Goal: Task Accomplishment & Management: Manage account settings

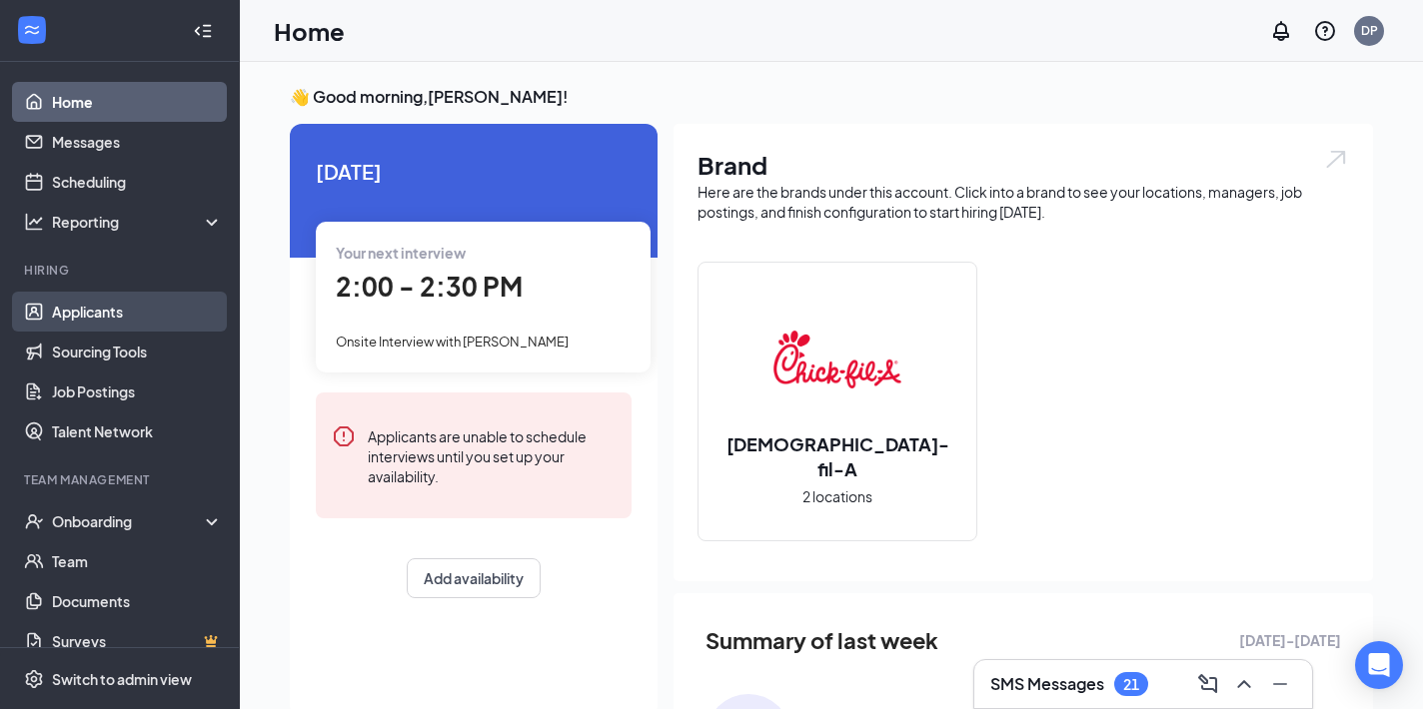
click at [104, 316] on link "Applicants" at bounding box center [137, 312] width 171 height 40
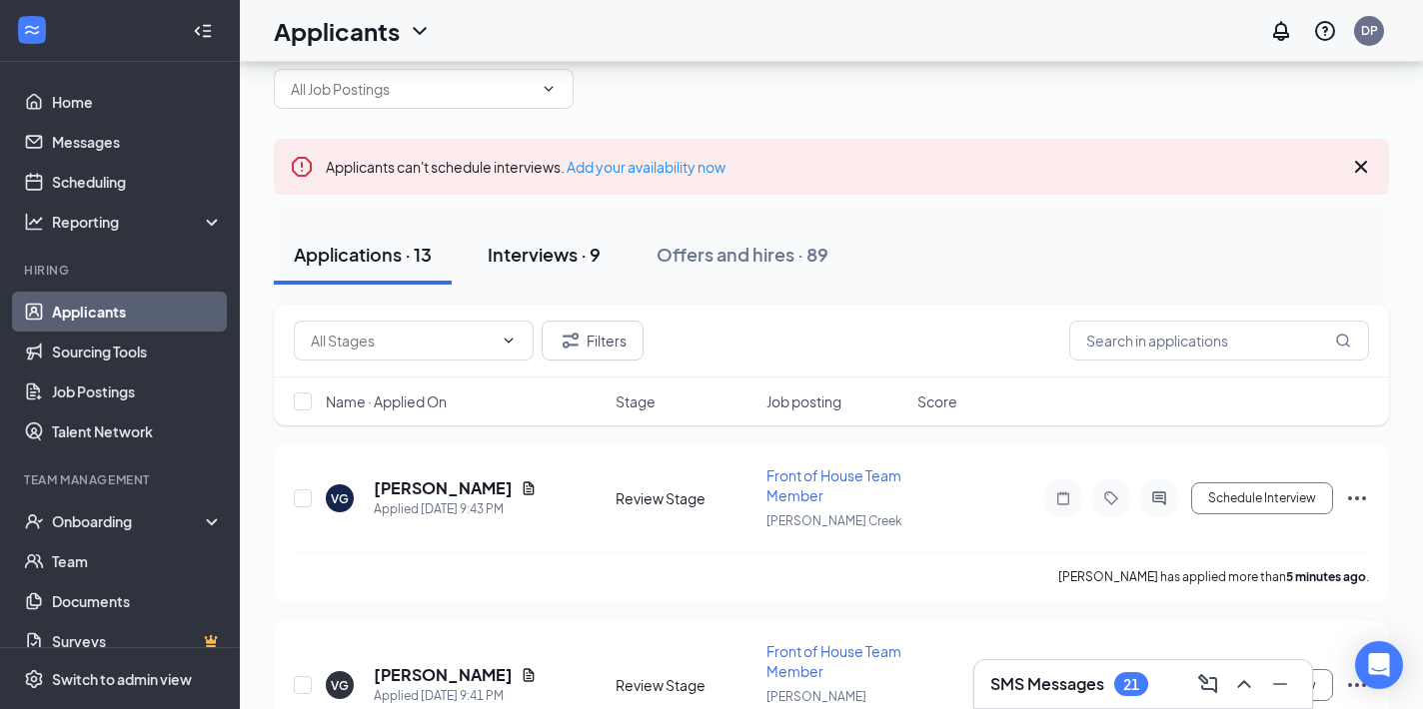
scroll to position [61, 0]
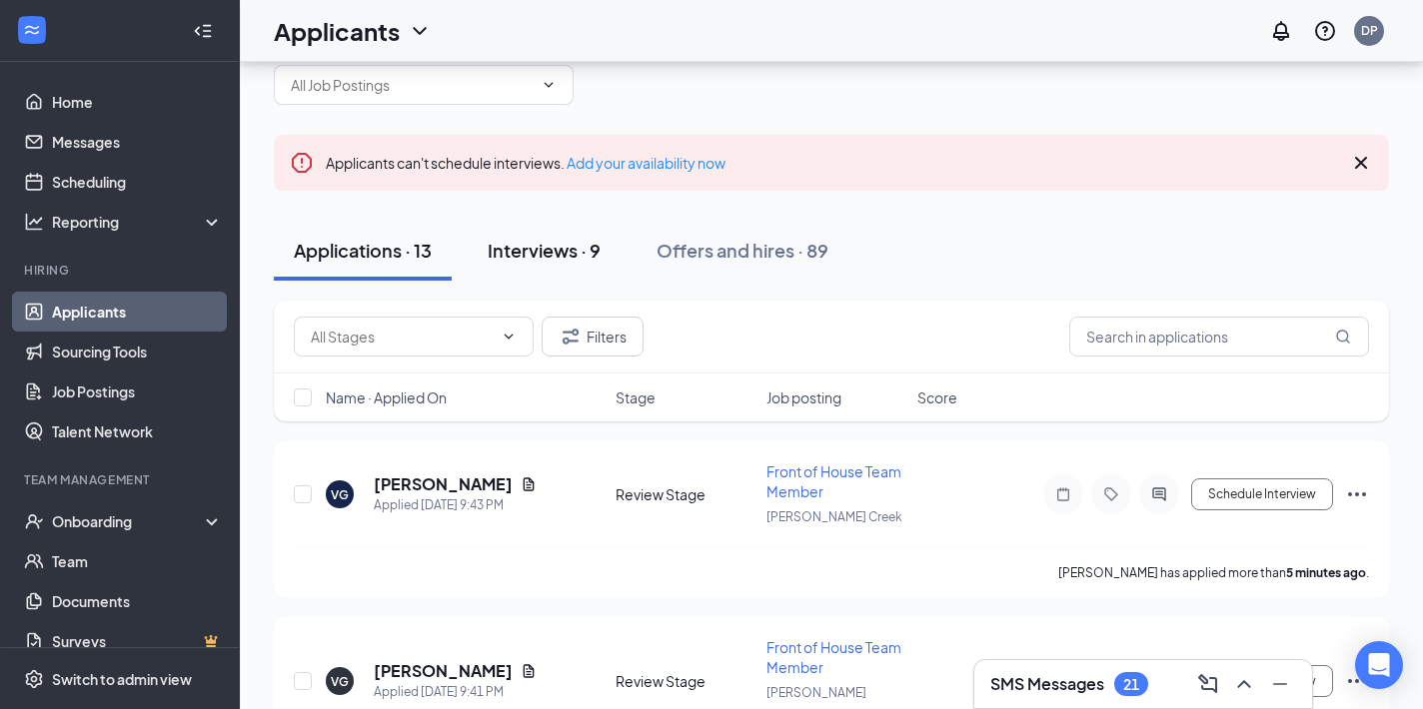
click at [540, 245] on div "Interviews · 9" at bounding box center [544, 250] width 113 height 25
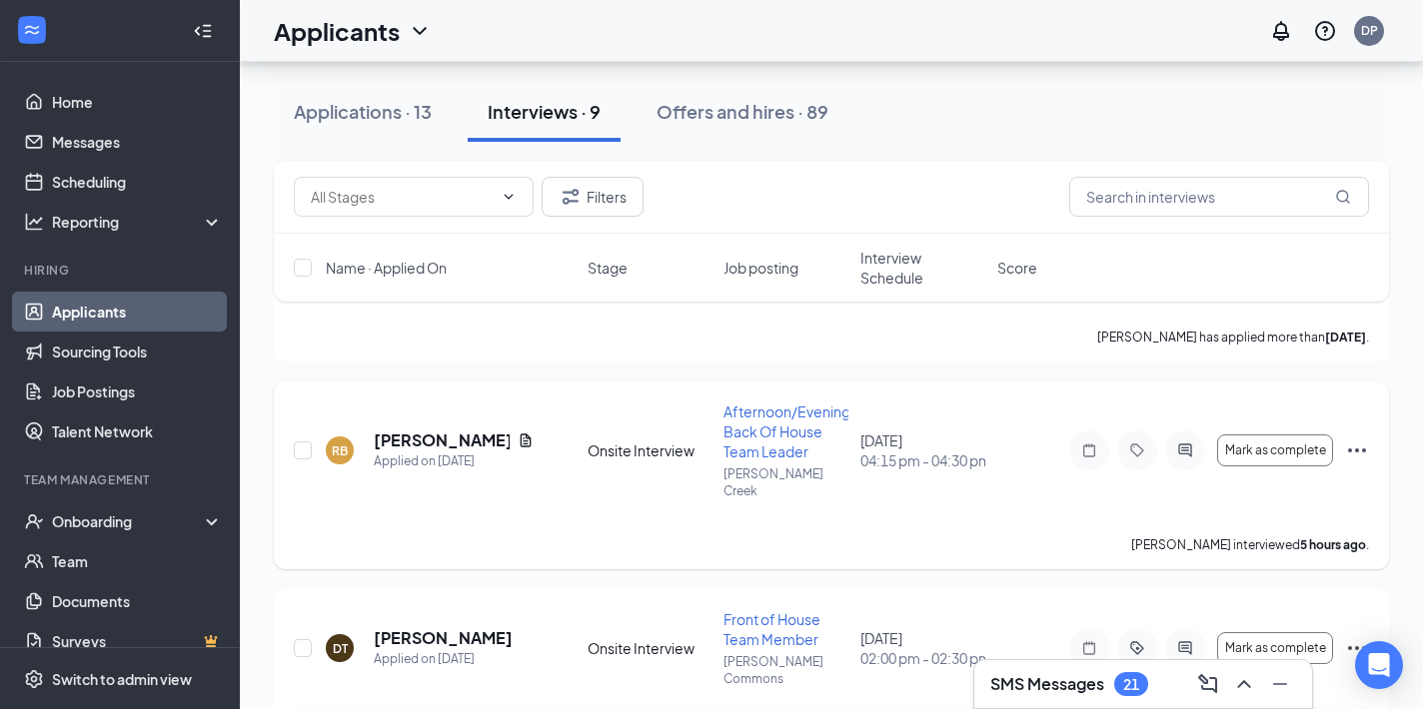
scroll to position [329, 0]
click at [519, 434] on icon "Document" at bounding box center [524, 440] width 11 height 13
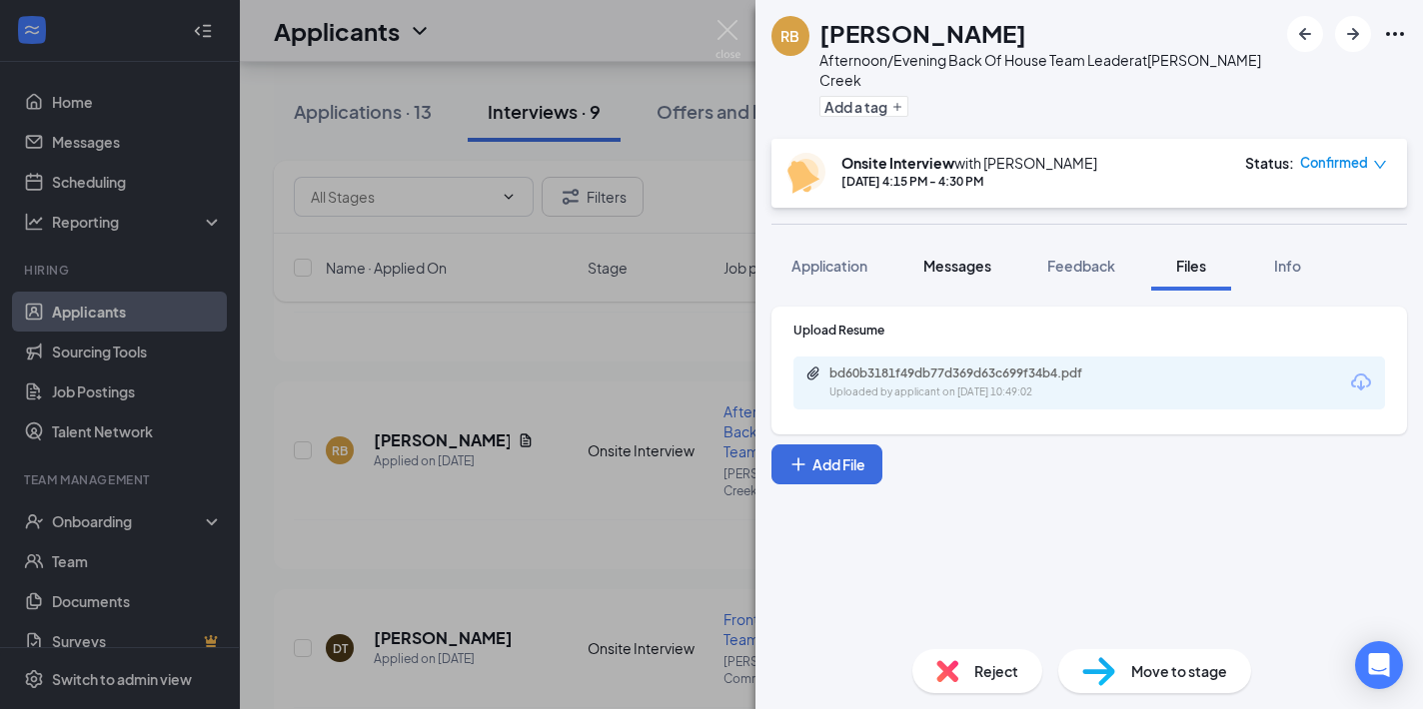
click at [950, 257] on span "Messages" at bounding box center [957, 266] width 68 height 18
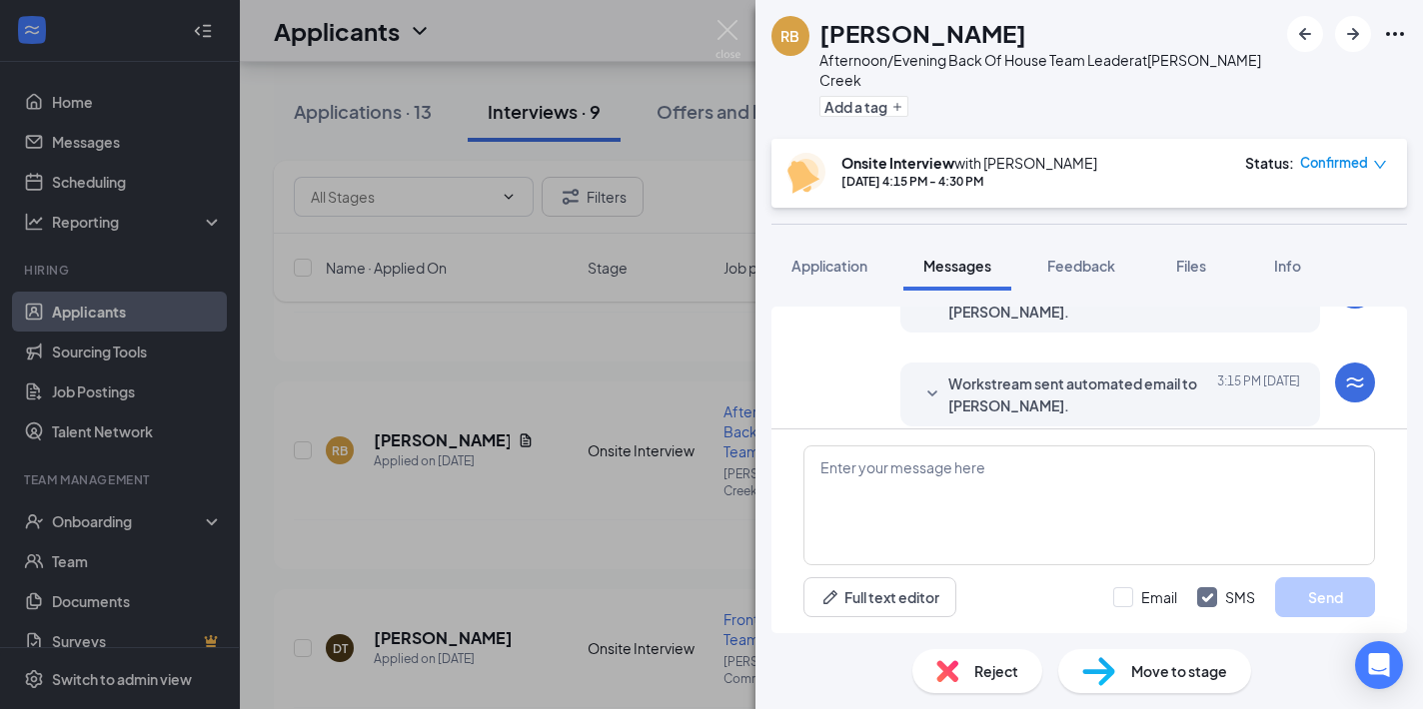
scroll to position [731, 0]
click at [972, 473] on textarea at bounding box center [1088, 506] width 571 height 120
click at [829, 257] on span "Application" at bounding box center [829, 266] width 76 height 18
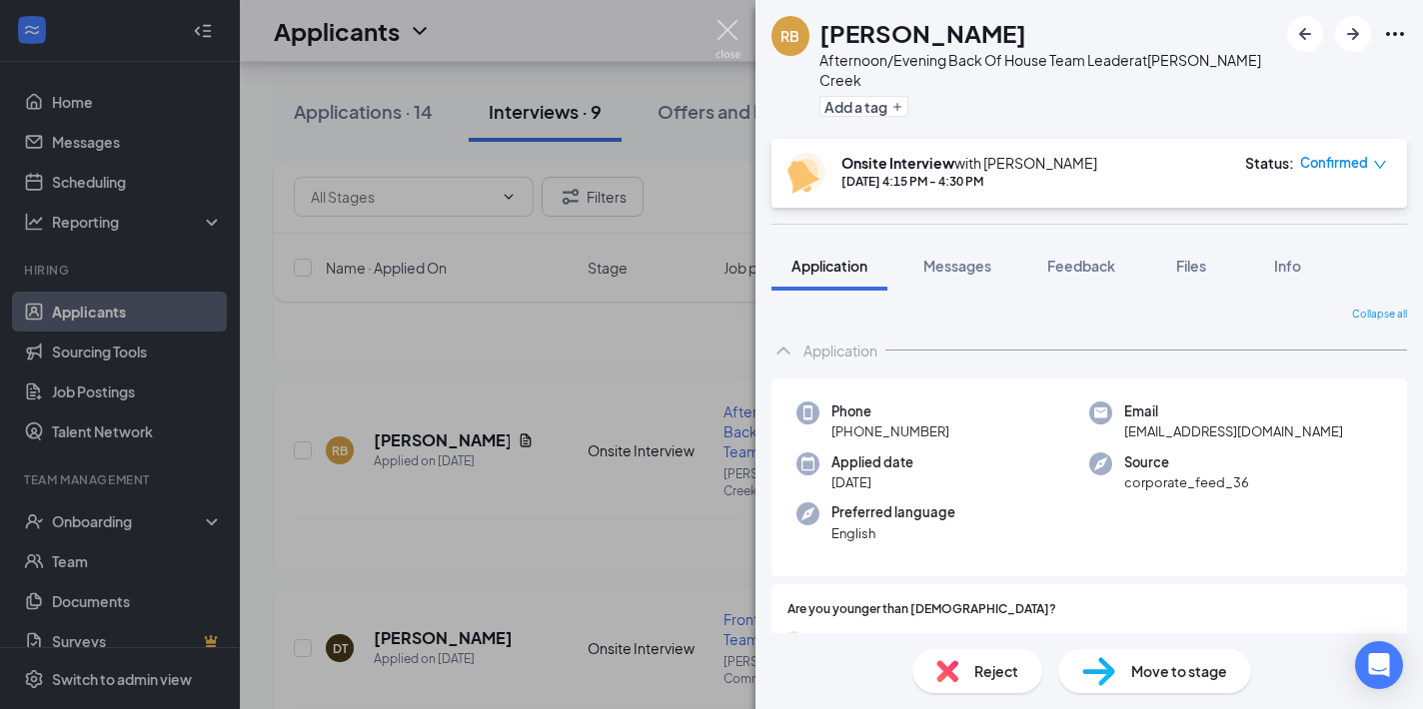
click at [726, 35] on img at bounding box center [727, 39] width 25 height 39
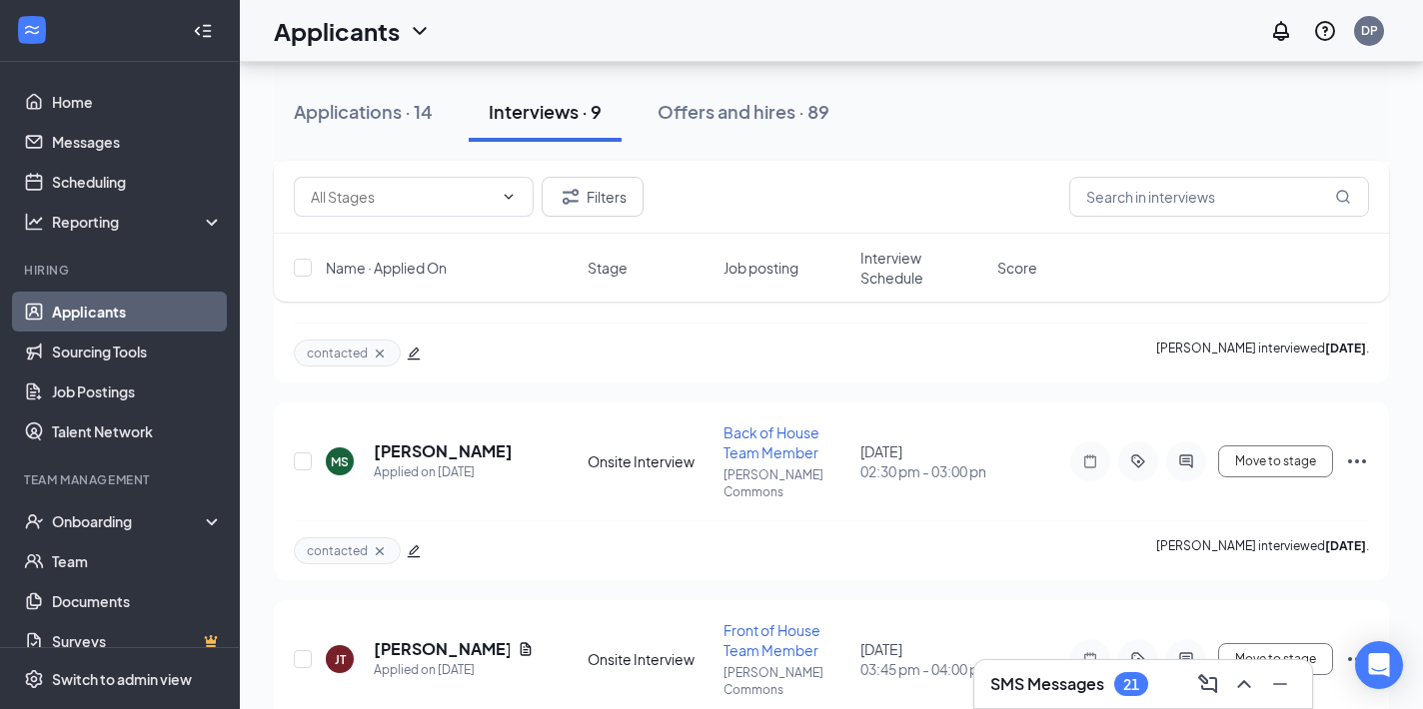
scroll to position [1099, 0]
click at [1361, 450] on icon "Ellipses" at bounding box center [1357, 462] width 24 height 24
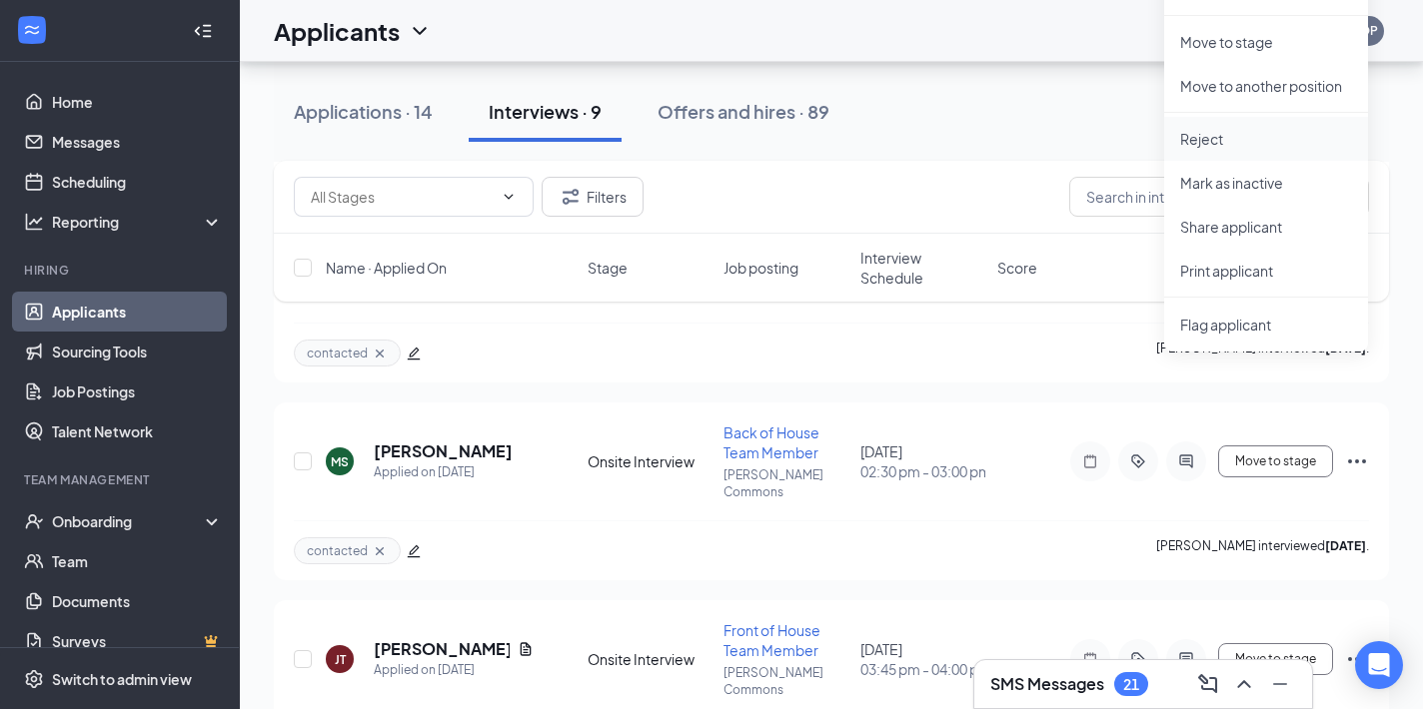
click at [1222, 142] on p "Reject" at bounding box center [1266, 139] width 172 height 20
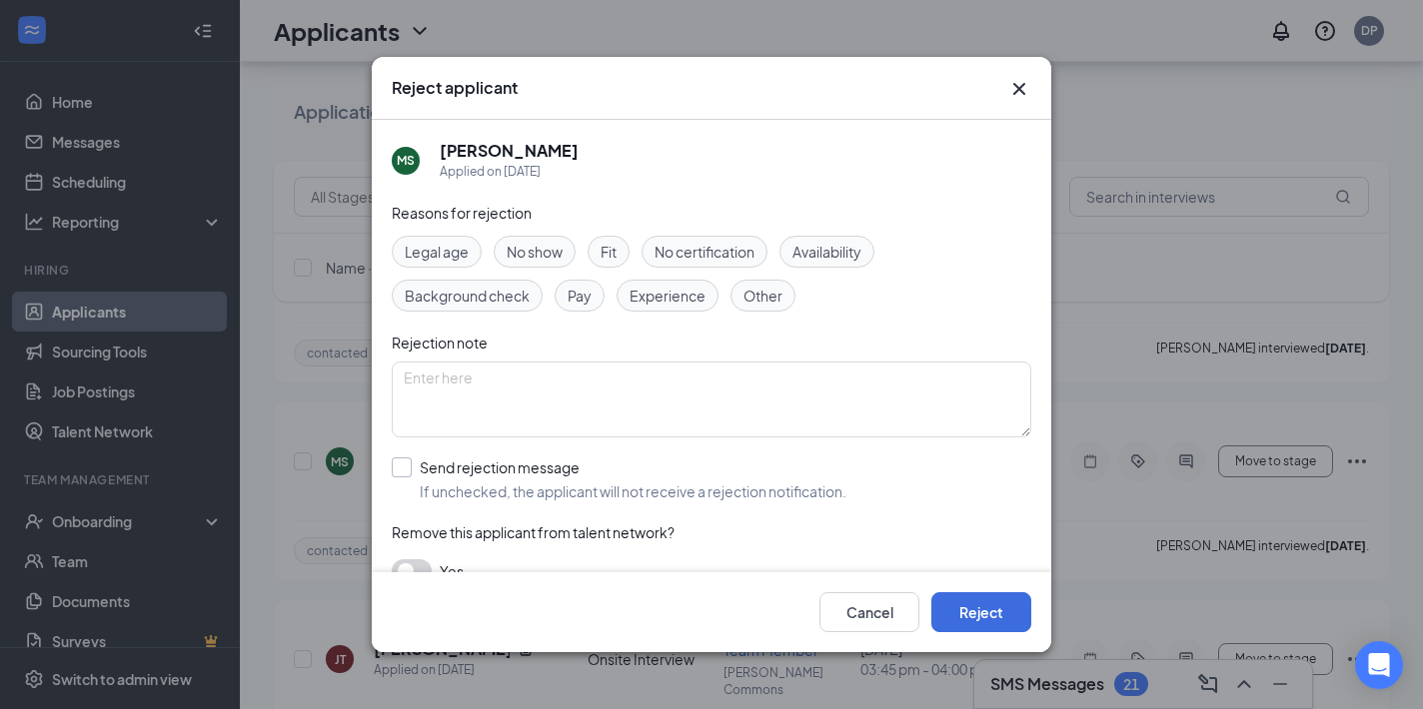
click at [403, 464] on input "Send rejection message If unchecked, the applicant will not receive a rejection…" at bounding box center [619, 480] width 455 height 44
checkbox input "true"
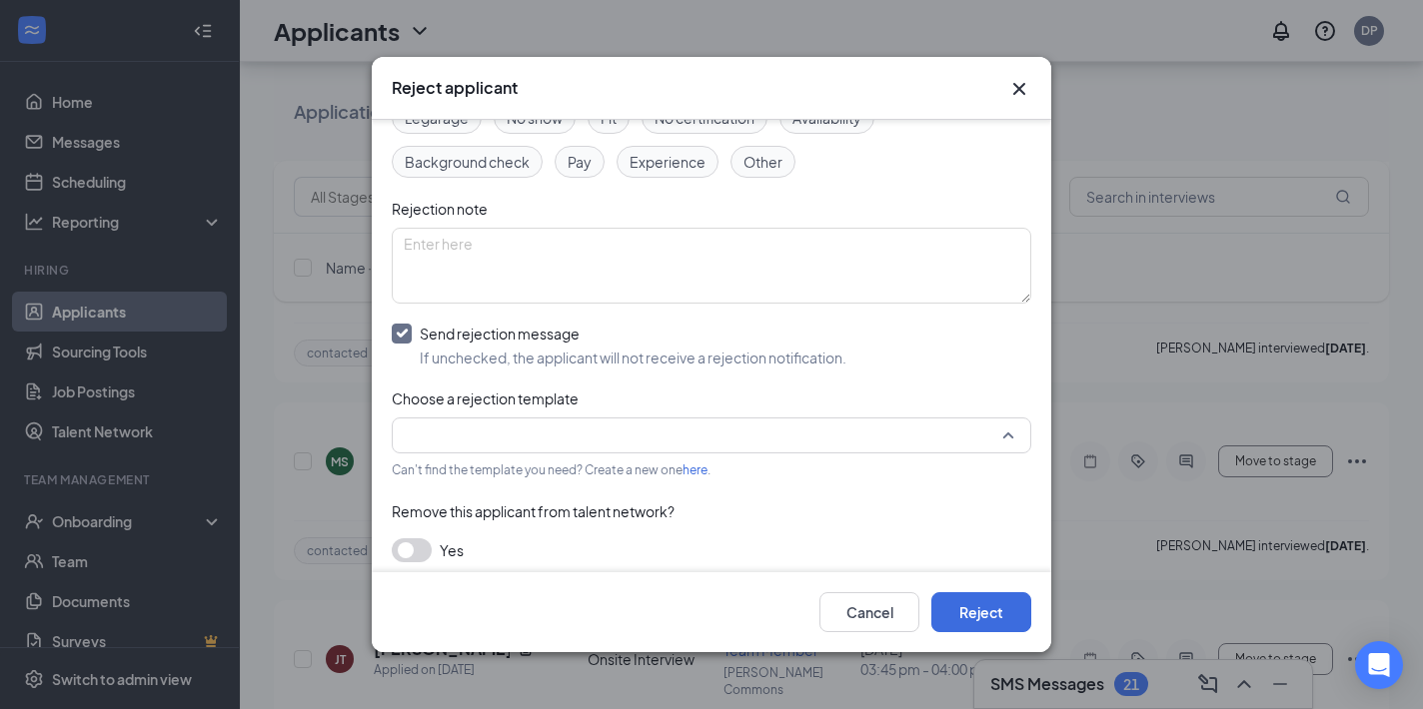
click at [629, 442] on input "search" at bounding box center [704, 436] width 601 height 34
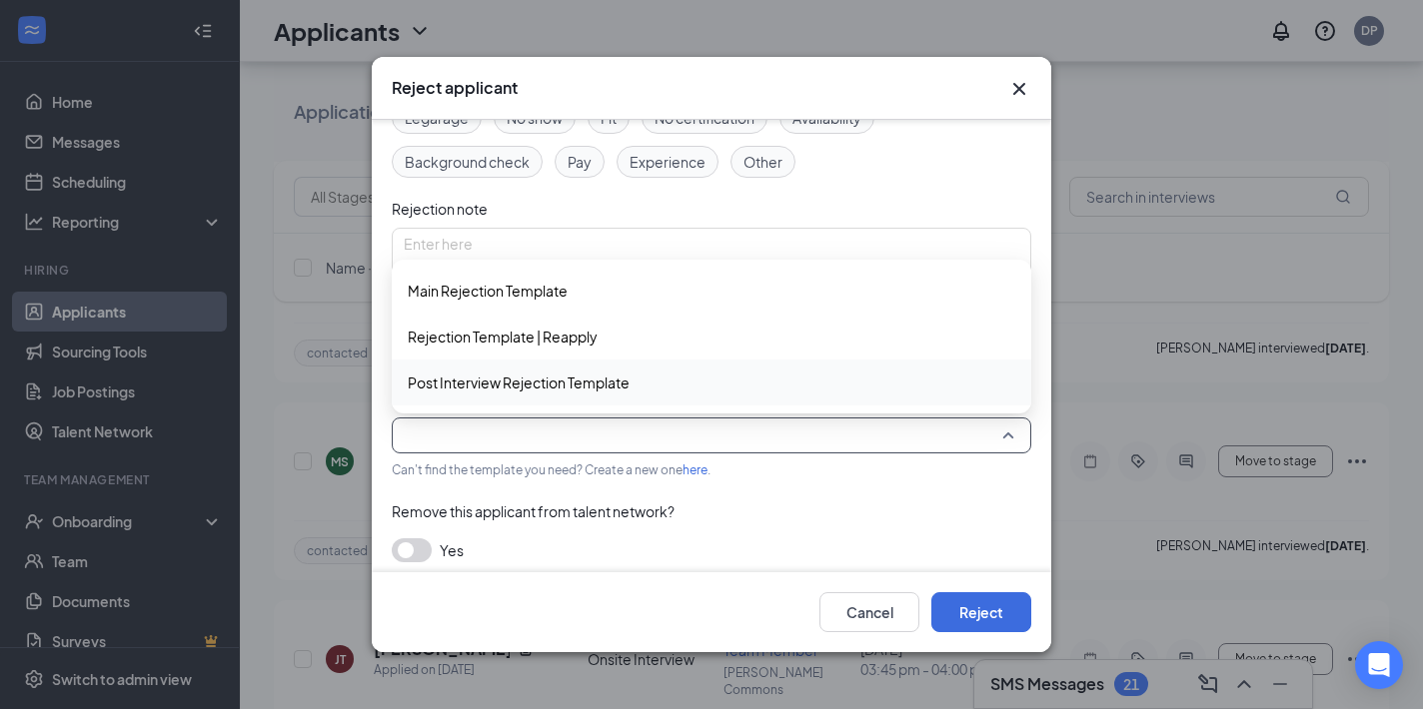
click at [540, 395] on div "Post Interview Rejection Template" at bounding box center [711, 383] width 639 height 46
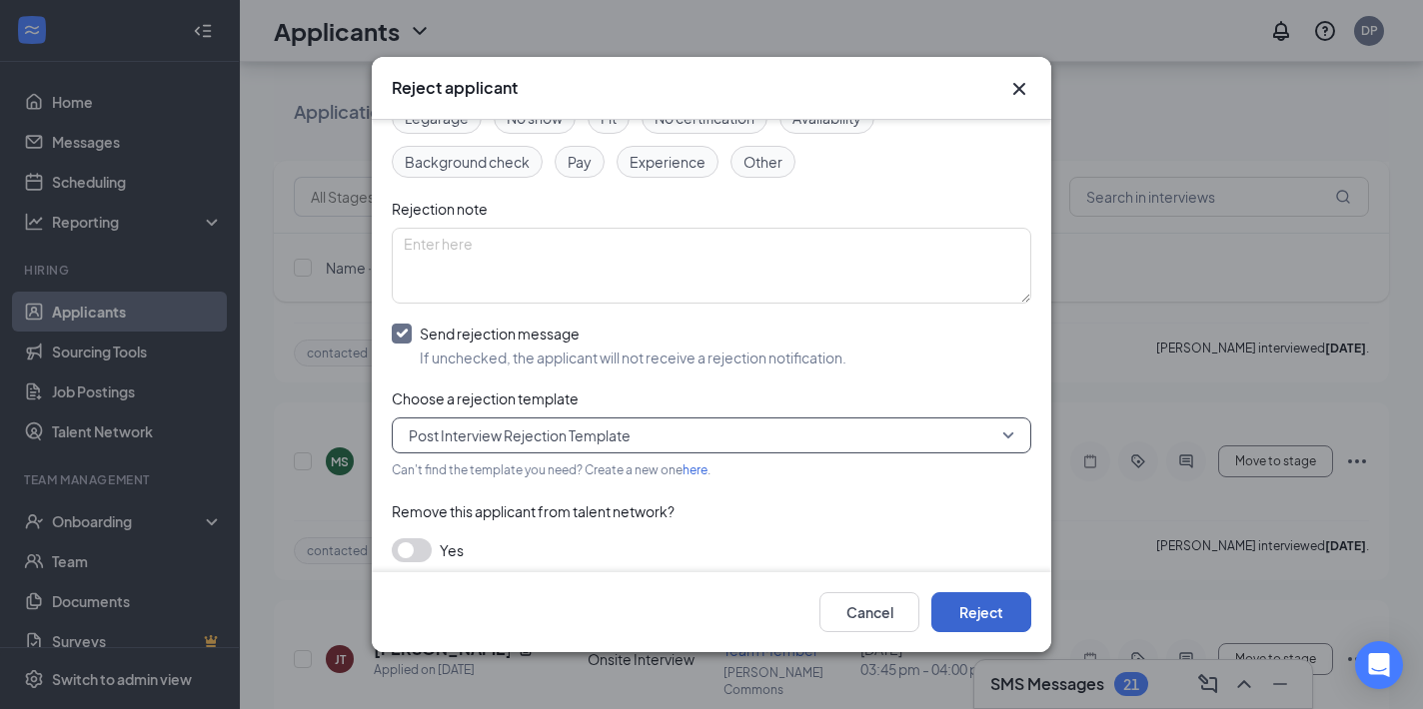
click at [981, 610] on button "Reject" at bounding box center [981, 612] width 100 height 40
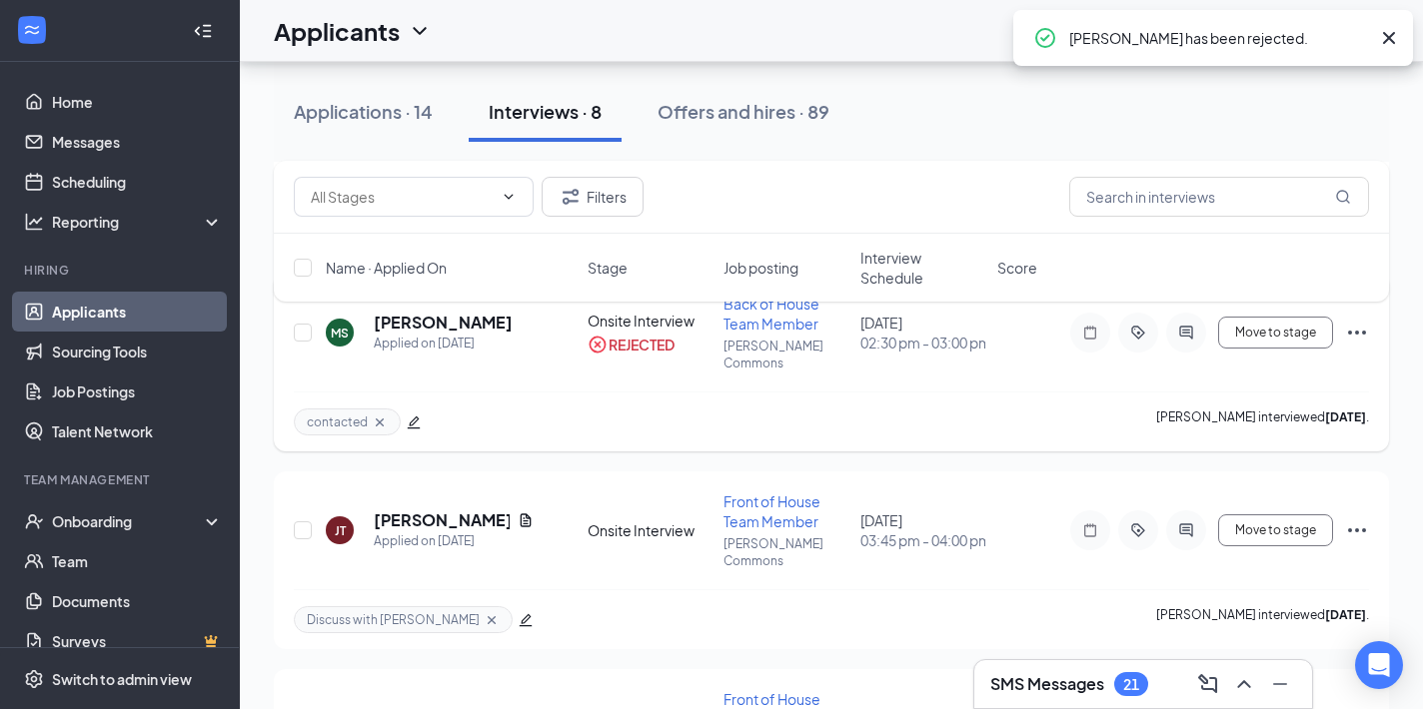
scroll to position [1229, 0]
click at [1359, 517] on icon "Ellipses" at bounding box center [1357, 529] width 24 height 24
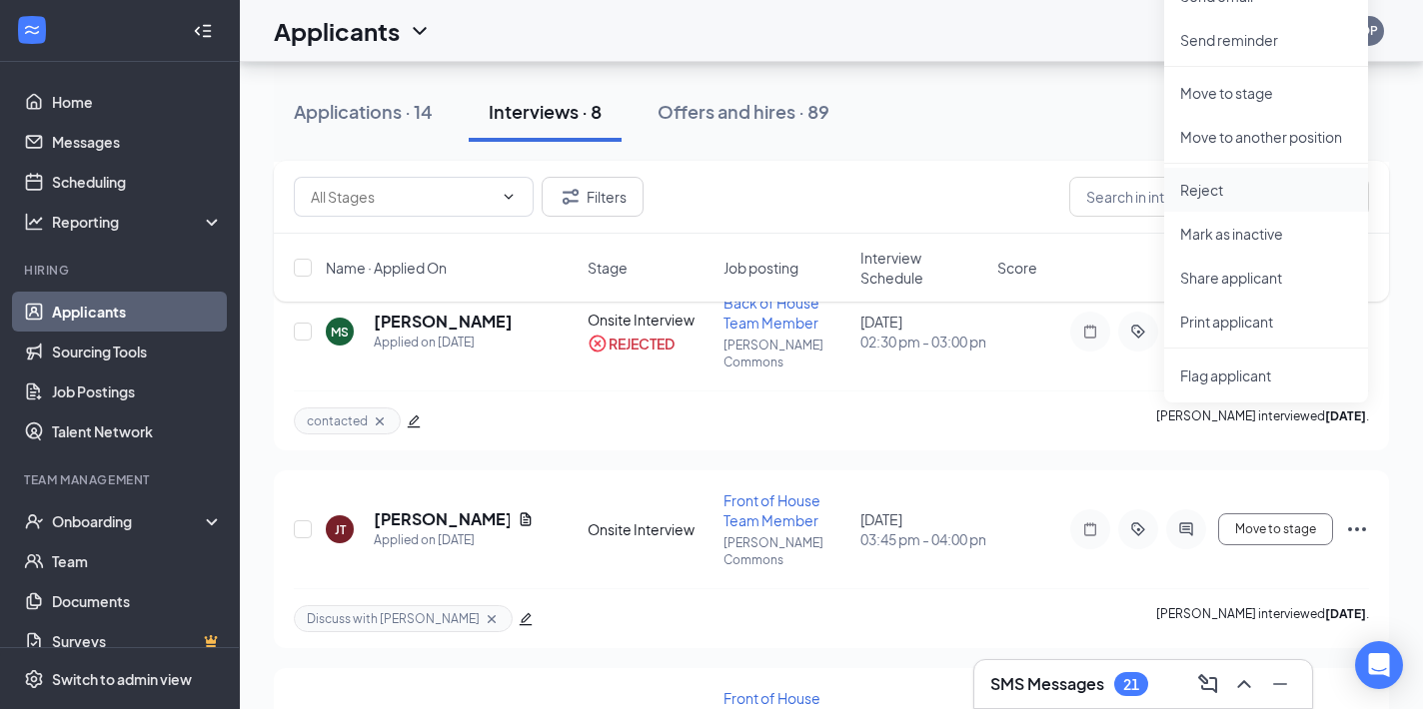
click at [1233, 189] on p "Reject" at bounding box center [1266, 190] width 172 height 20
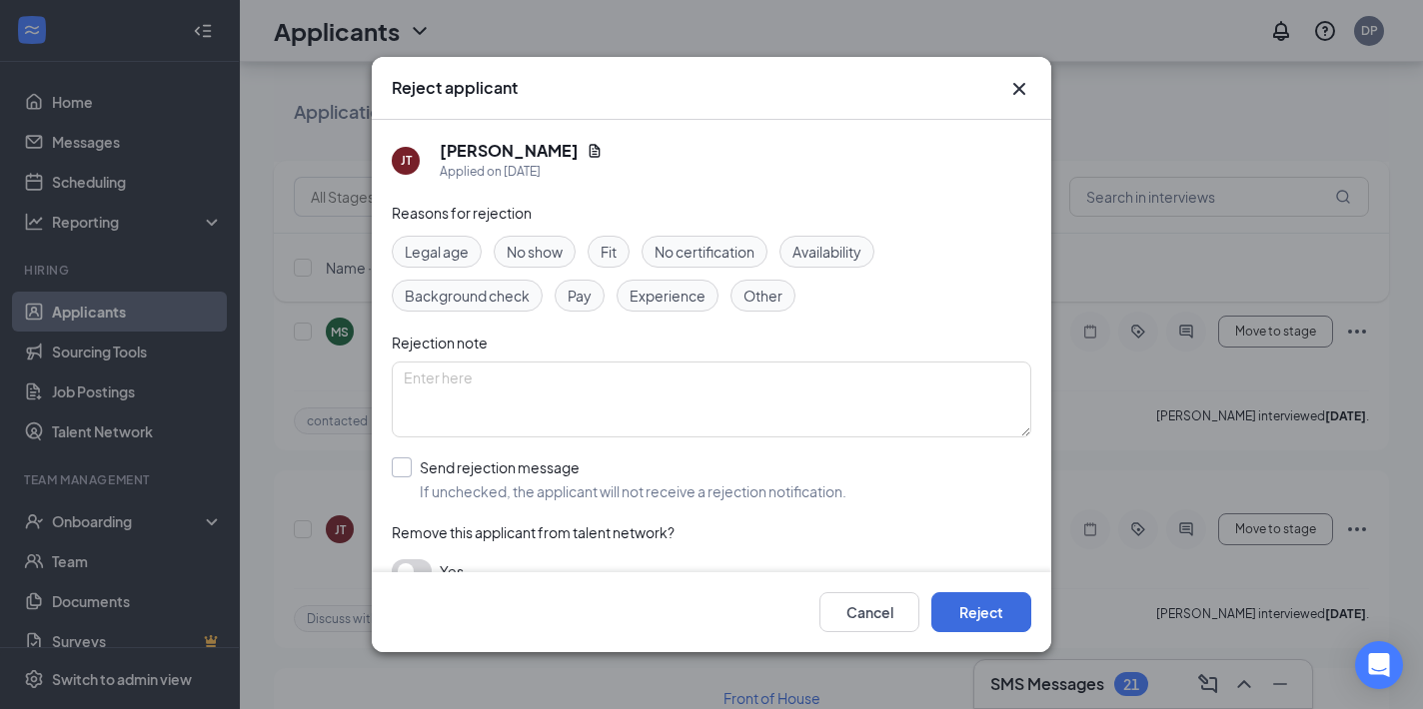
click at [405, 469] on div at bounding box center [402, 468] width 20 height 20
click at [405, 469] on input "Send rejection message If unchecked, the applicant will not receive a rejection…" at bounding box center [619, 480] width 455 height 44
checkbox input "true"
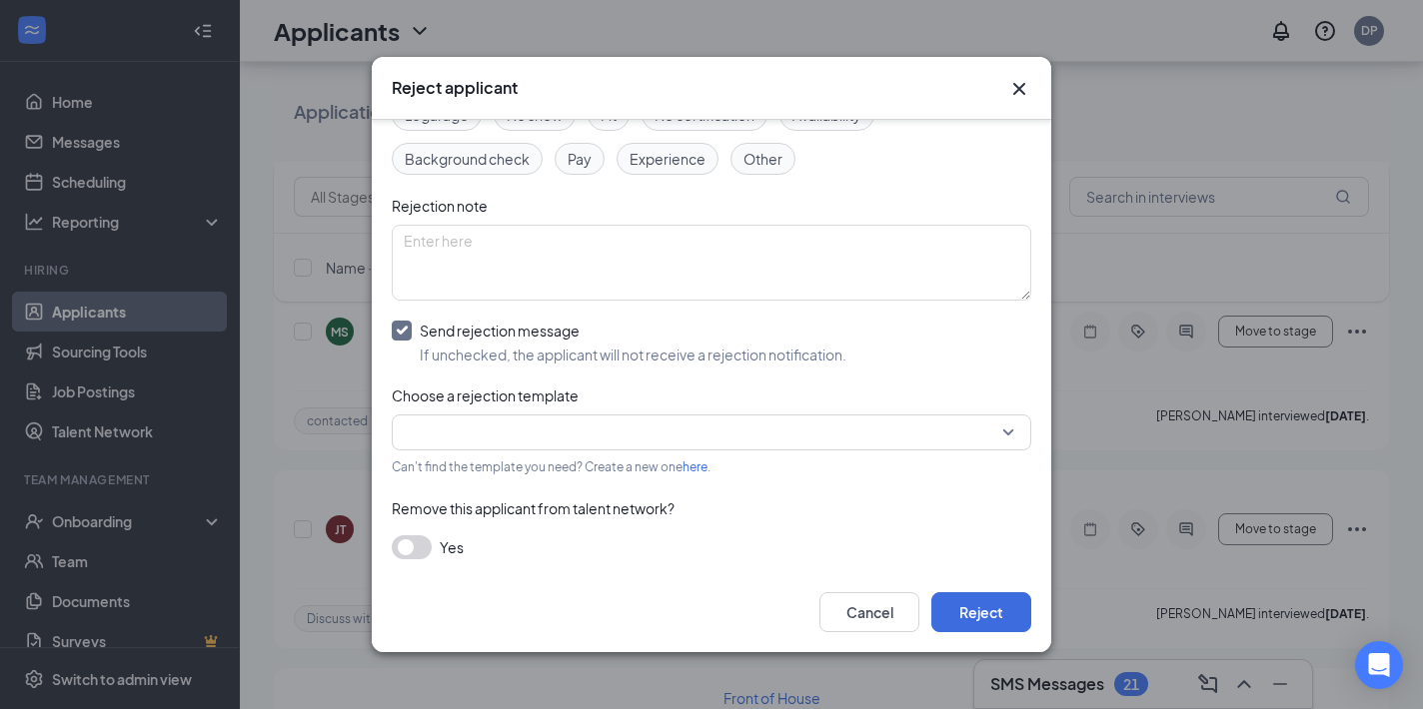
scroll to position [141, 0]
click at [578, 422] on input "search" at bounding box center [704, 429] width 601 height 34
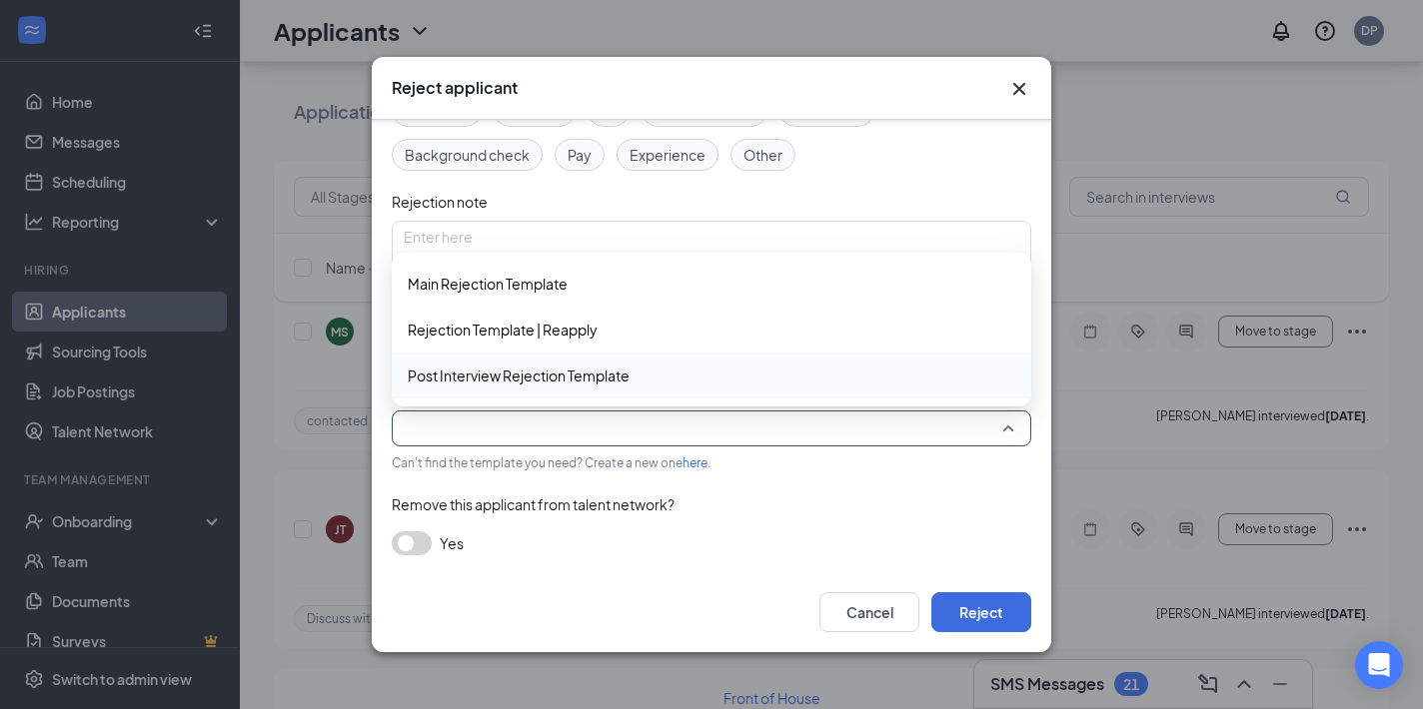
click at [549, 377] on span "Post Interview Rejection Template" at bounding box center [519, 376] width 222 height 22
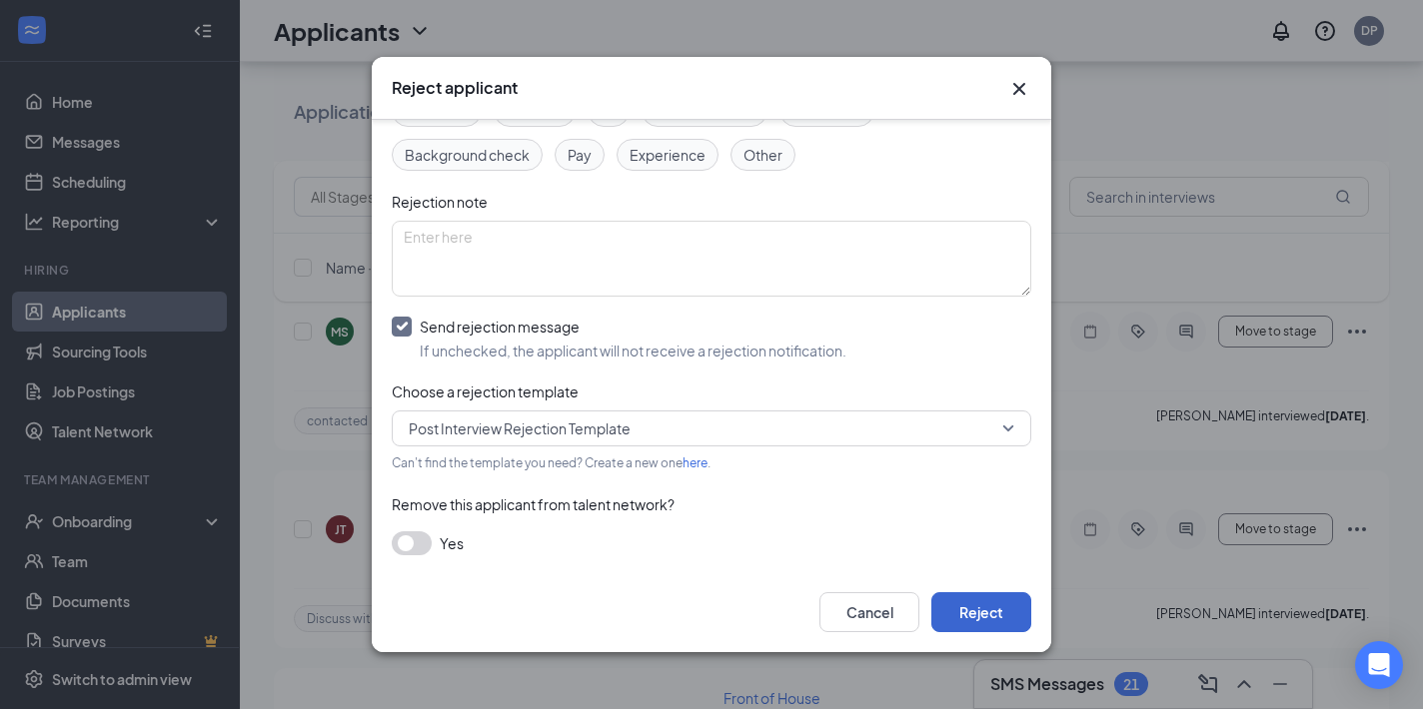
click at [979, 606] on button "Reject" at bounding box center [981, 612] width 100 height 40
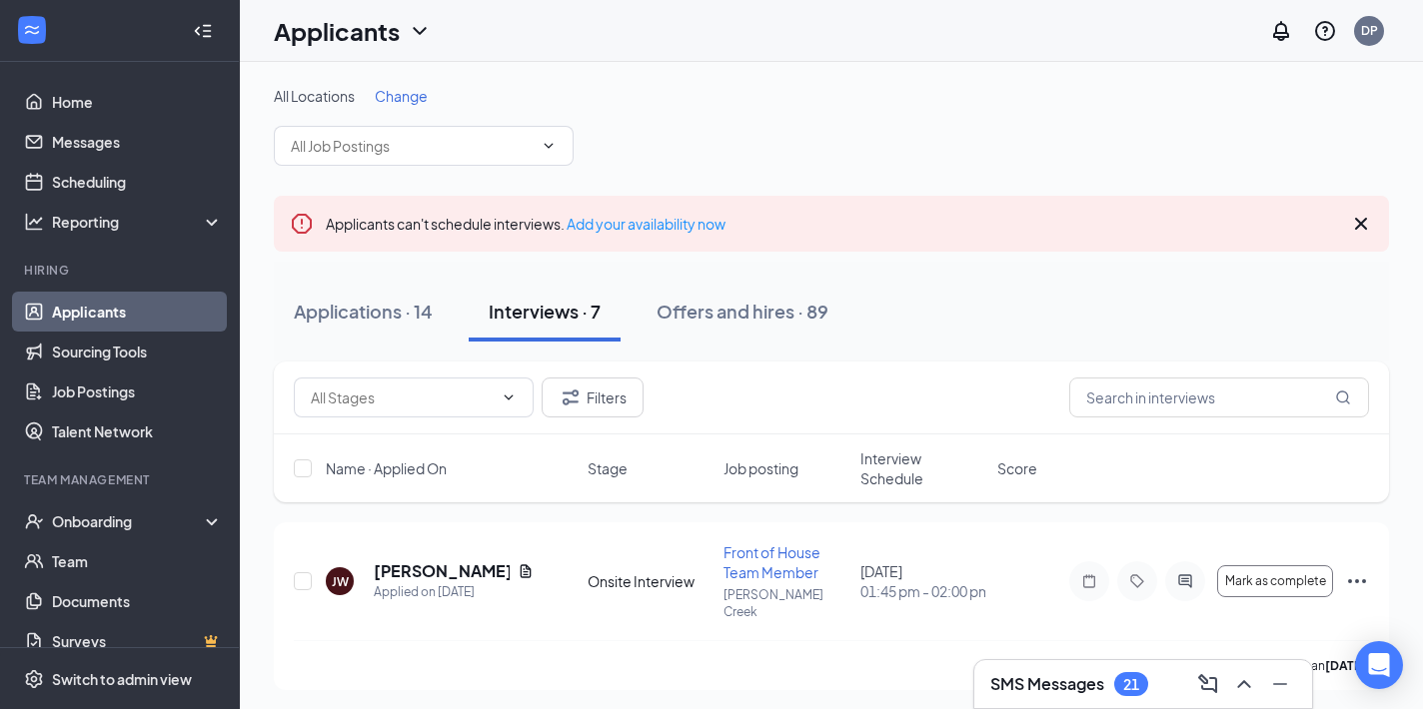
scroll to position [0, 0]
click at [403, 96] on span "Change" at bounding box center [401, 96] width 53 height 18
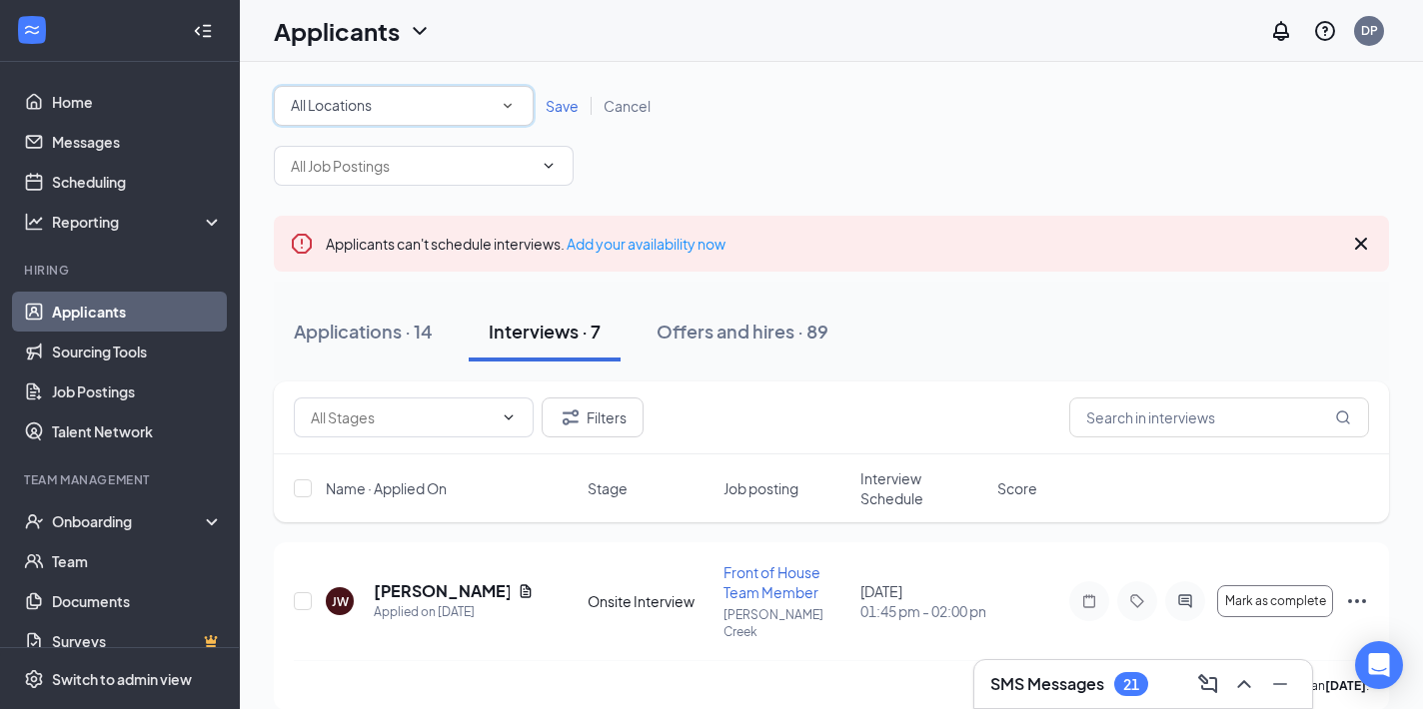
click at [384, 104] on div "All Locations" at bounding box center [404, 106] width 226 height 24
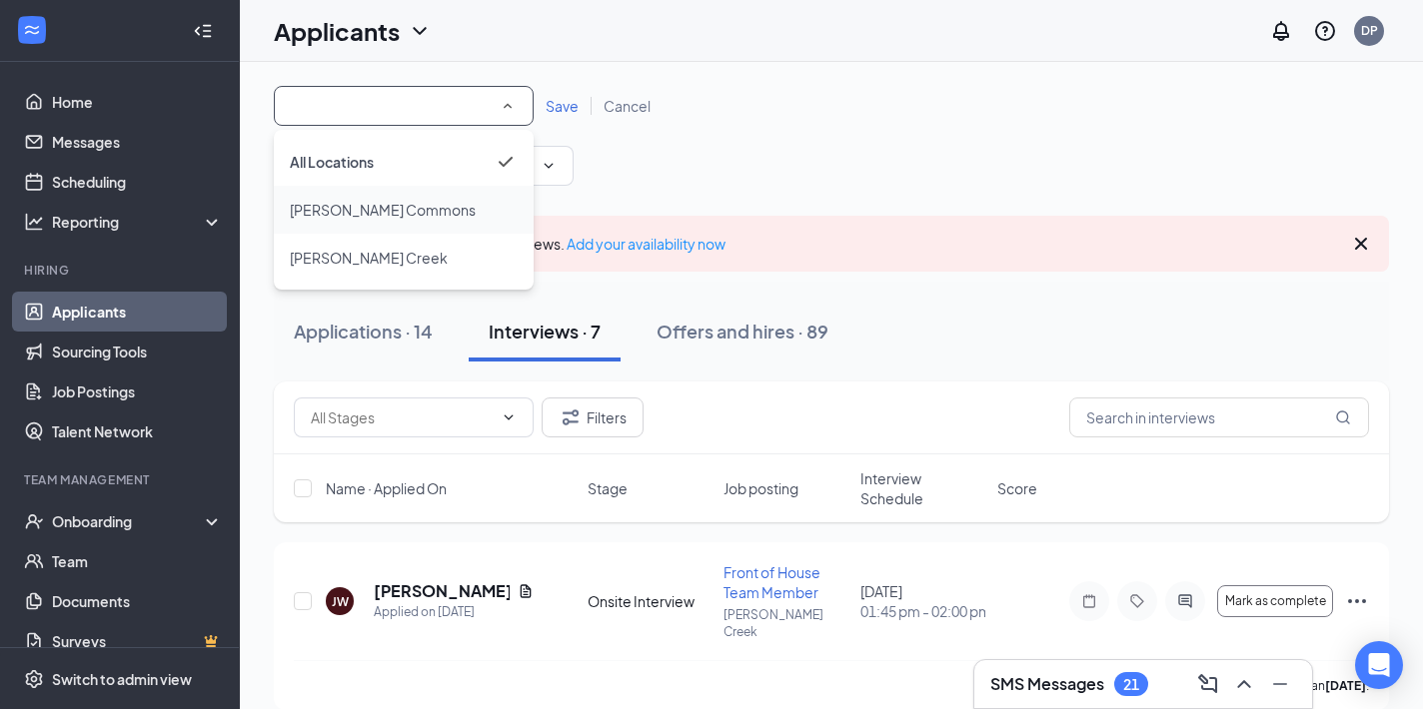
click at [370, 212] on span "[PERSON_NAME] Commons" at bounding box center [383, 210] width 186 height 18
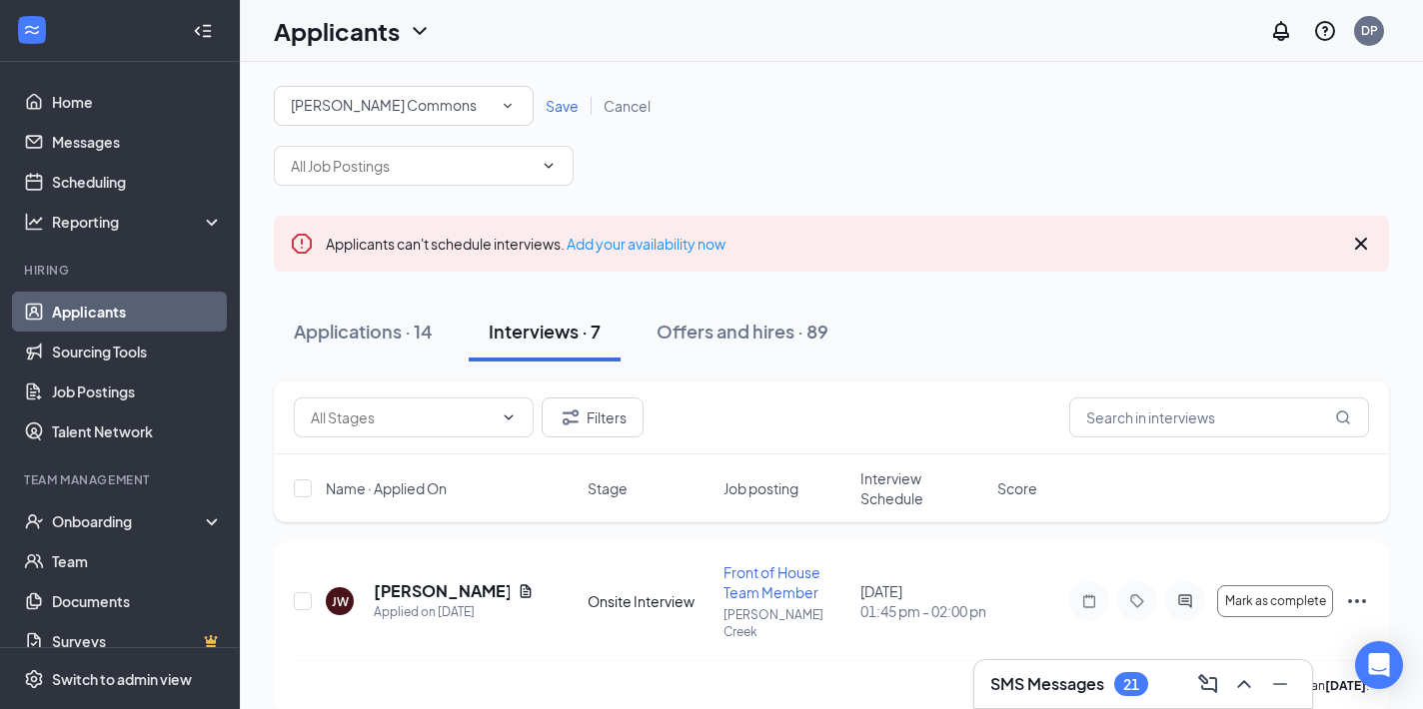
click at [544, 112] on link "Save" at bounding box center [562, 106] width 58 height 18
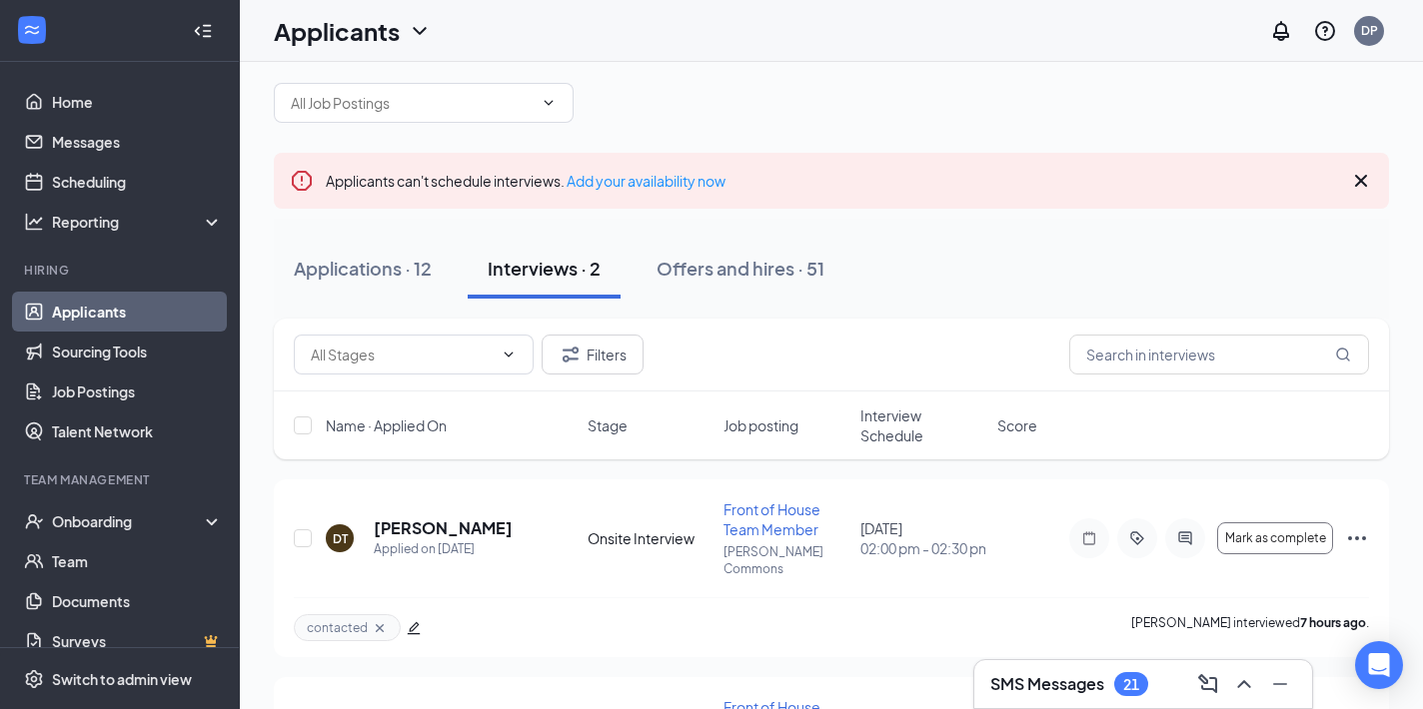
scroll to position [36, 0]
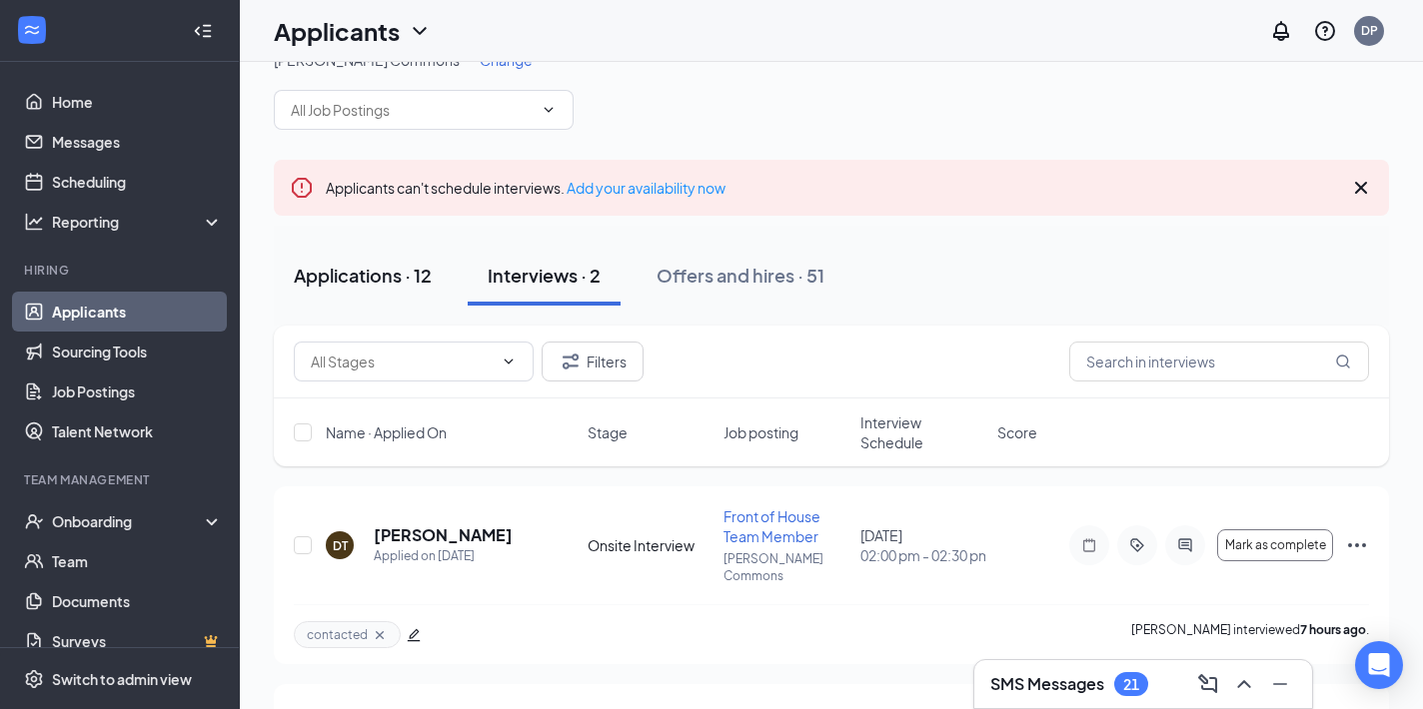
click at [366, 272] on div "Applications · 12" at bounding box center [363, 275] width 138 height 25
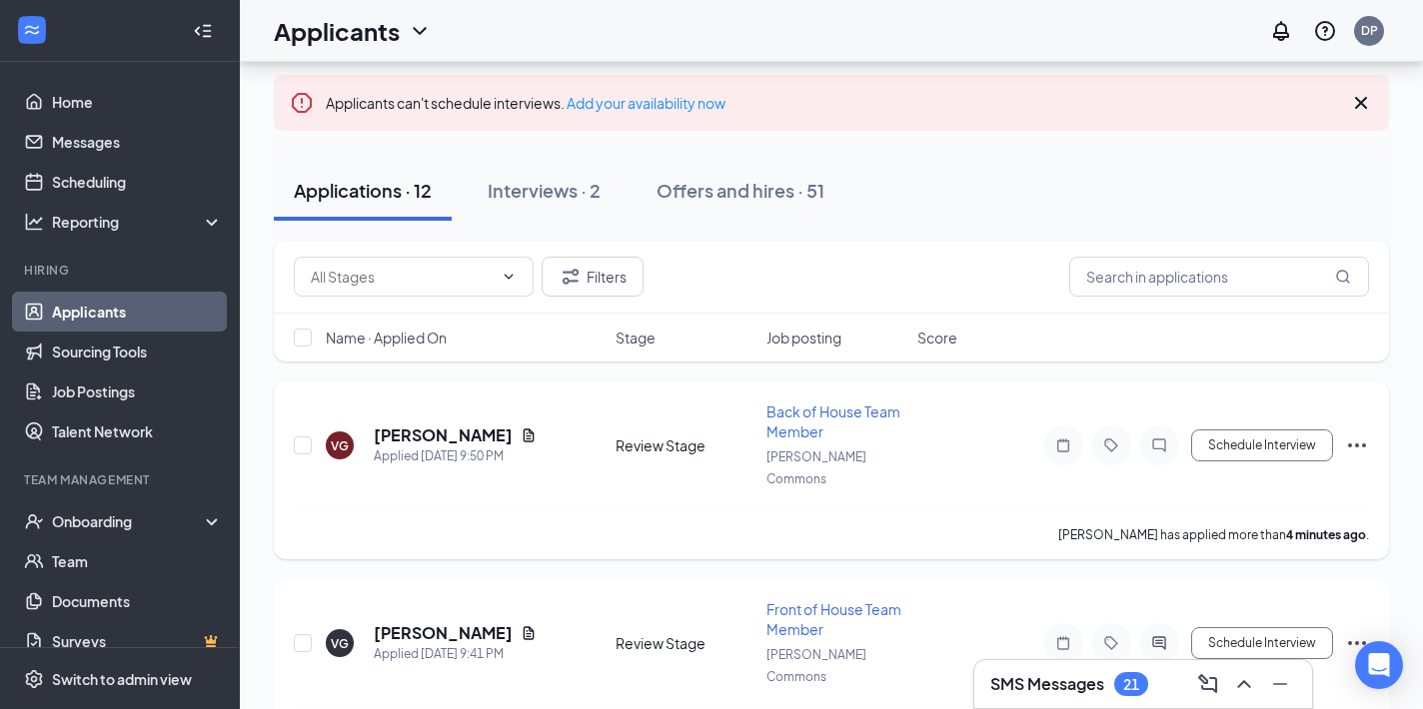
scroll to position [121, 0]
click at [523, 429] on icon "Document" at bounding box center [528, 435] width 11 height 13
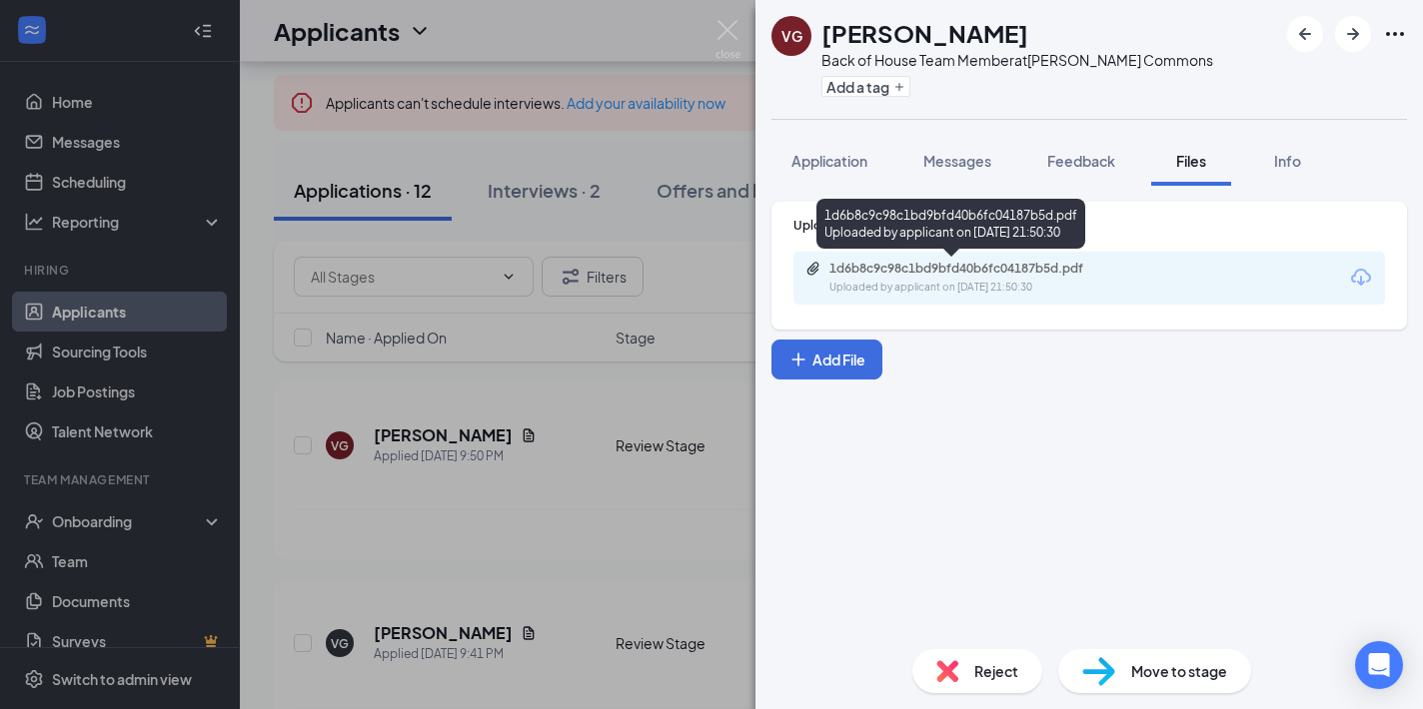
click at [910, 290] on div "Uploaded by applicant on Sep 15, 2025 at 21:50:30" at bounding box center [979, 288] width 300 height 16
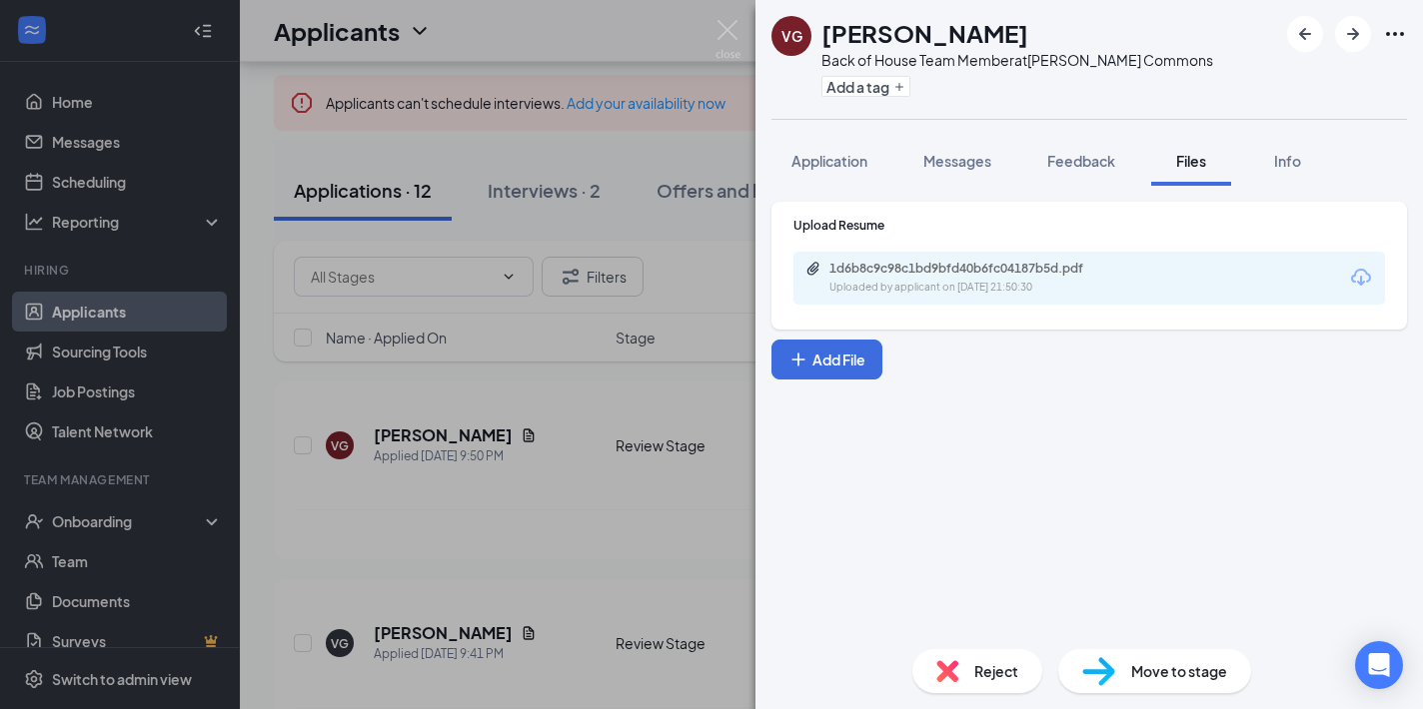
click at [599, 477] on div "VG Valeria Gaspar Back of House Team Member at Hoover Commons Add a tag Applica…" at bounding box center [711, 354] width 1423 height 709
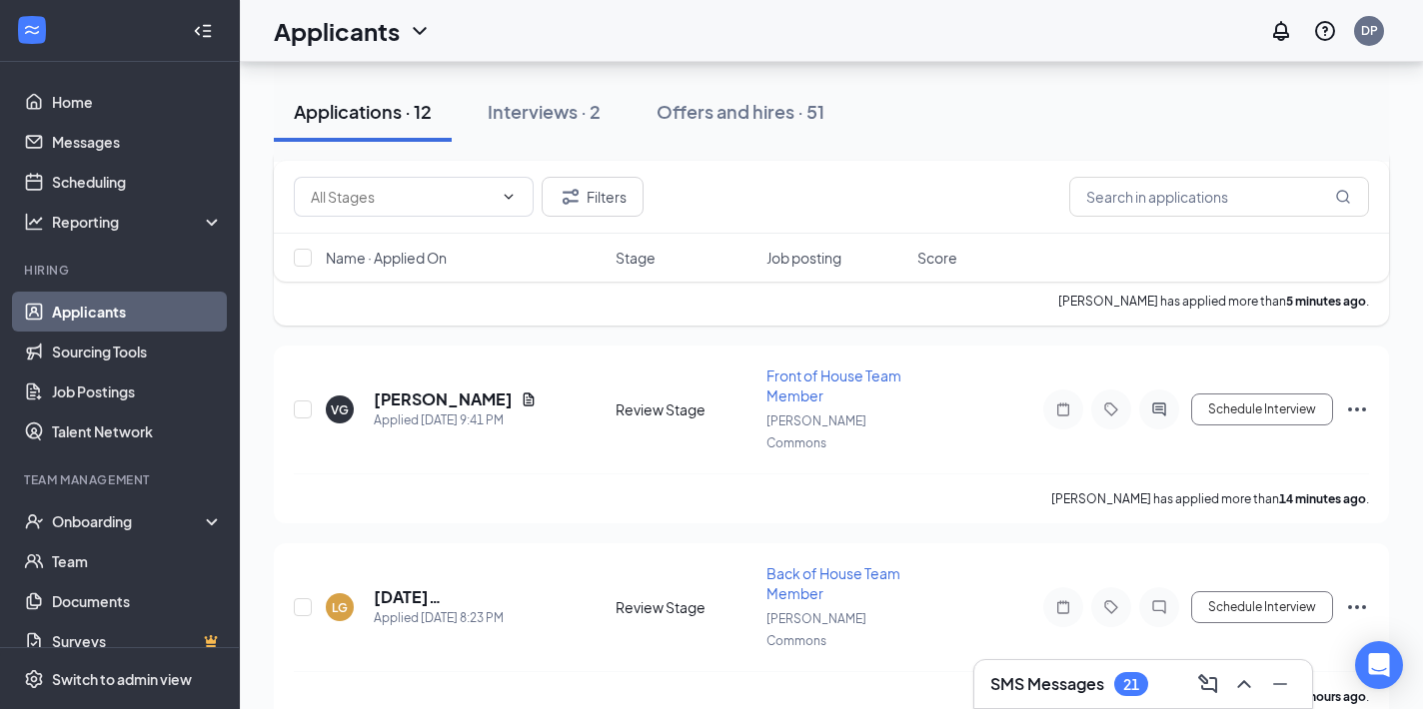
scroll to position [356, 0]
click at [435, 585] on h5 "Lucia Godoy" at bounding box center [468, 596] width 188 height 22
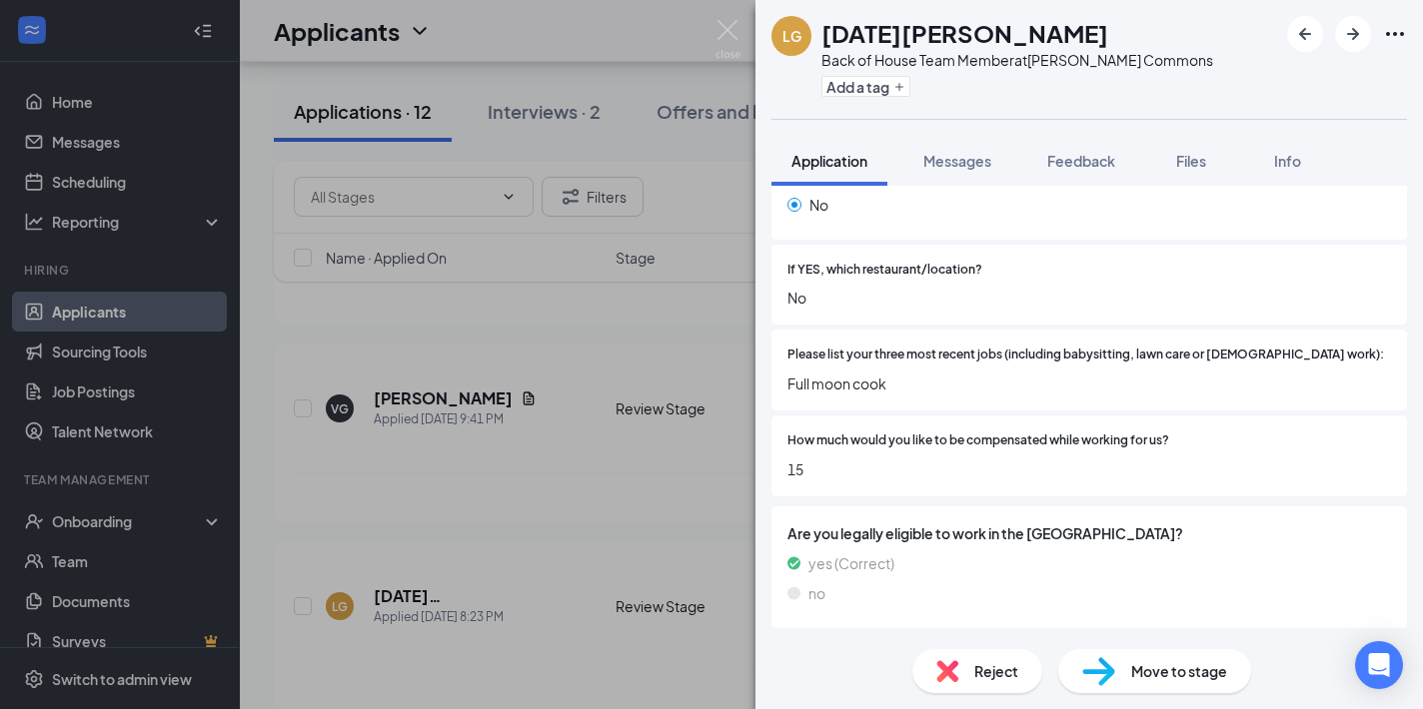
scroll to position [641, 0]
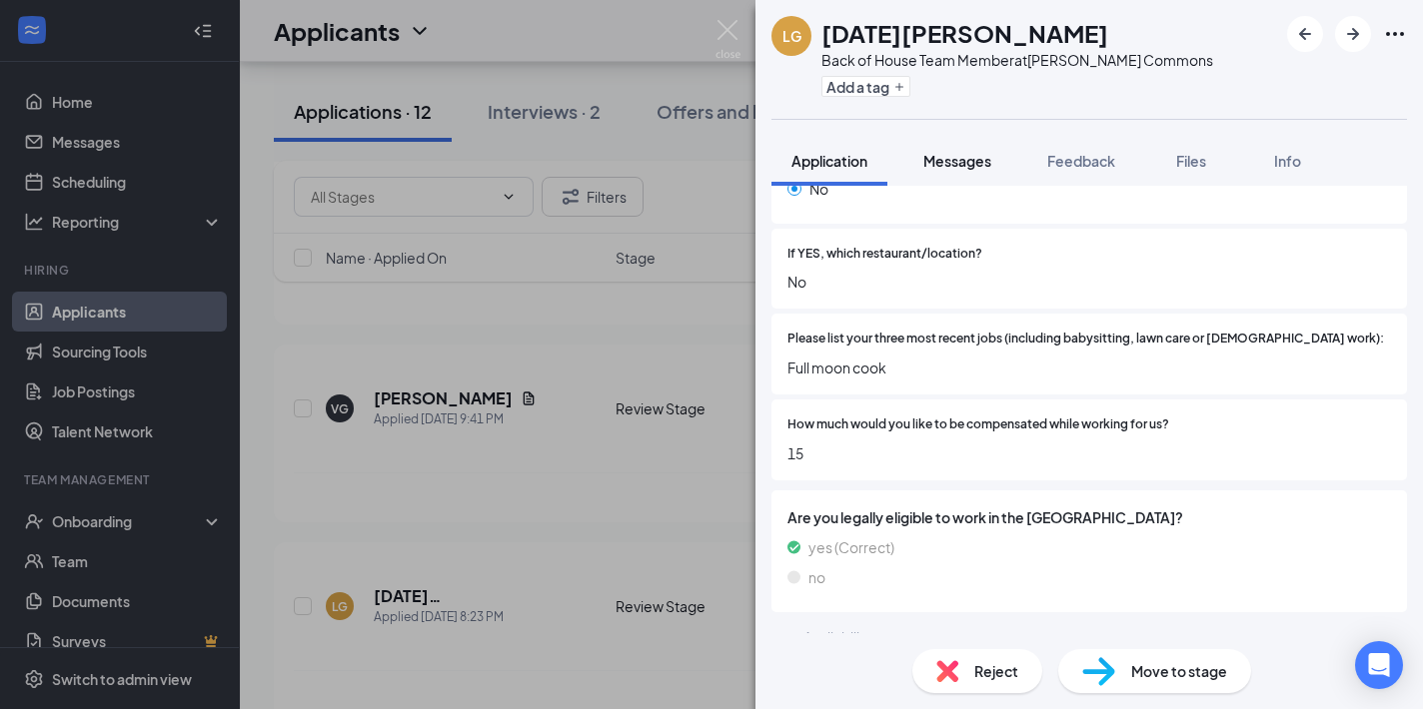
click at [961, 162] on span "Messages" at bounding box center [957, 161] width 68 height 18
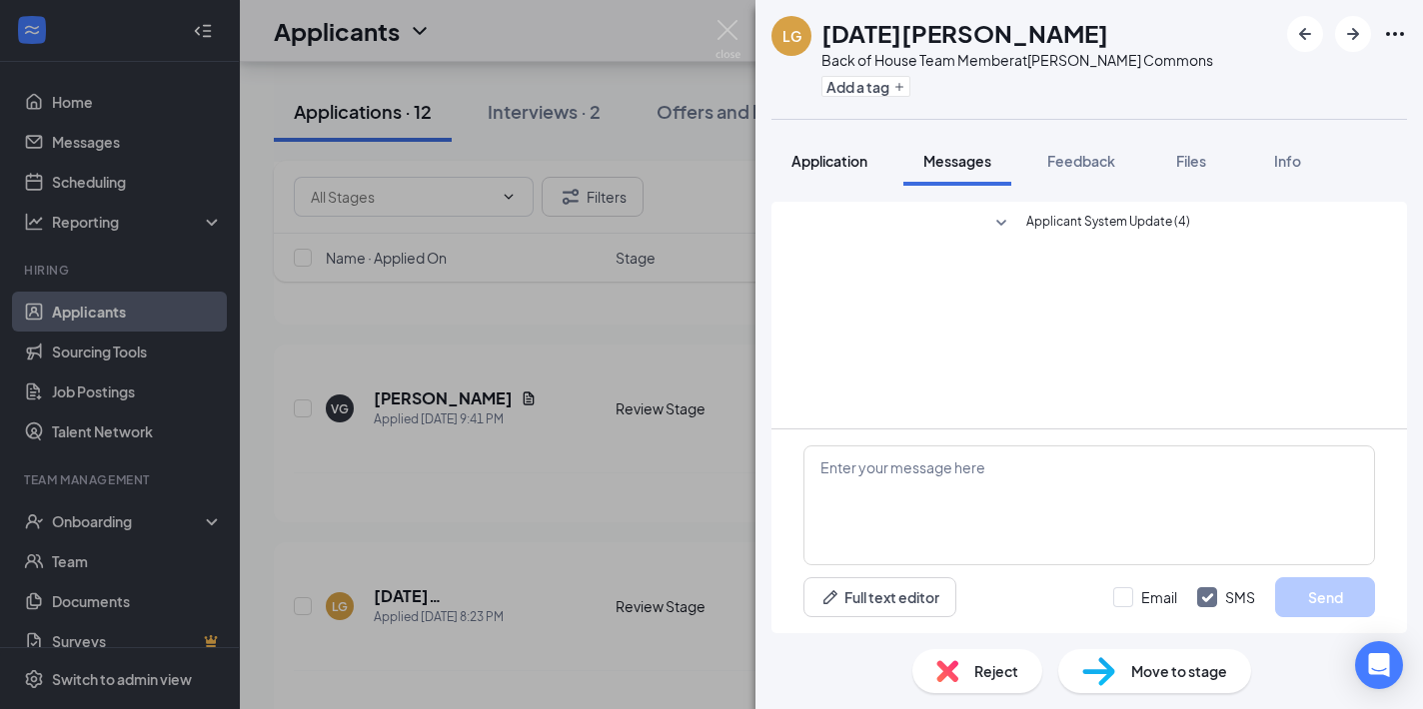
click at [838, 172] on button "Application" at bounding box center [829, 161] width 116 height 50
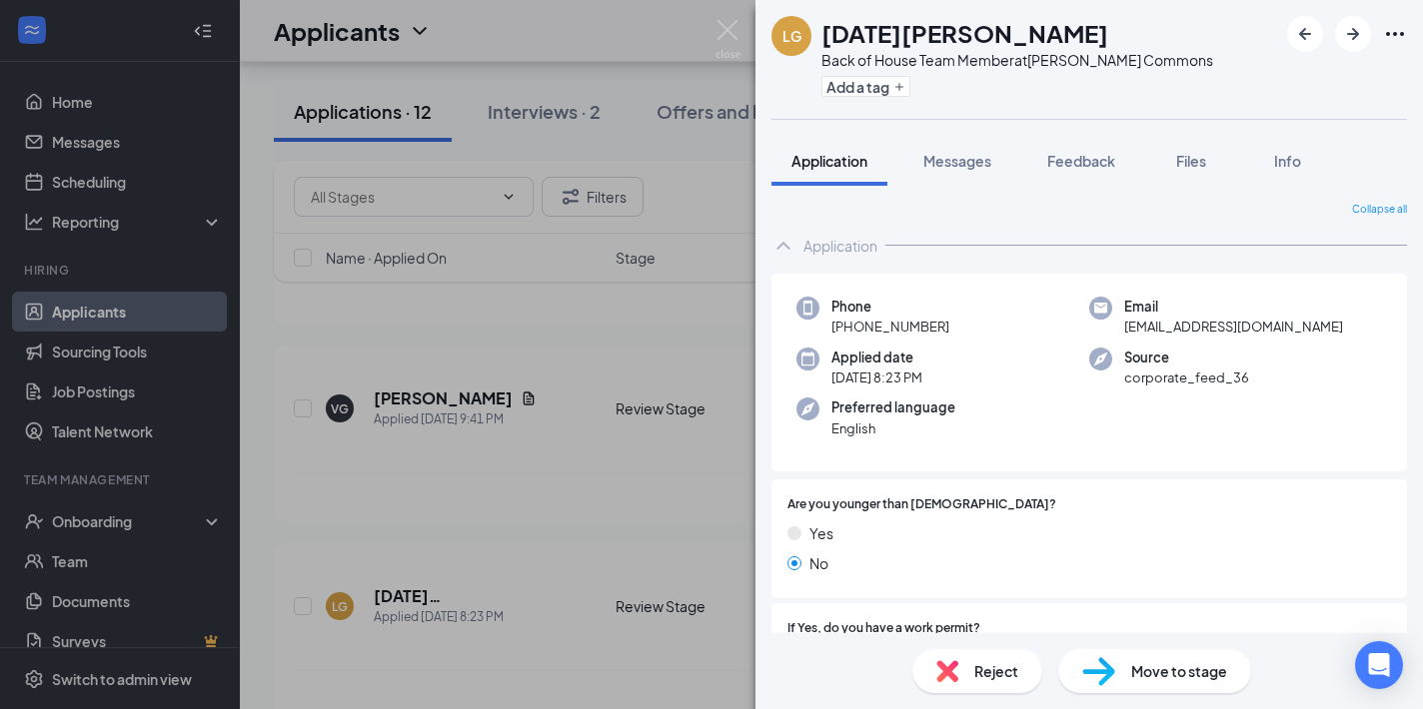
click at [533, 439] on div "LG Lucia Godoy Back of House Team Member at Hoover Commons Add a tag Applicatio…" at bounding box center [711, 354] width 1423 height 709
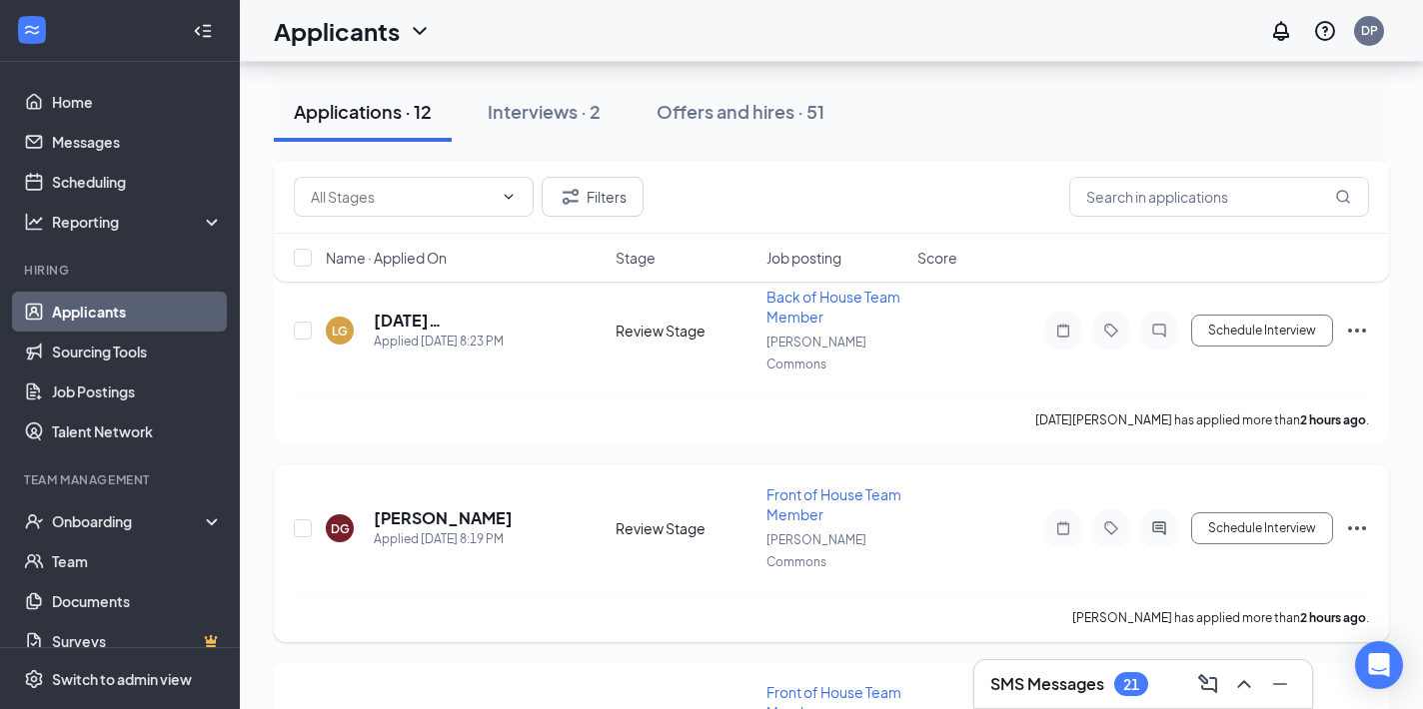
scroll to position [628, 0]
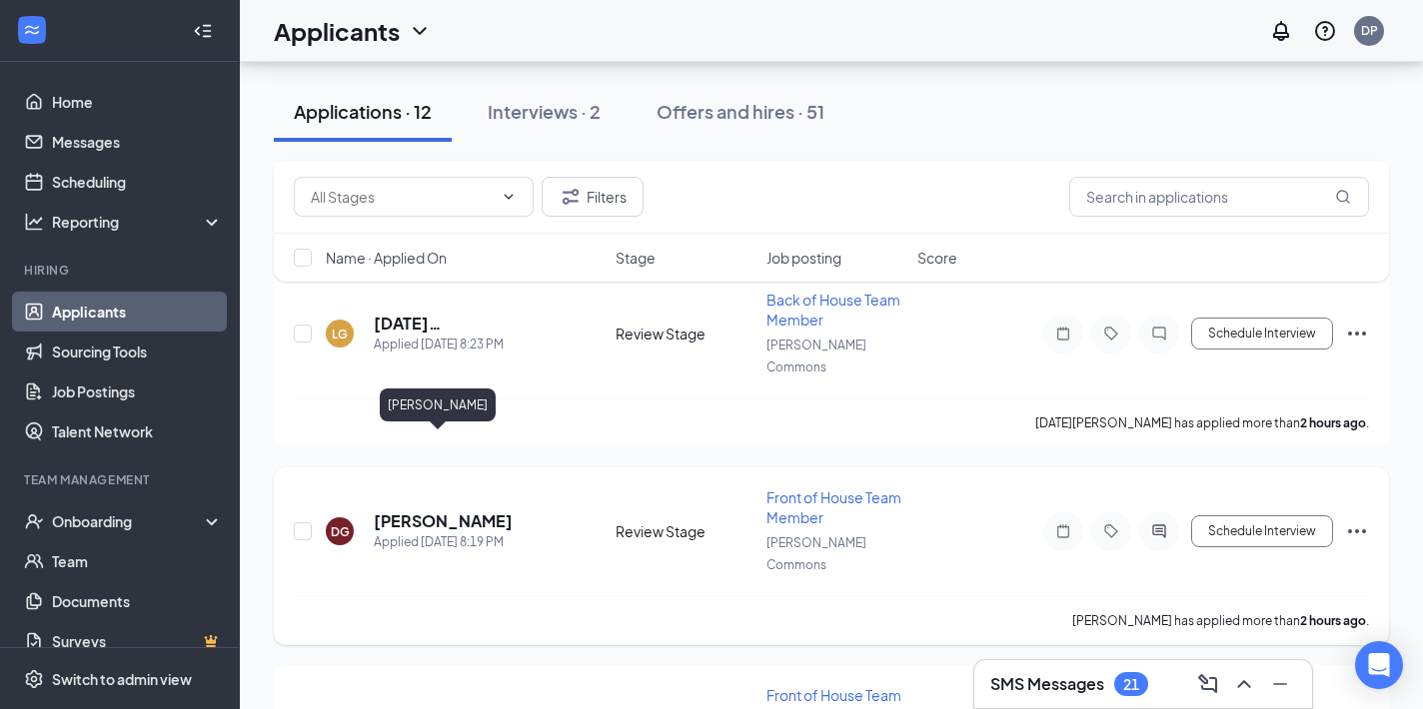
click at [446, 511] on h5 "David Godoy" at bounding box center [443, 522] width 139 height 22
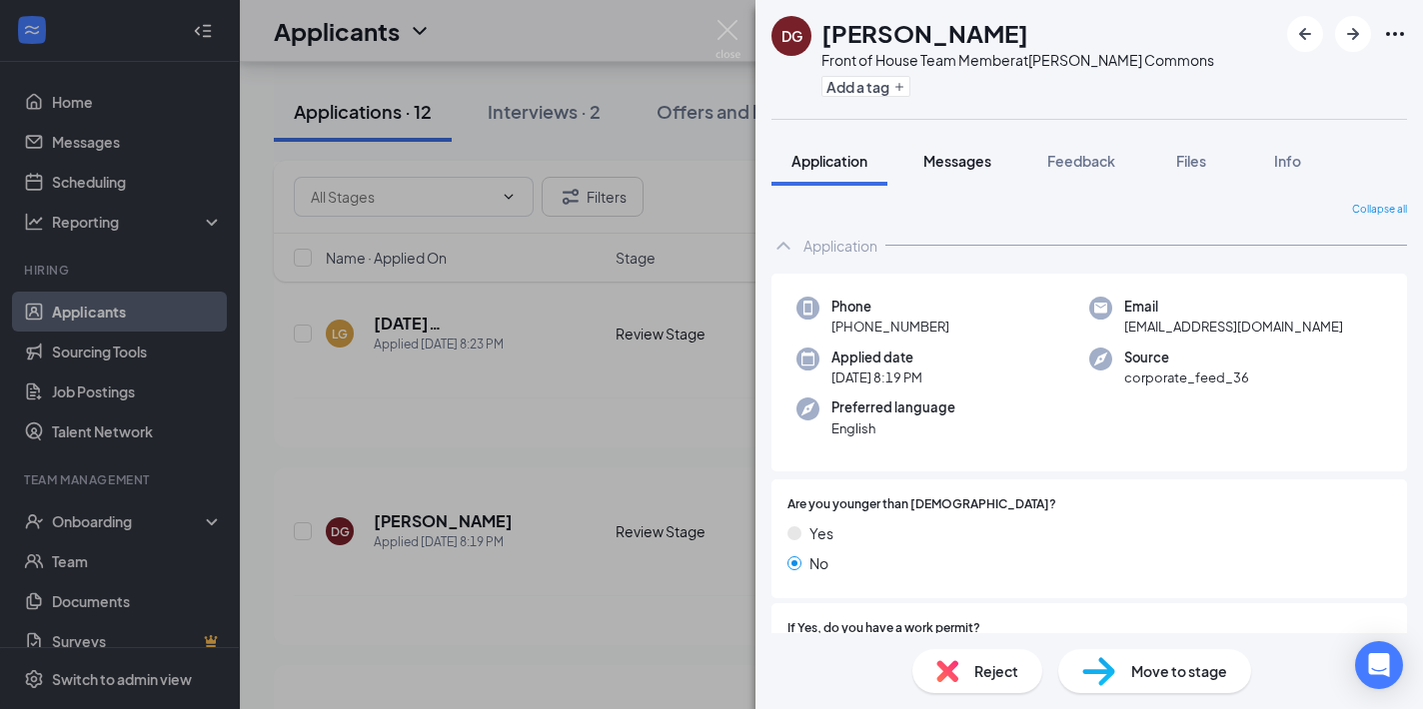
click at [969, 160] on span "Messages" at bounding box center [957, 161] width 68 height 18
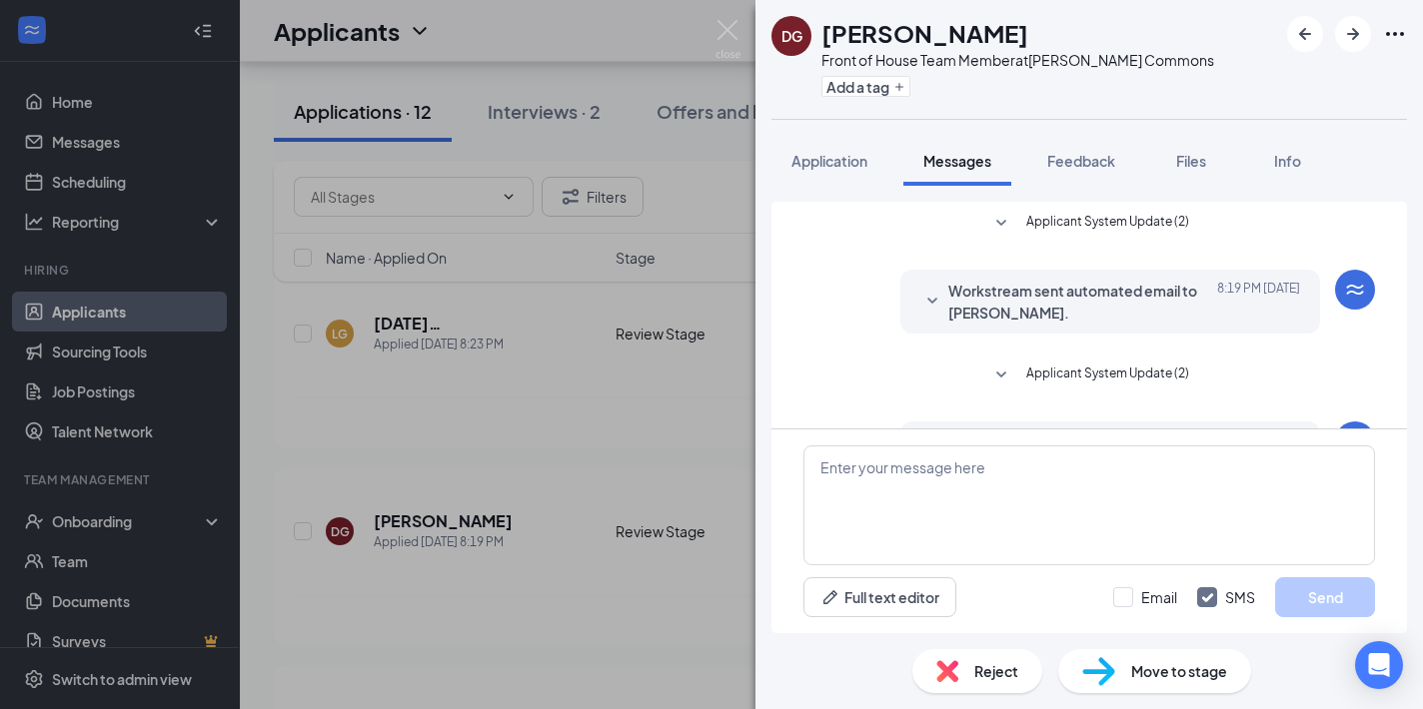
scroll to position [171, 0]
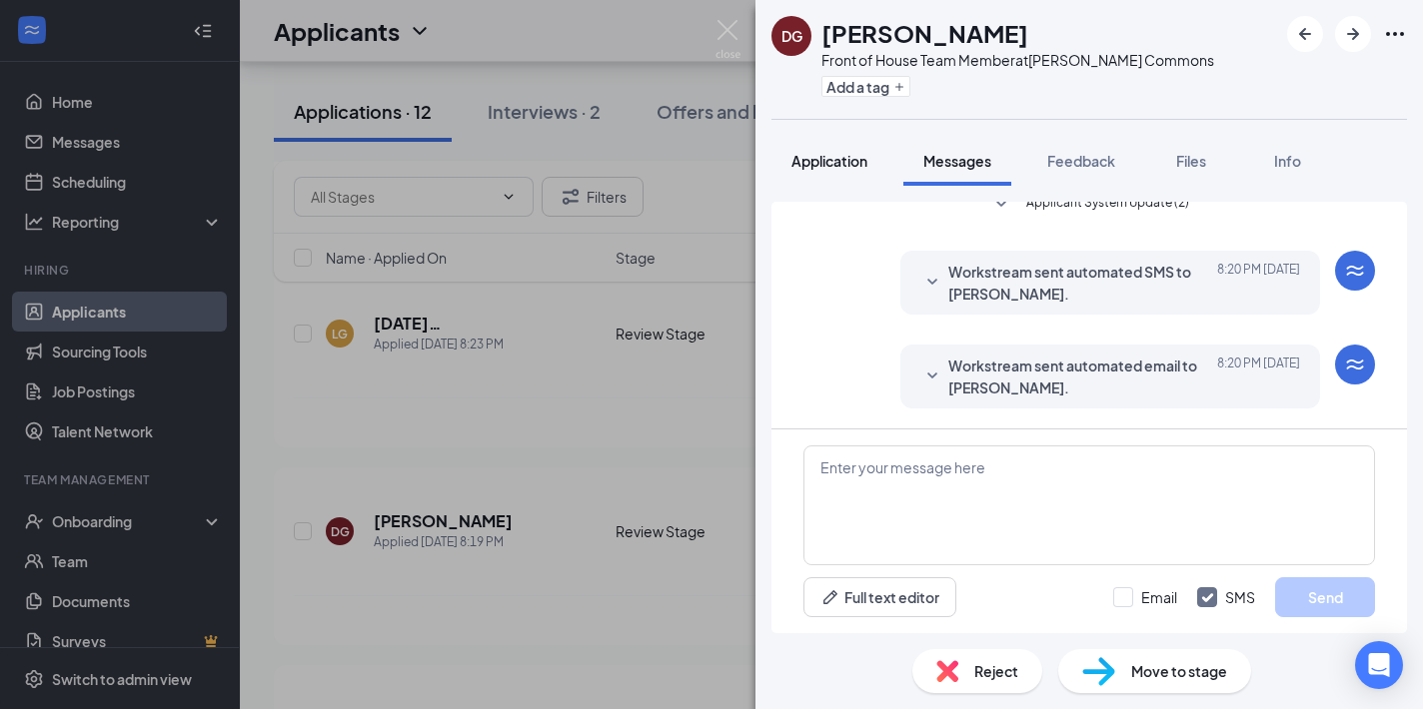
click at [824, 167] on span "Application" at bounding box center [829, 161] width 76 height 18
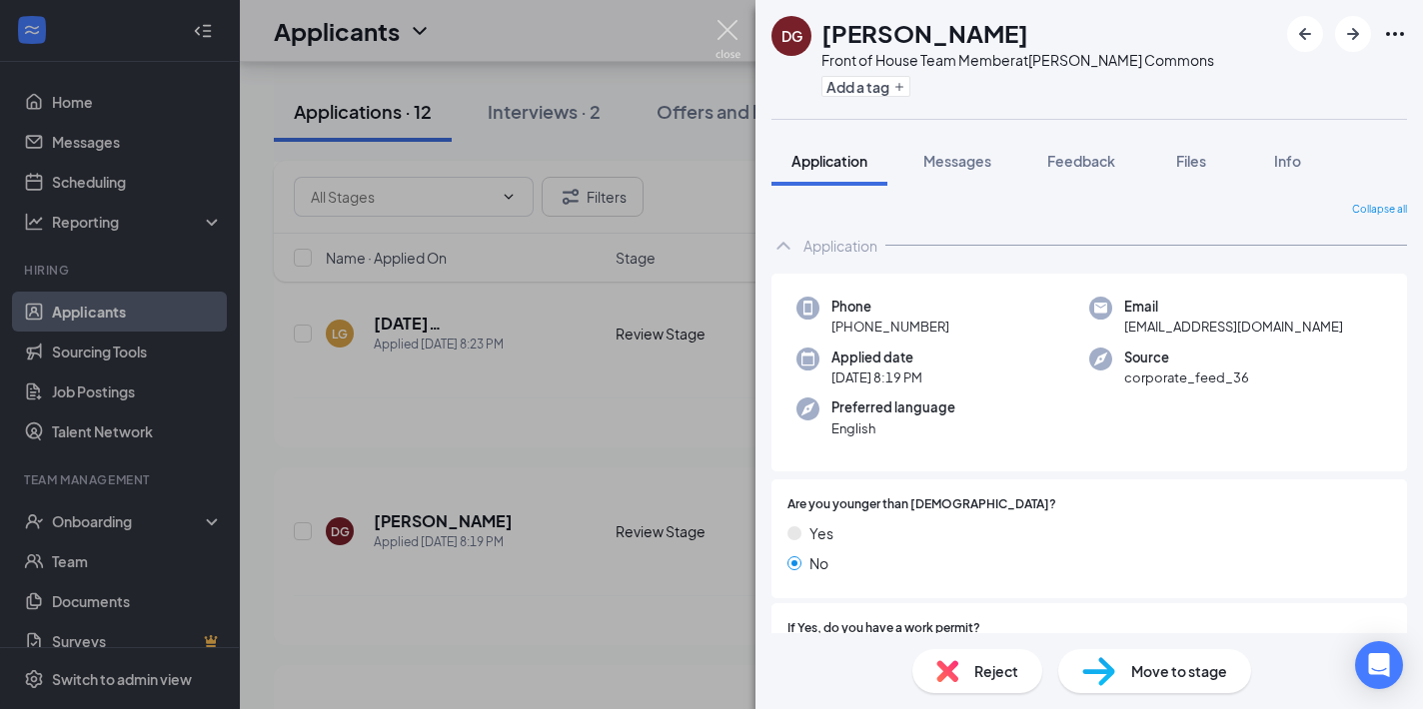
click at [725, 27] on img at bounding box center [727, 39] width 25 height 39
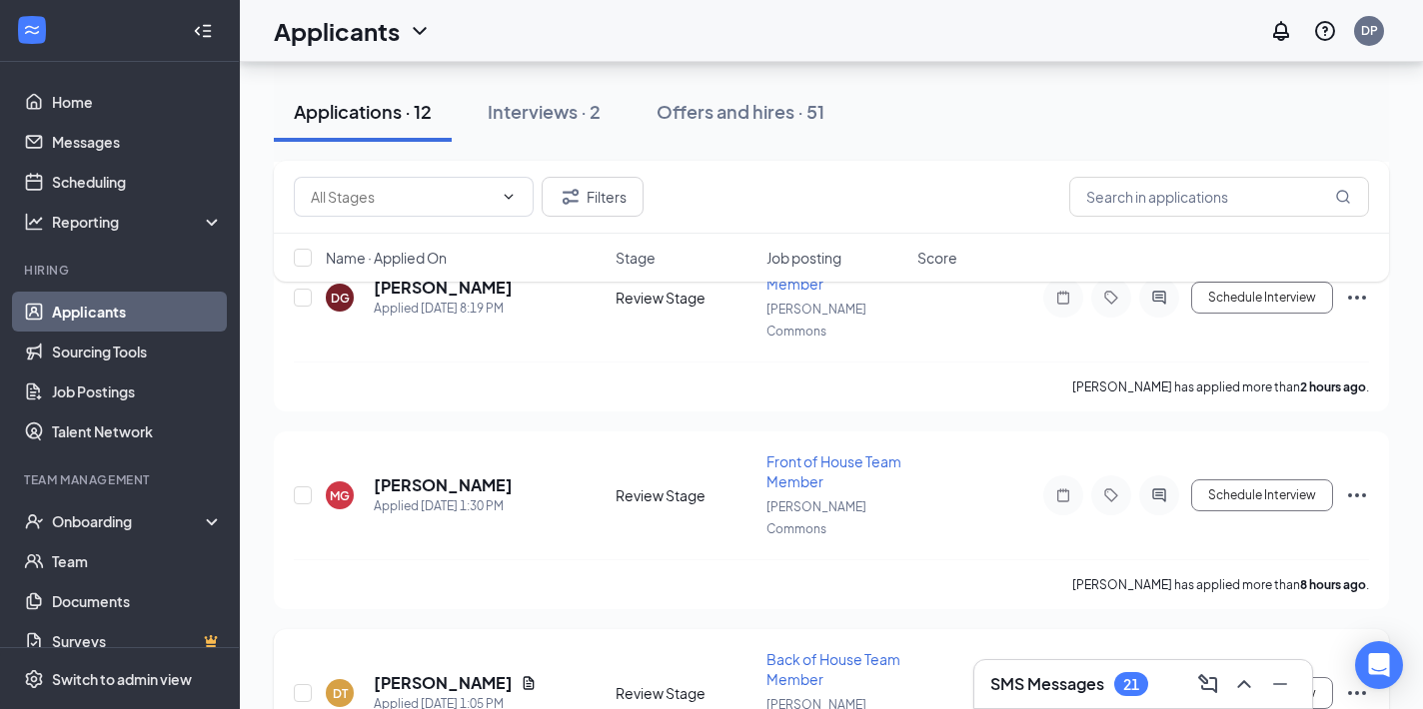
scroll to position [948, 0]
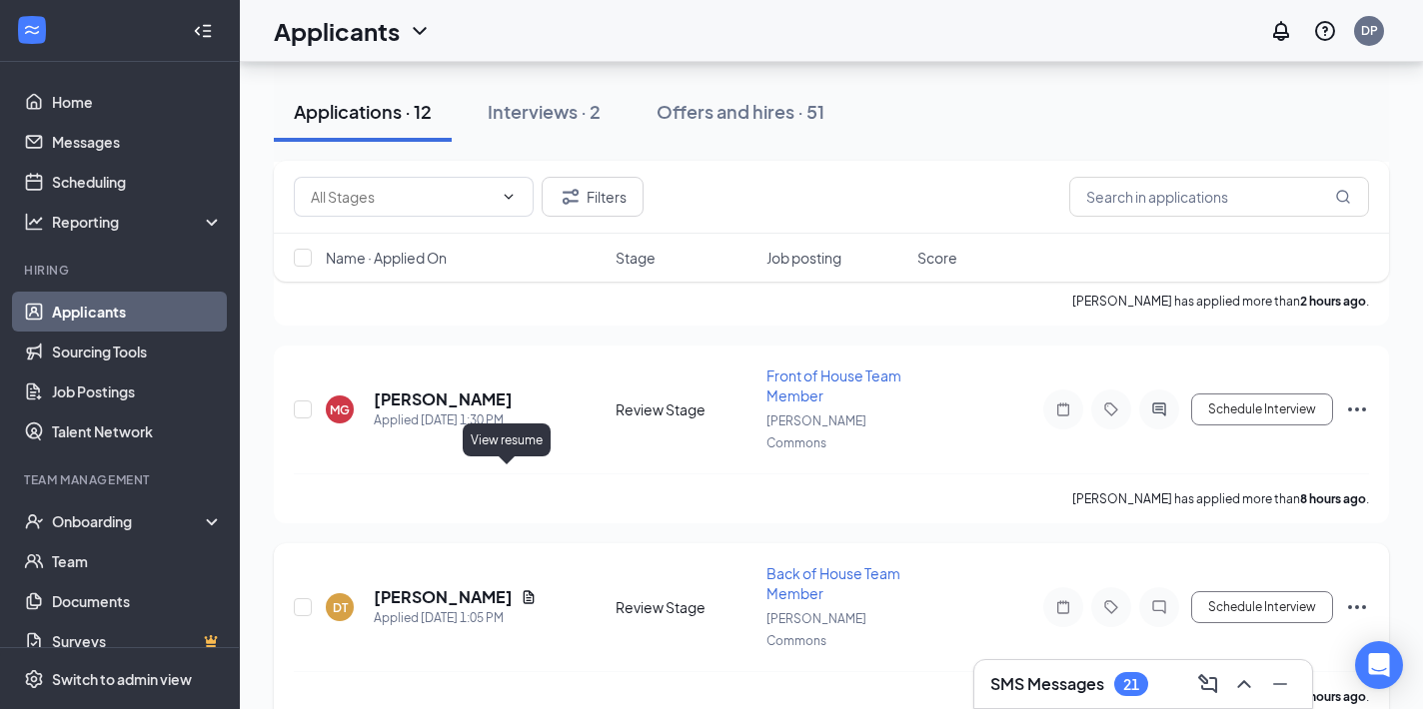
click at [523, 590] on icon "Document" at bounding box center [528, 596] width 11 height 13
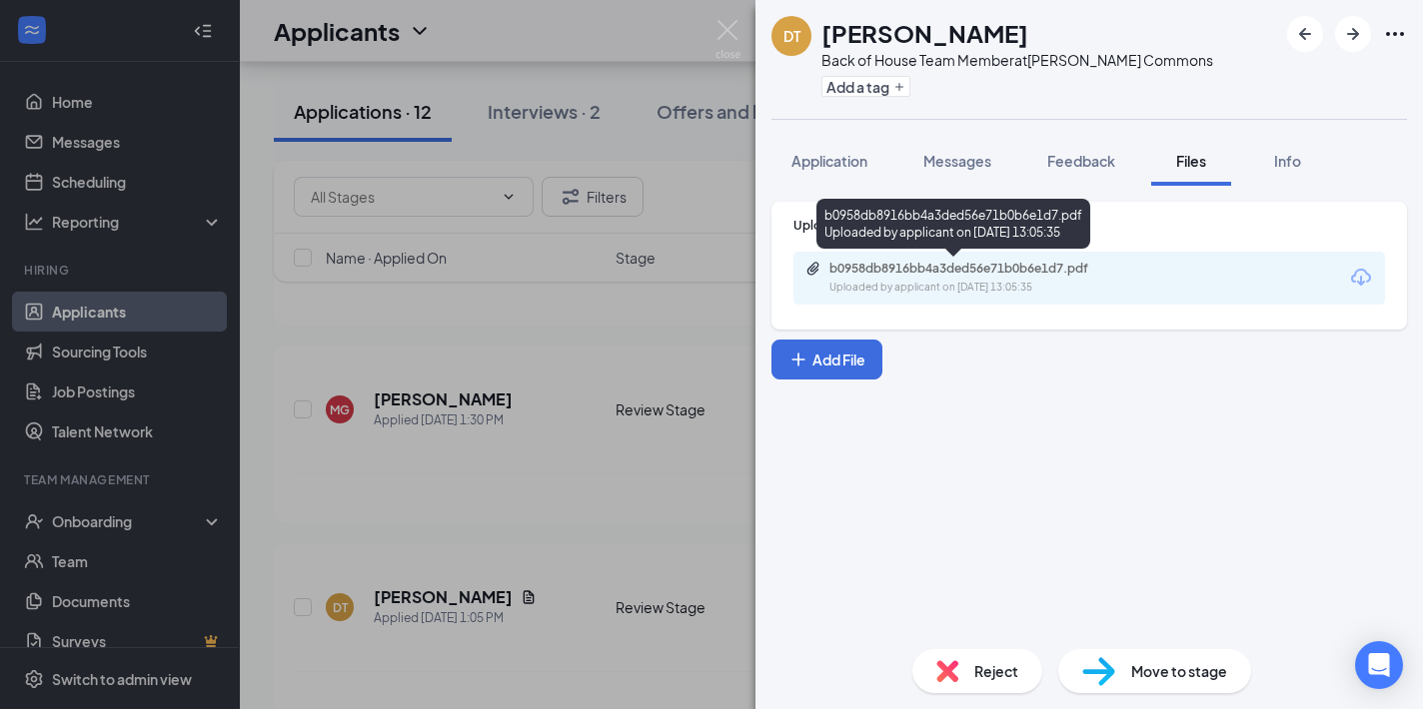
click at [899, 278] on div "b0958db8916bb4a3ded56e71b0b6e1d7.pdf Uploaded by applicant on Sep 15, 2025 at 1…" at bounding box center [967, 278] width 324 height 35
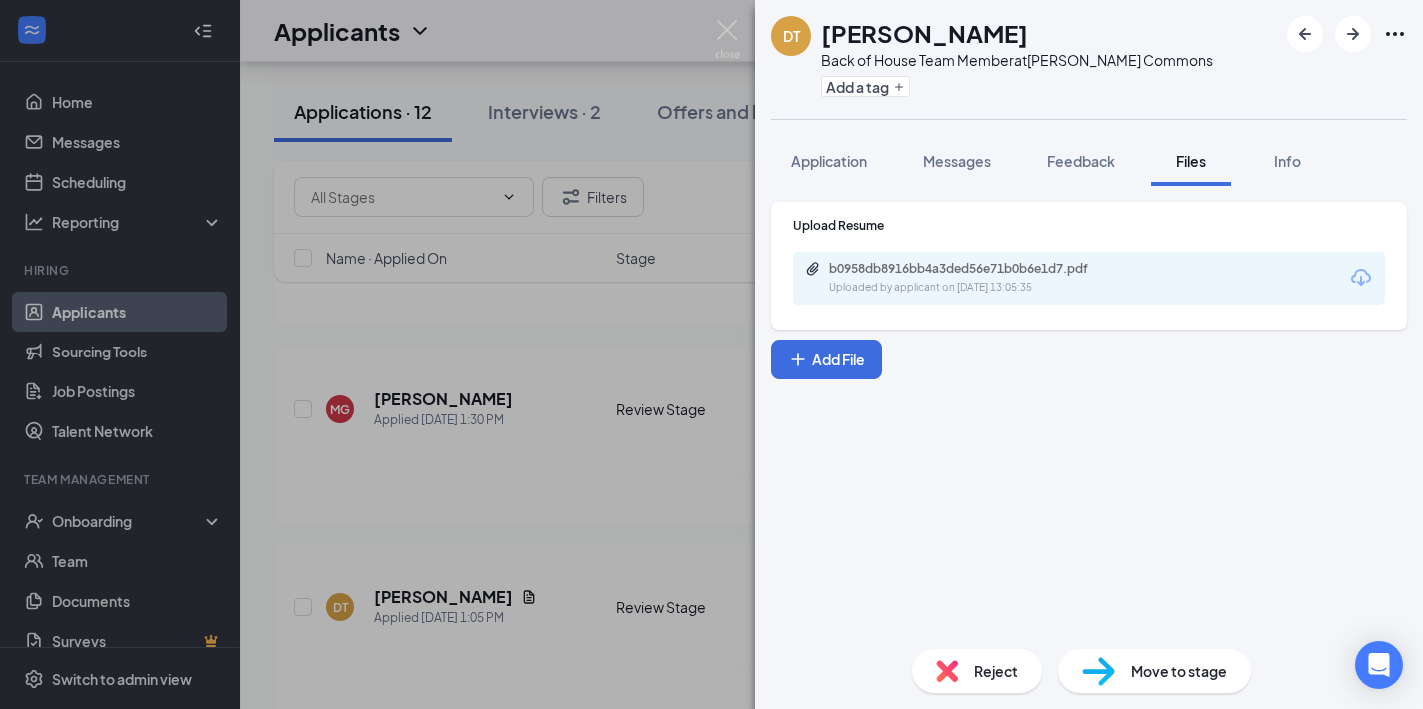
click at [533, 382] on div "DT Daniel Thomley Back of House Team Member at Hoover Commons Add a tag Applica…" at bounding box center [711, 354] width 1423 height 709
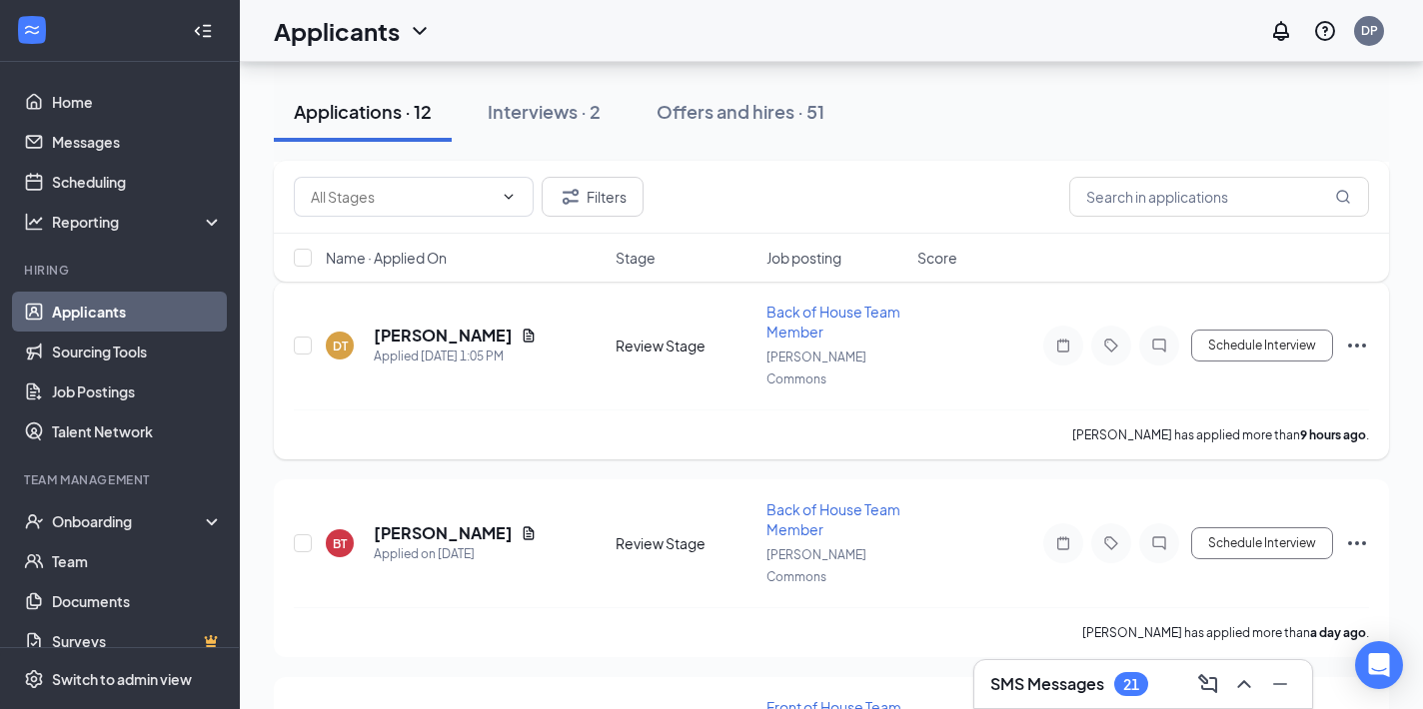
scroll to position [1210, 0]
click at [523, 526] on icon "Document" at bounding box center [528, 532] width 11 height 13
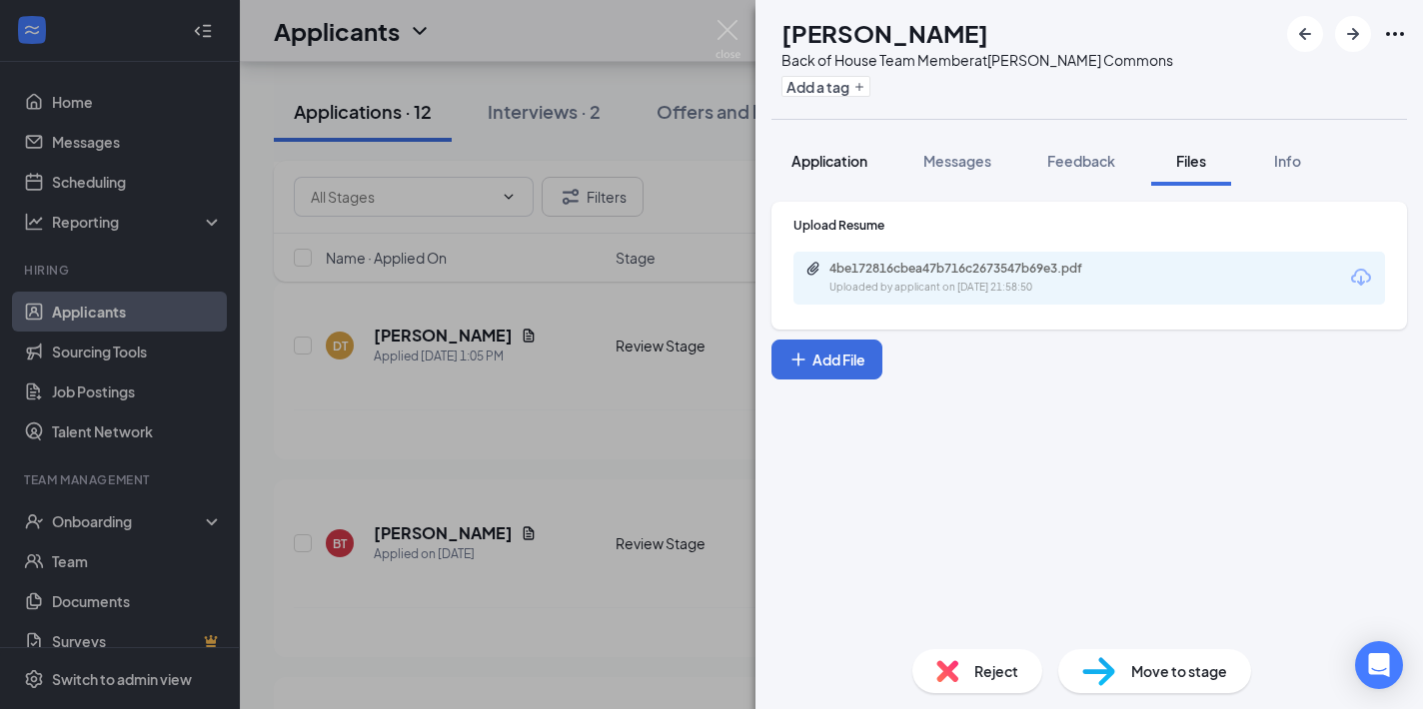
click at [826, 162] on span "Application" at bounding box center [829, 161] width 76 height 18
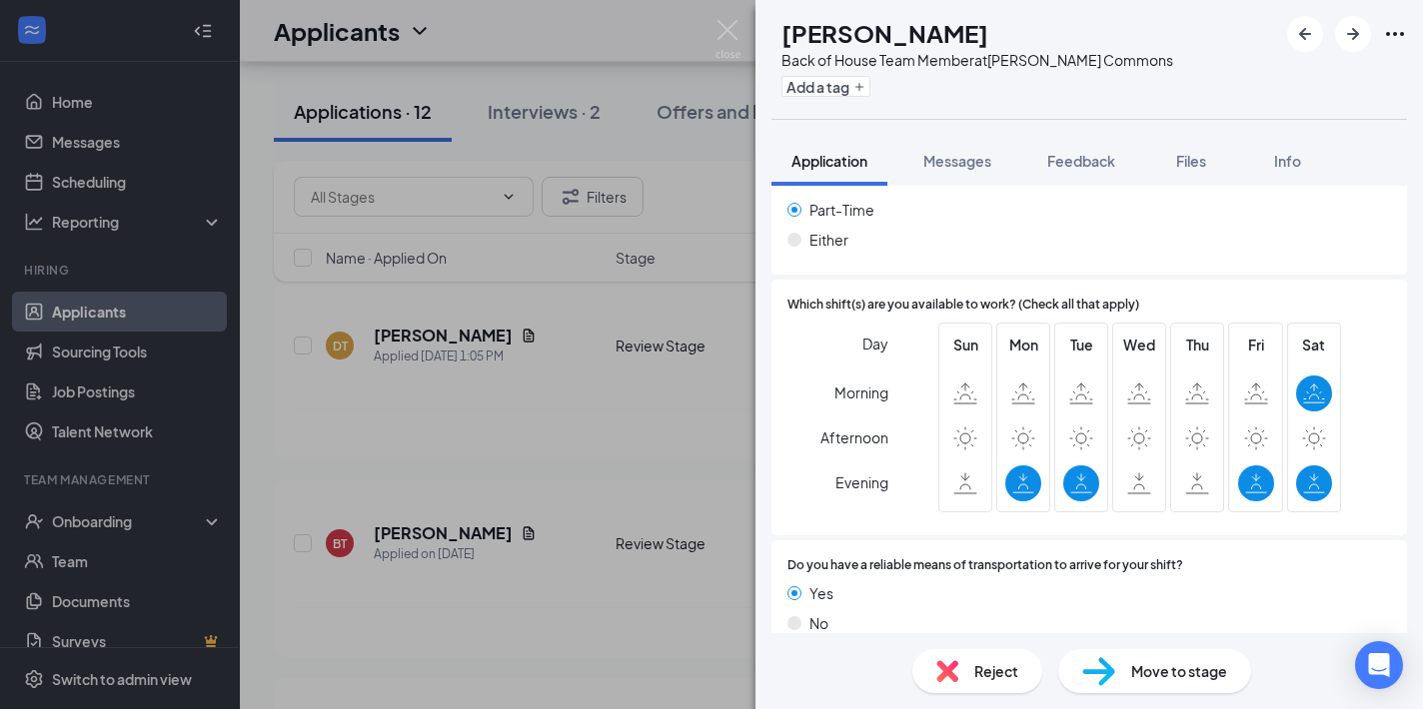
scroll to position [1367, 0]
click at [974, 661] on span "Reject" at bounding box center [996, 671] width 44 height 22
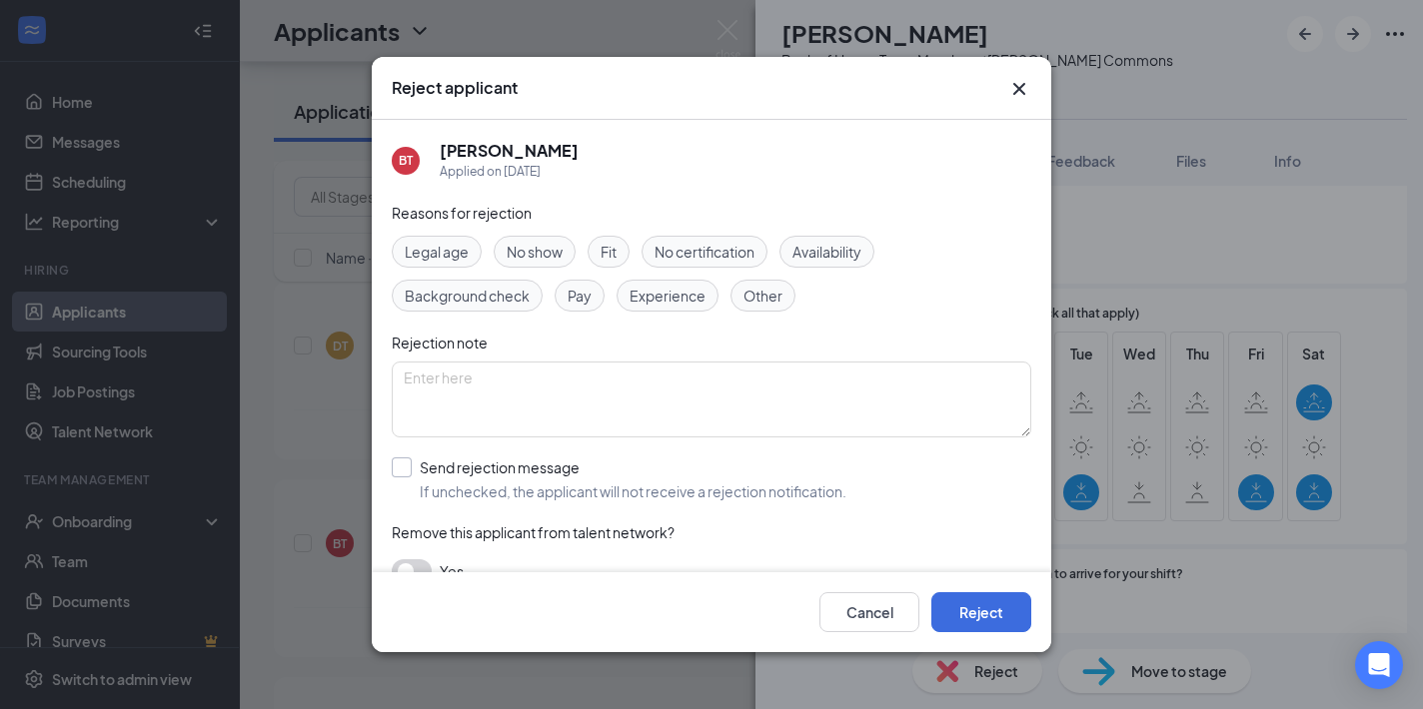
click at [400, 466] on input "Send rejection message If unchecked, the applicant will not receive a rejection…" at bounding box center [619, 480] width 455 height 44
checkbox input "true"
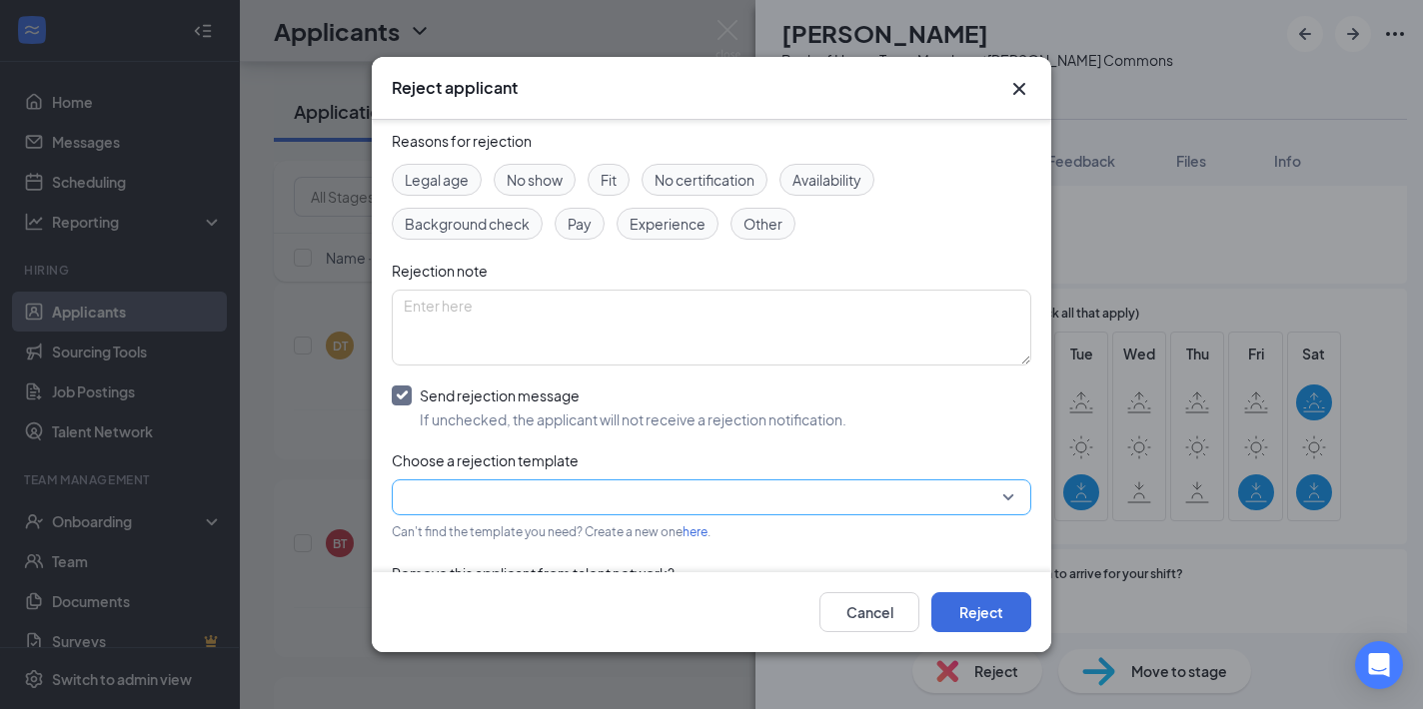
click at [547, 490] on input "search" at bounding box center [704, 498] width 601 height 34
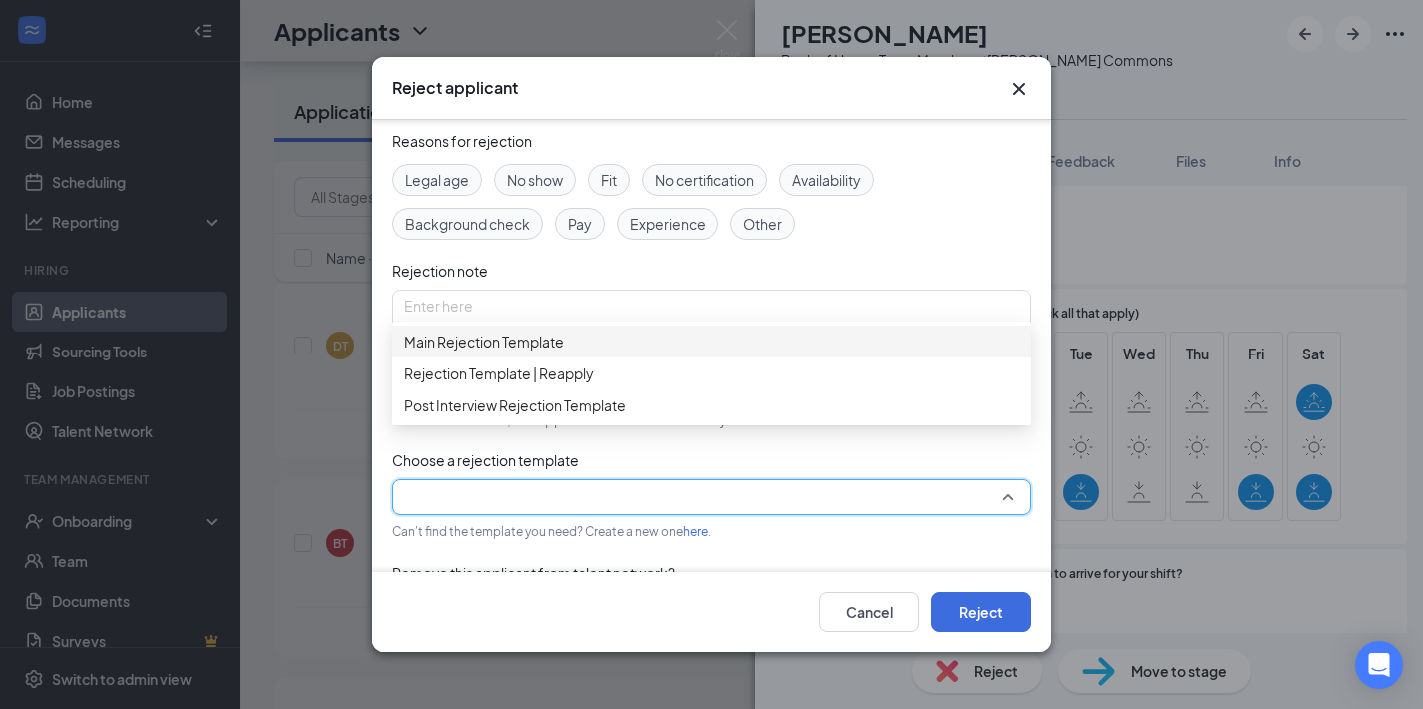
click at [477, 344] on span "Main Rejection Template" at bounding box center [484, 342] width 160 height 22
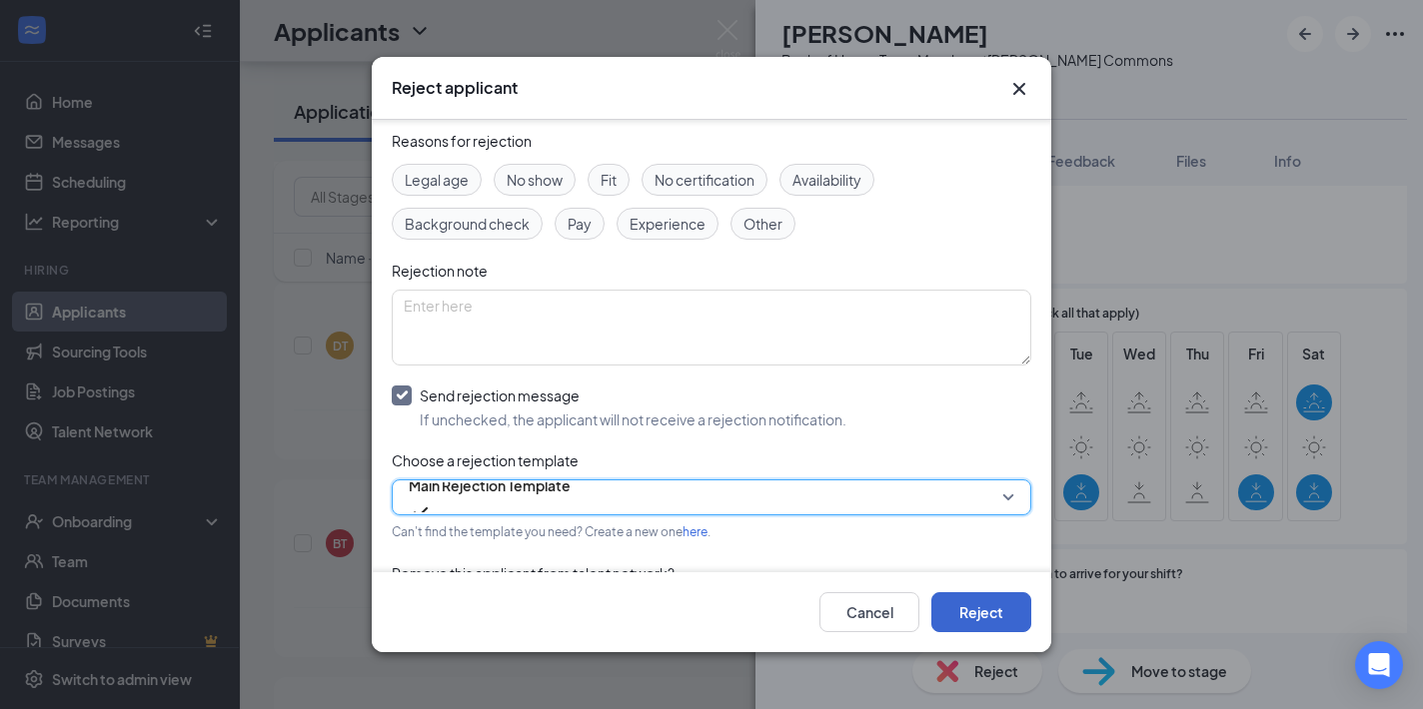
click at [970, 602] on button "Reject" at bounding box center [981, 612] width 100 height 40
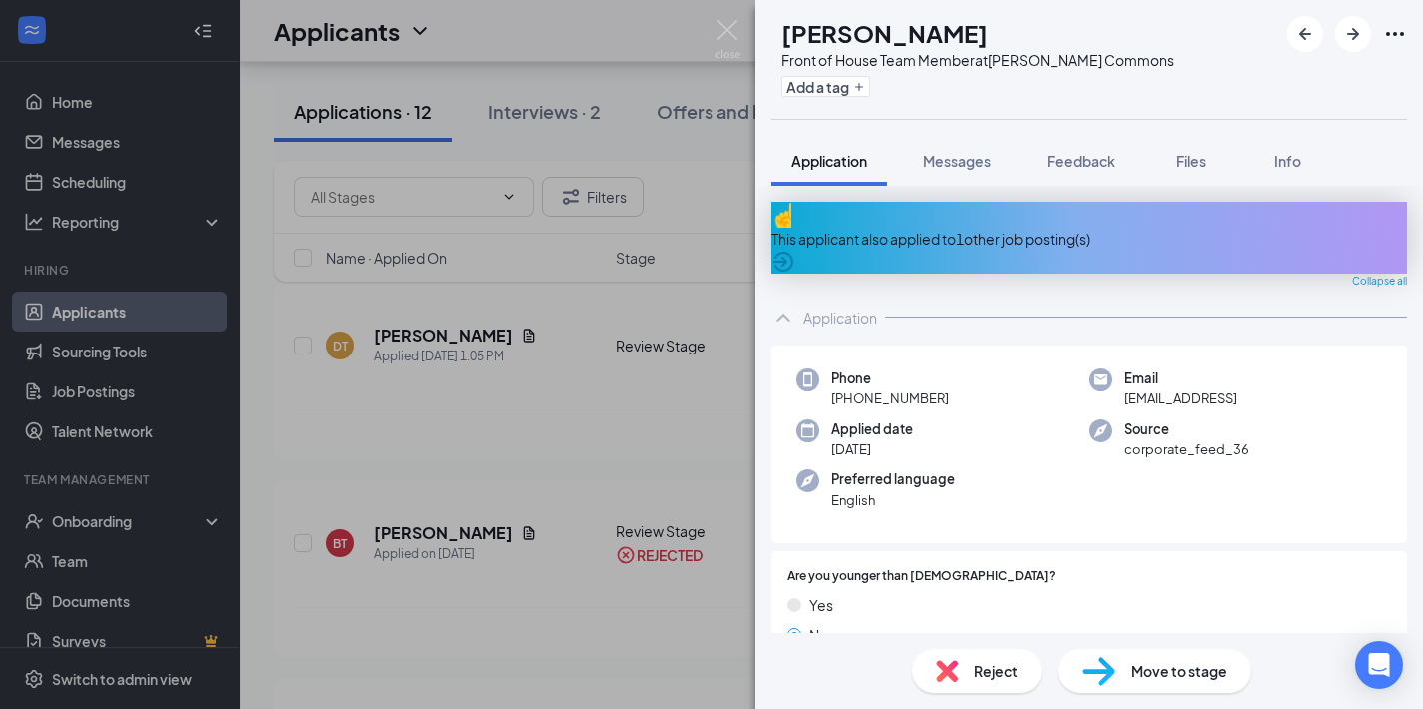
click at [935, 237] on div "This applicant also applied to 1 other job posting(s)" at bounding box center [1088, 238] width 635 height 72
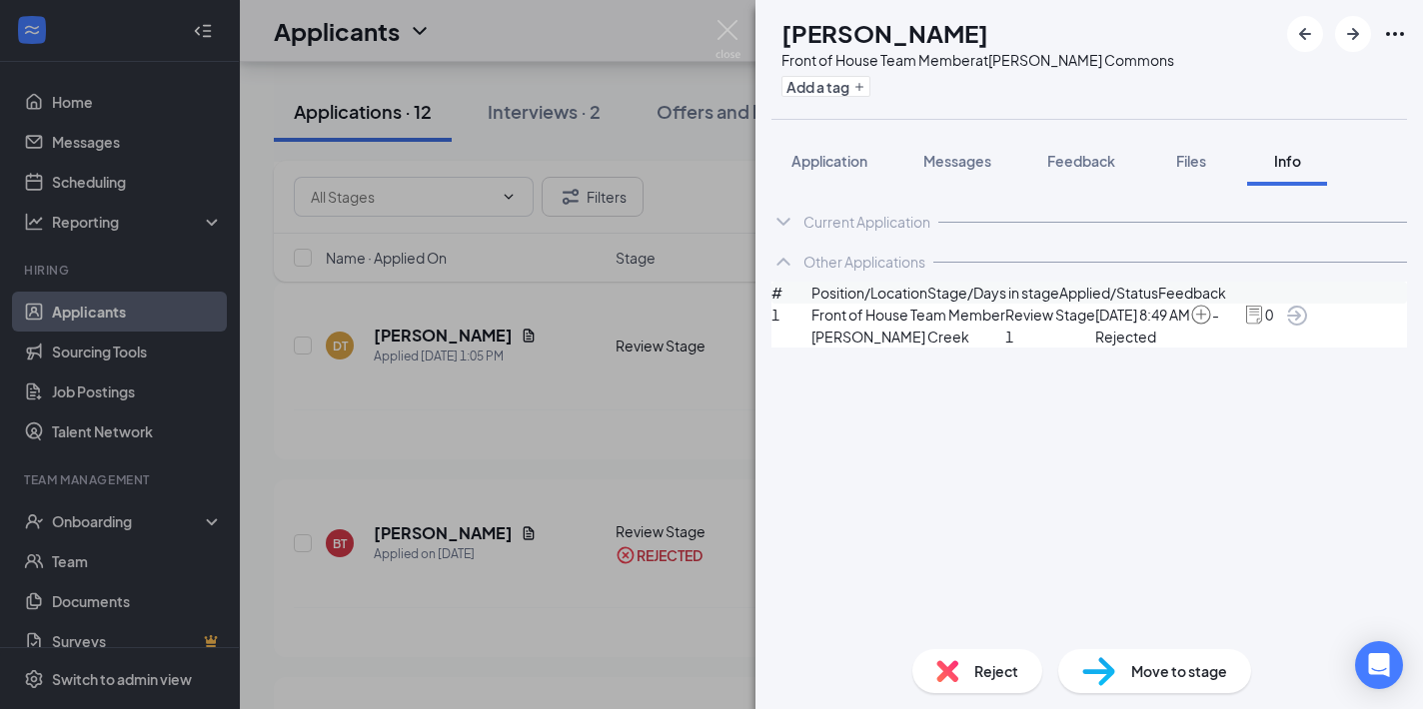
click at [976, 673] on span "Reject" at bounding box center [996, 671] width 44 height 22
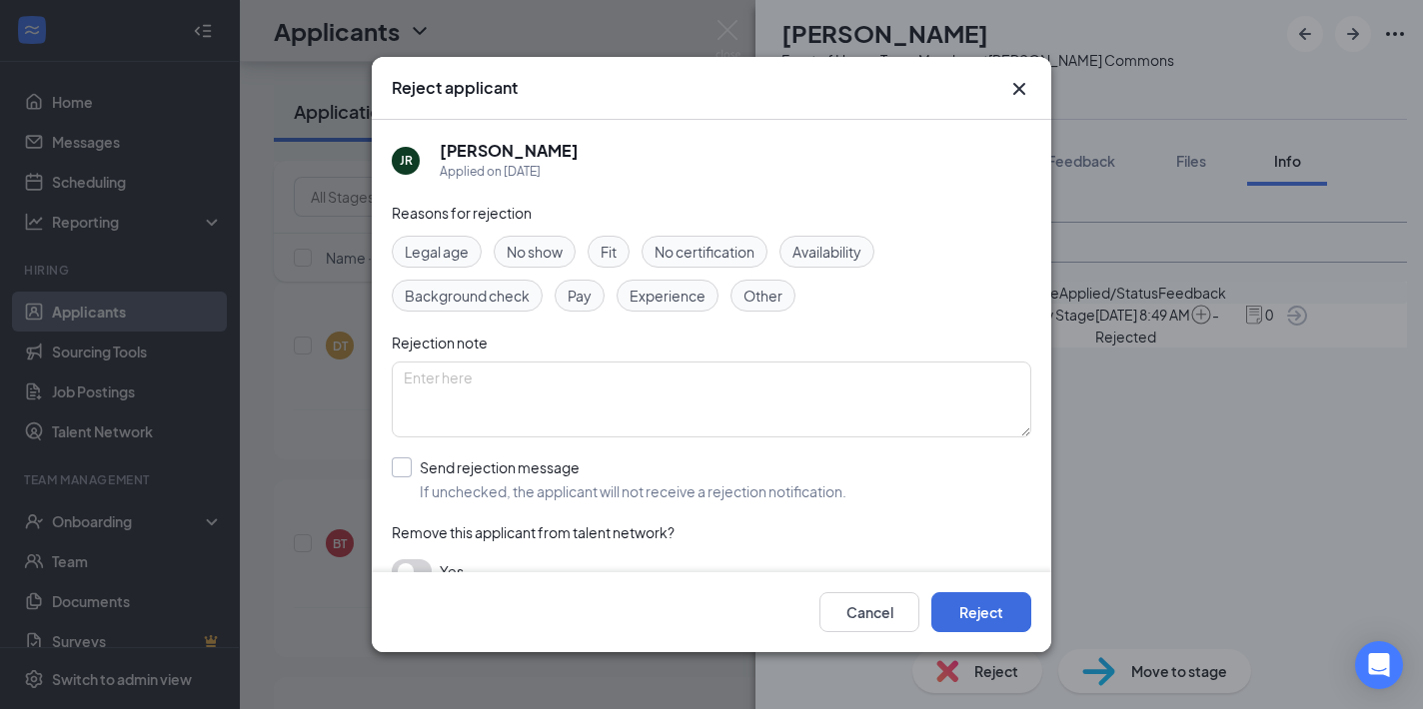
click at [403, 467] on input "Send rejection message If unchecked, the applicant will not receive a rejection…" at bounding box center [619, 480] width 455 height 44
checkbox input "true"
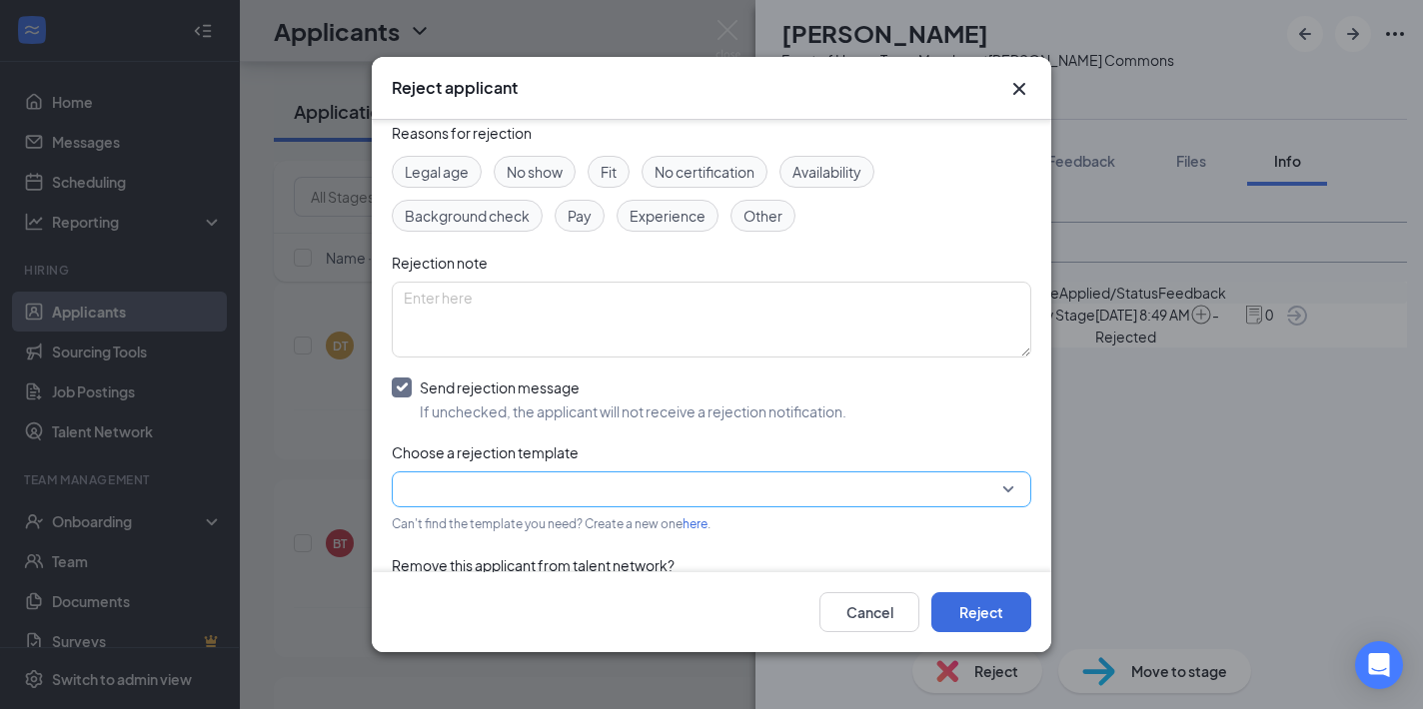
click at [589, 487] on input "search" at bounding box center [704, 490] width 601 height 34
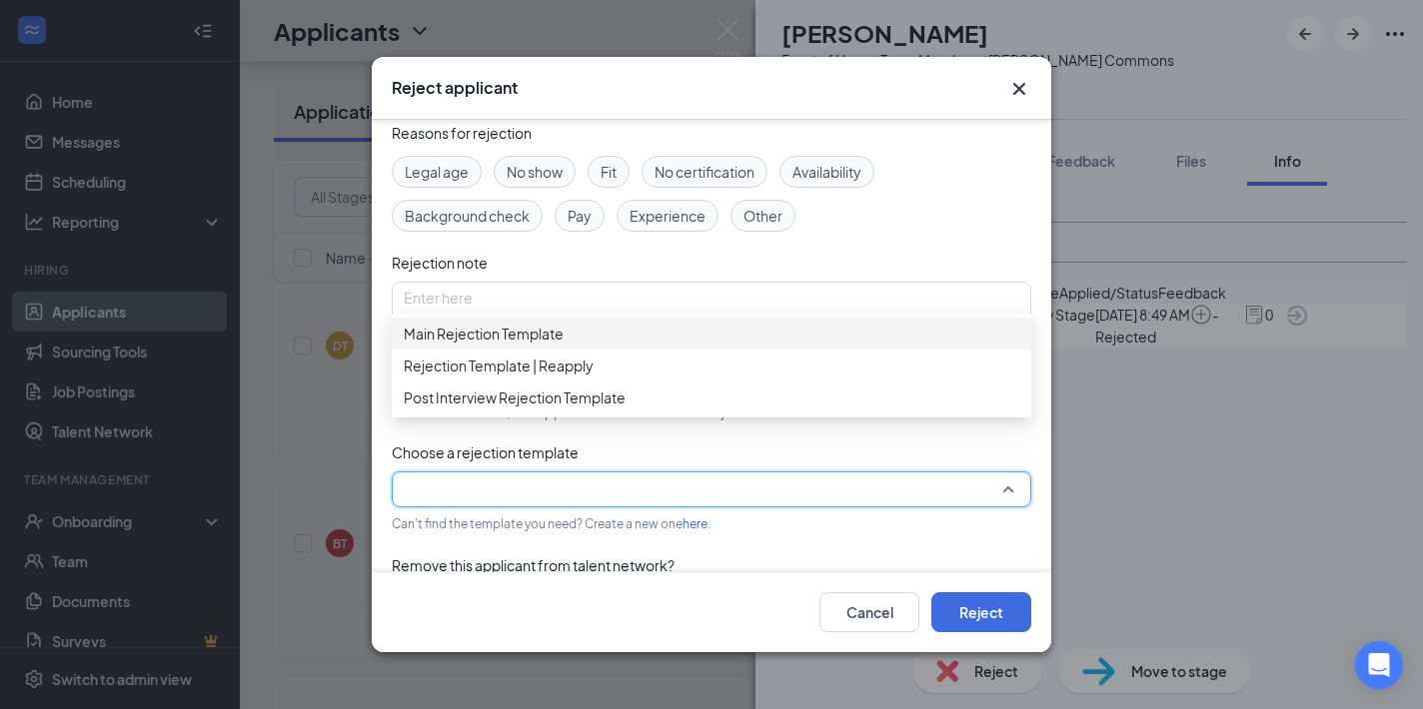
click at [525, 344] on span "Main Rejection Template" at bounding box center [484, 334] width 160 height 22
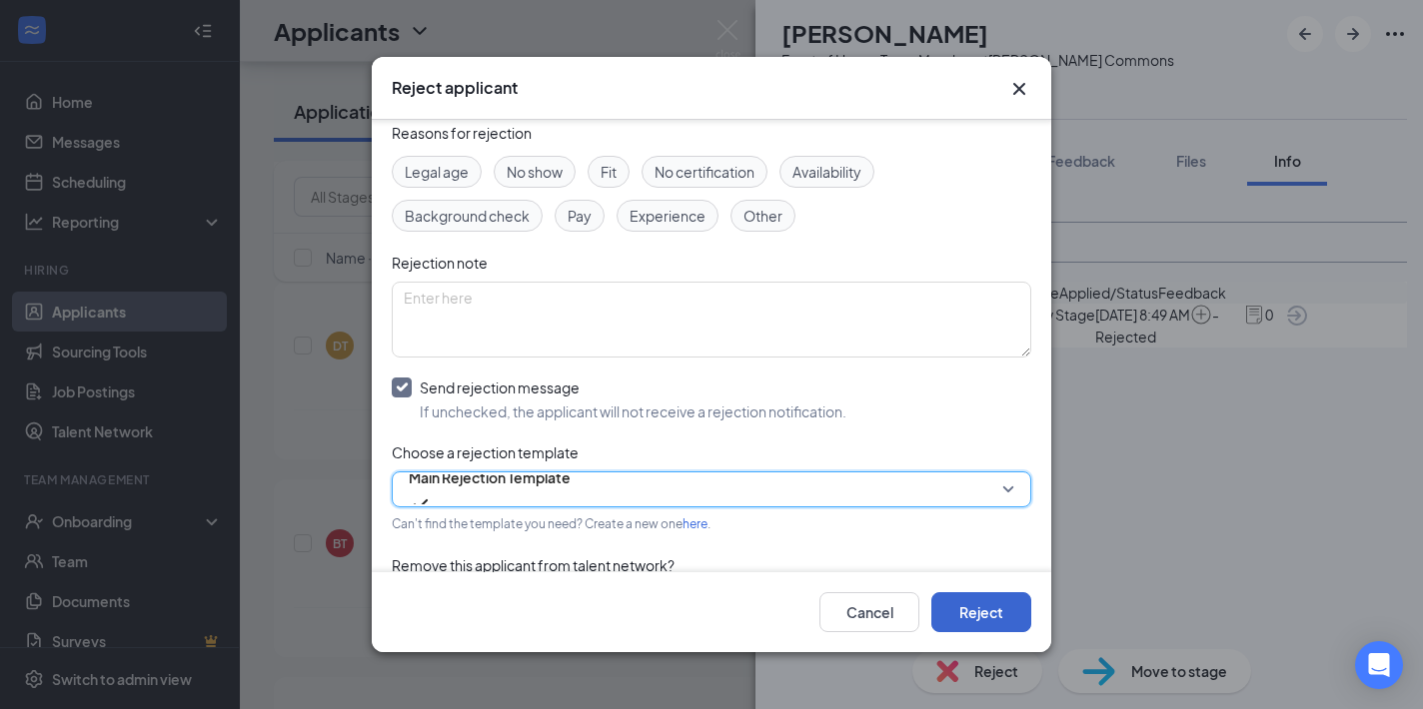
click at [973, 608] on button "Reject" at bounding box center [981, 612] width 100 height 40
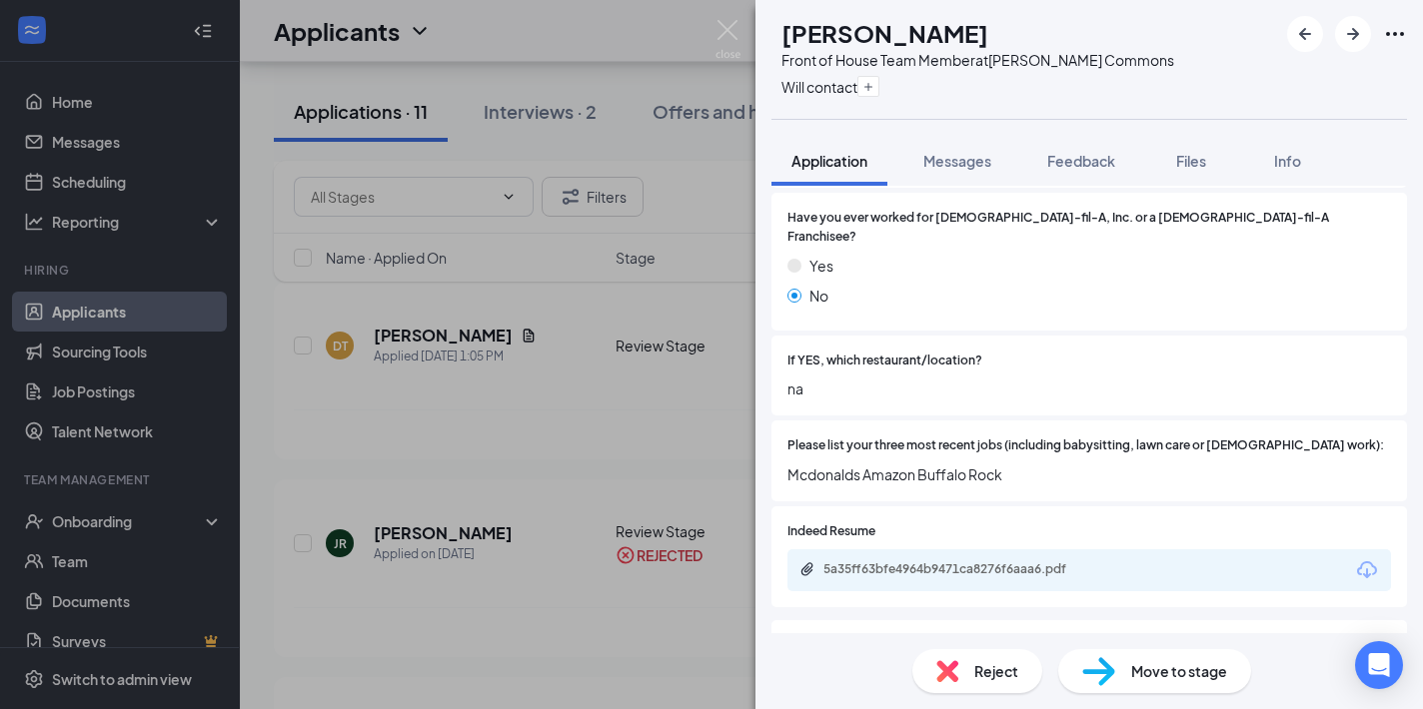
scroll to position [608, 0]
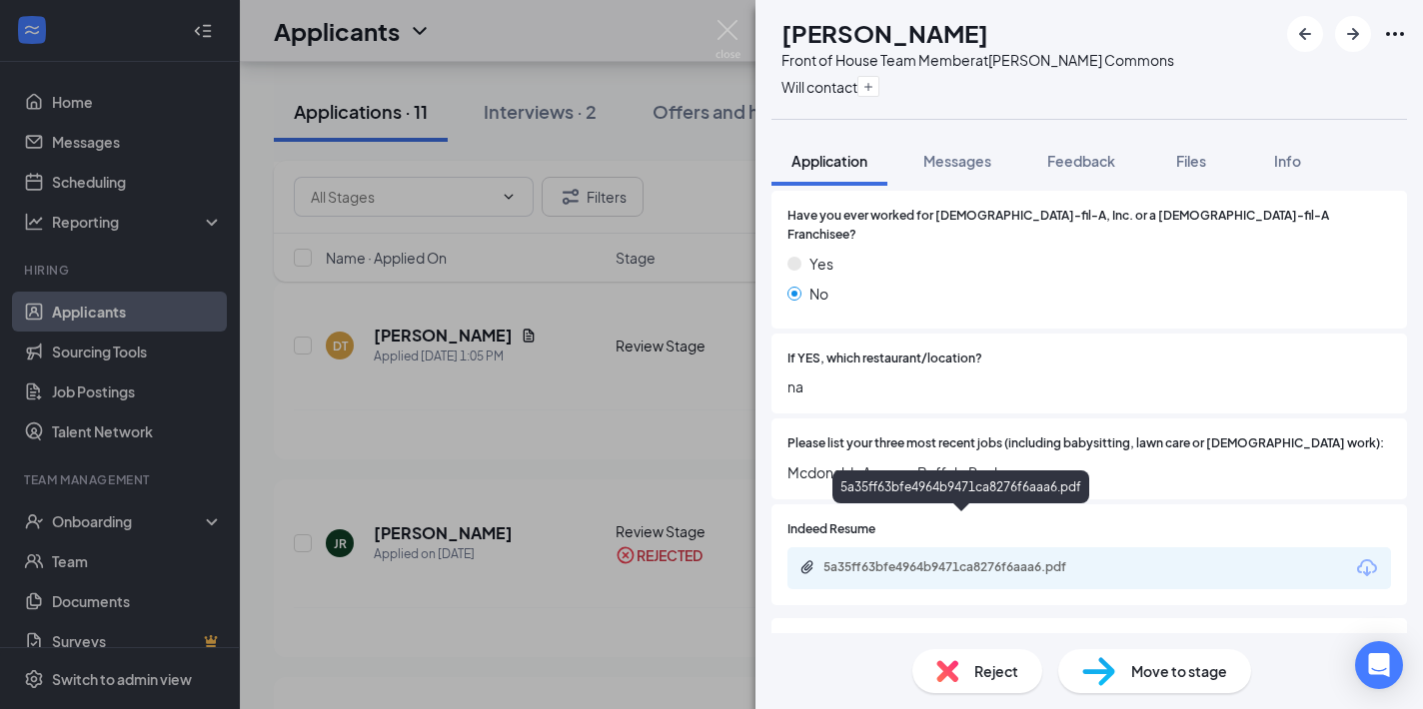
click at [935, 559] on div "5a35ff63bfe4964b9471ca8276f6aaa6.pdf" at bounding box center [963, 567] width 280 height 16
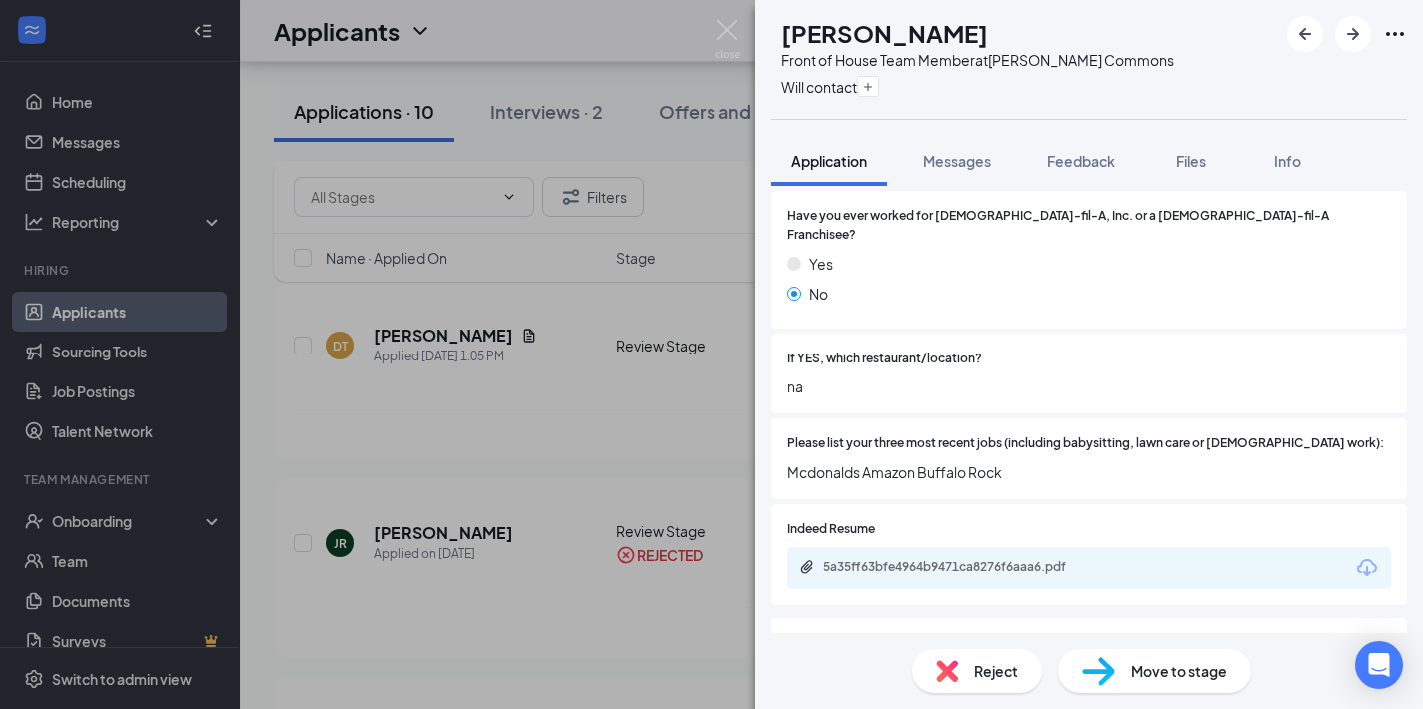
scroll to position [1276, 0]
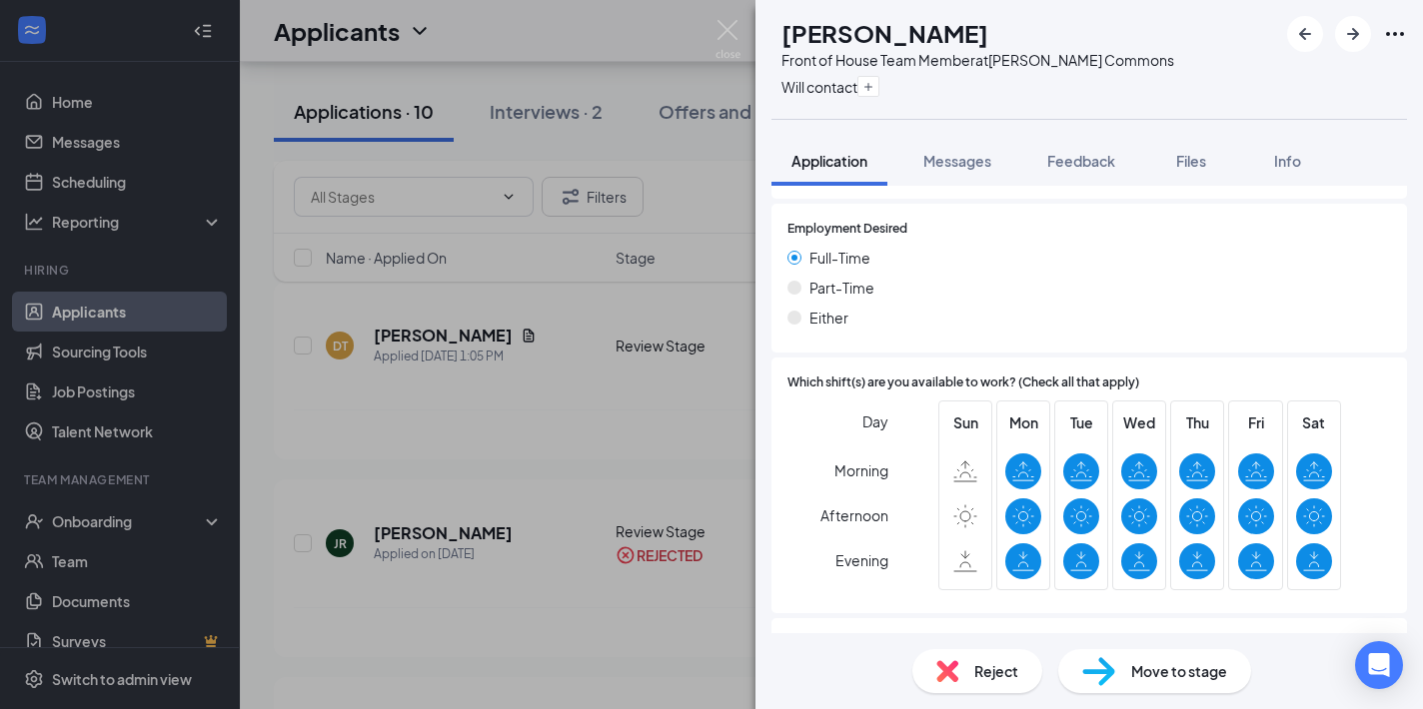
click at [982, 673] on span "Reject" at bounding box center [996, 671] width 44 height 22
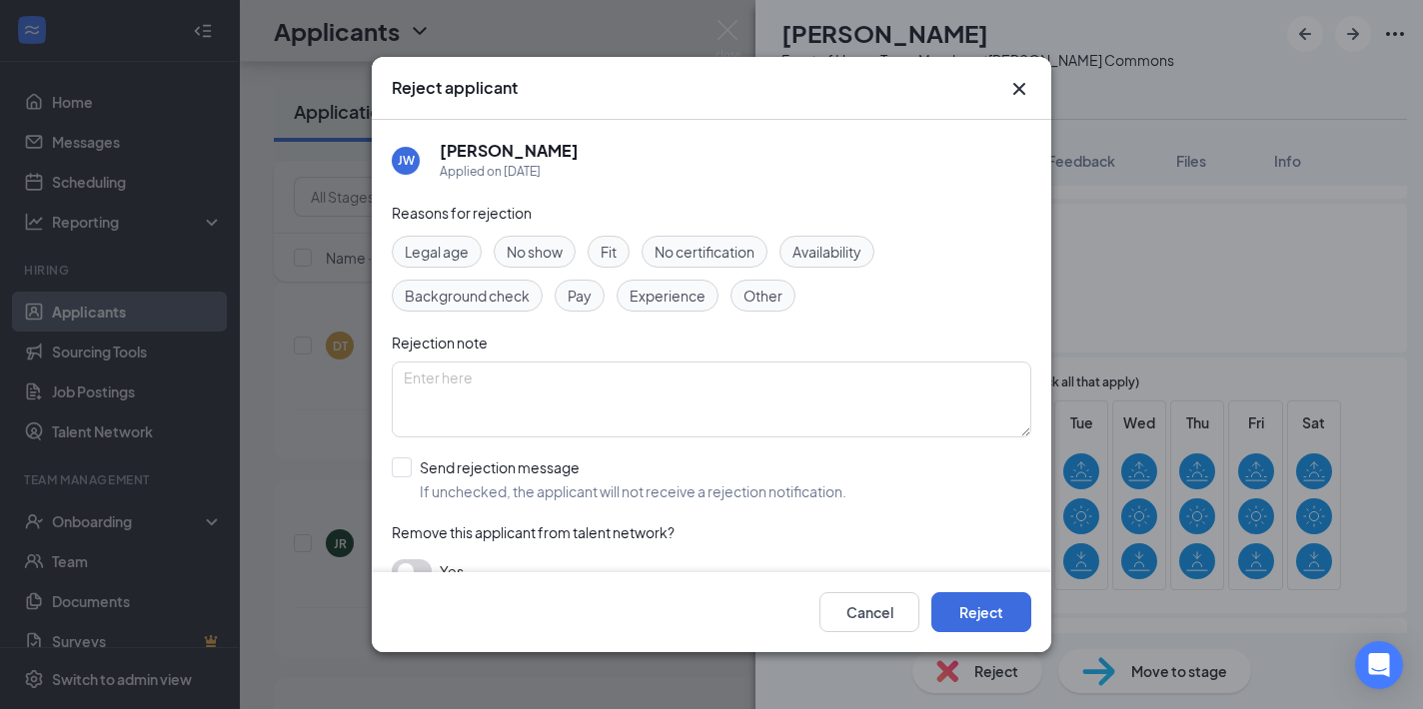
click at [1020, 91] on icon "Cross" at bounding box center [1019, 89] width 12 height 12
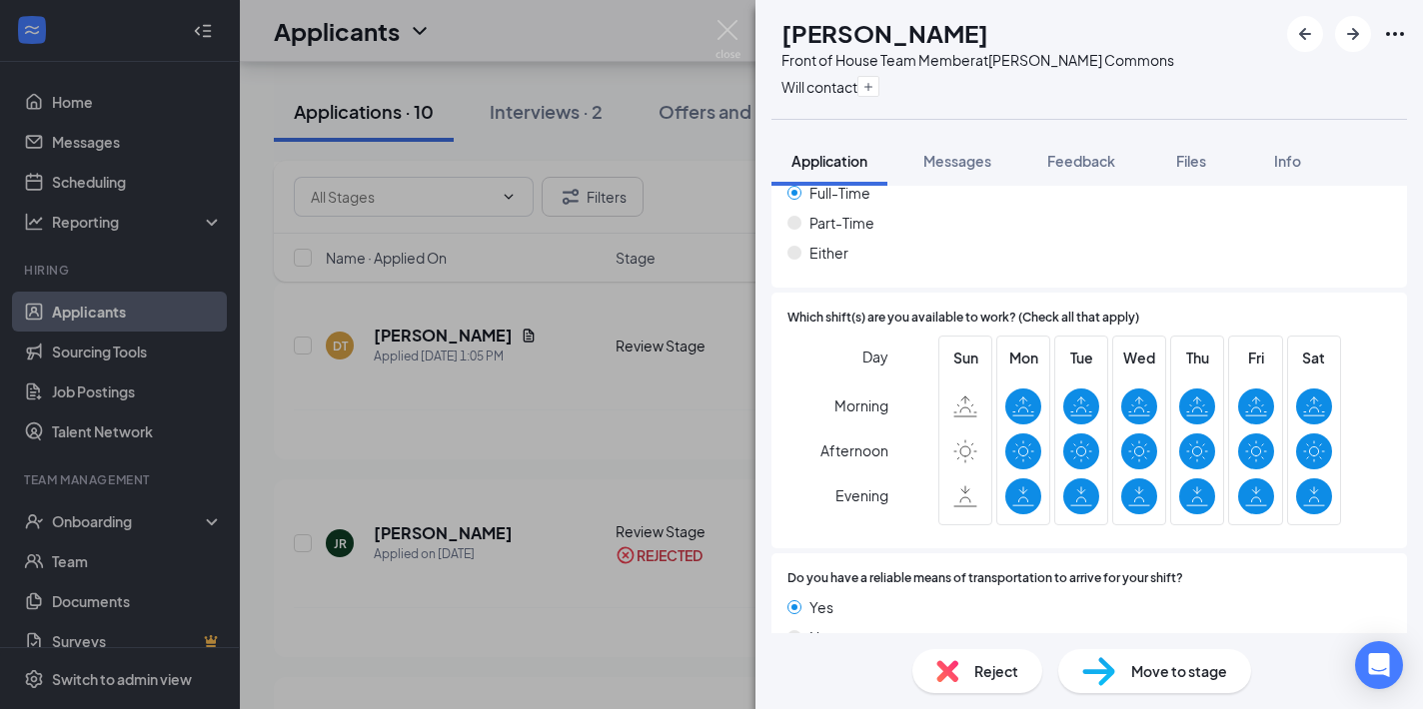
scroll to position [1338, 0]
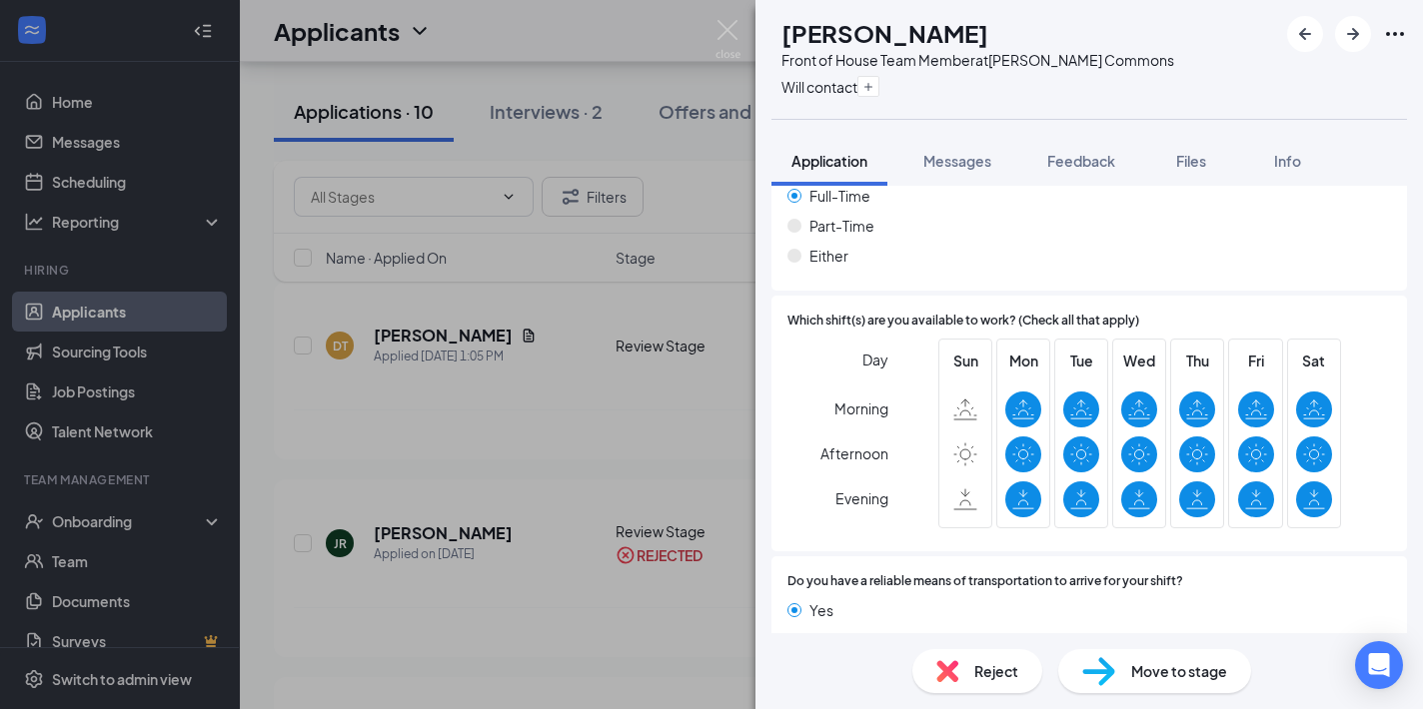
click at [634, 522] on div "JW Jeffery Williams Front of House Team Member at Hoover Commons Will contact A…" at bounding box center [711, 354] width 1423 height 709
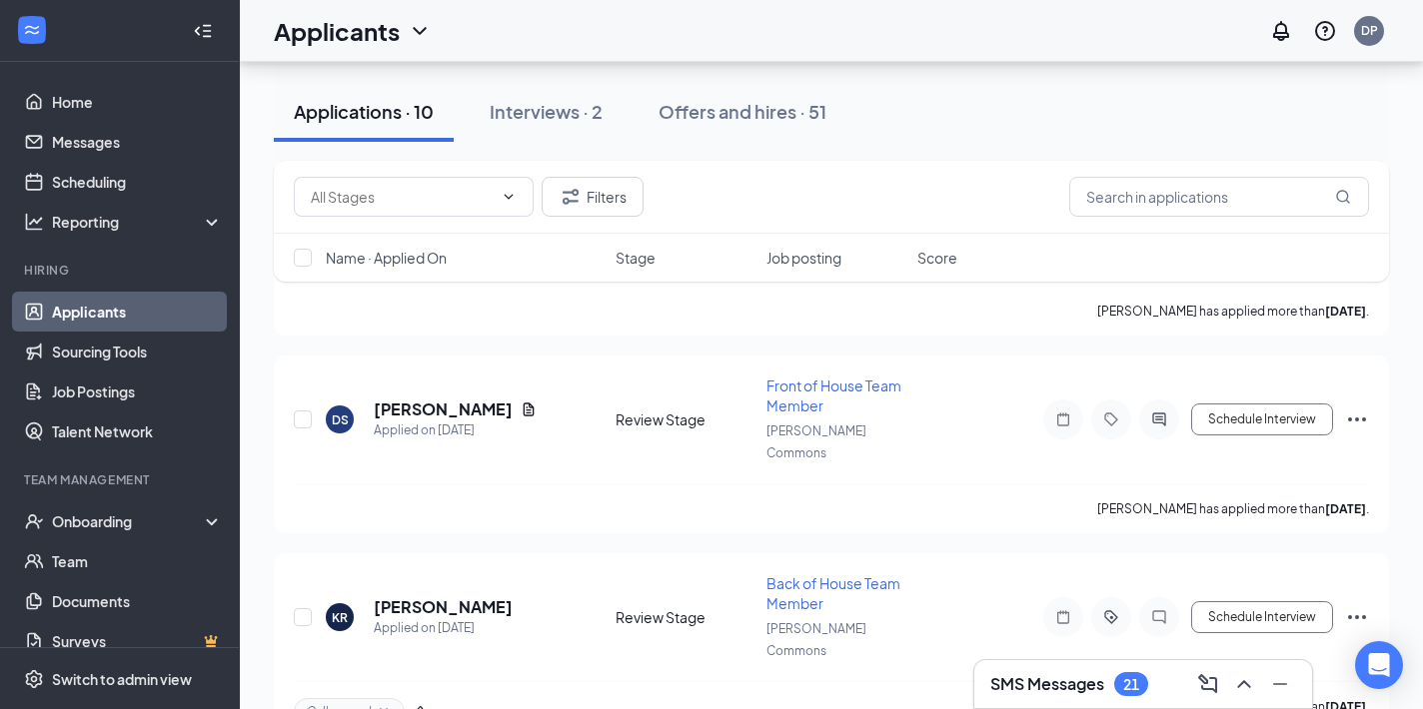
scroll to position [1750, 0]
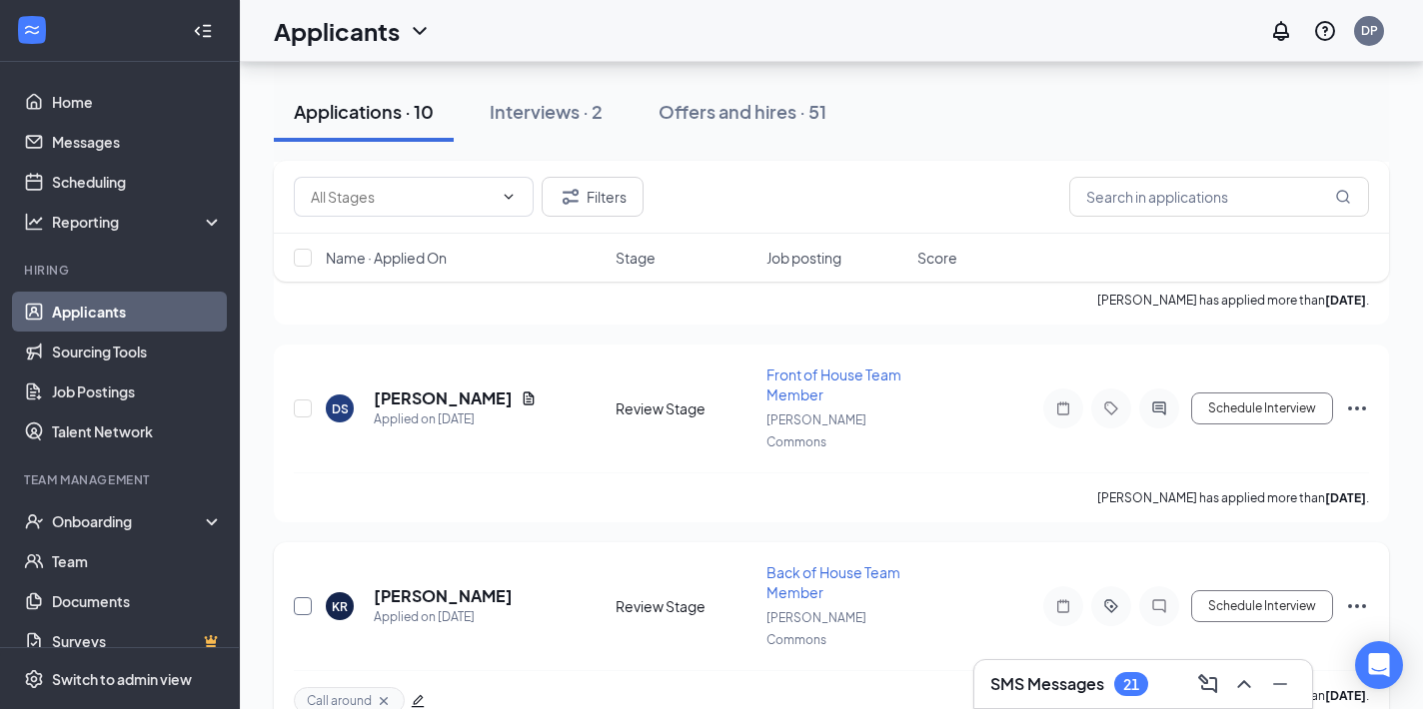
click at [301, 597] on input "checkbox" at bounding box center [303, 606] width 18 height 18
checkbox input "true"
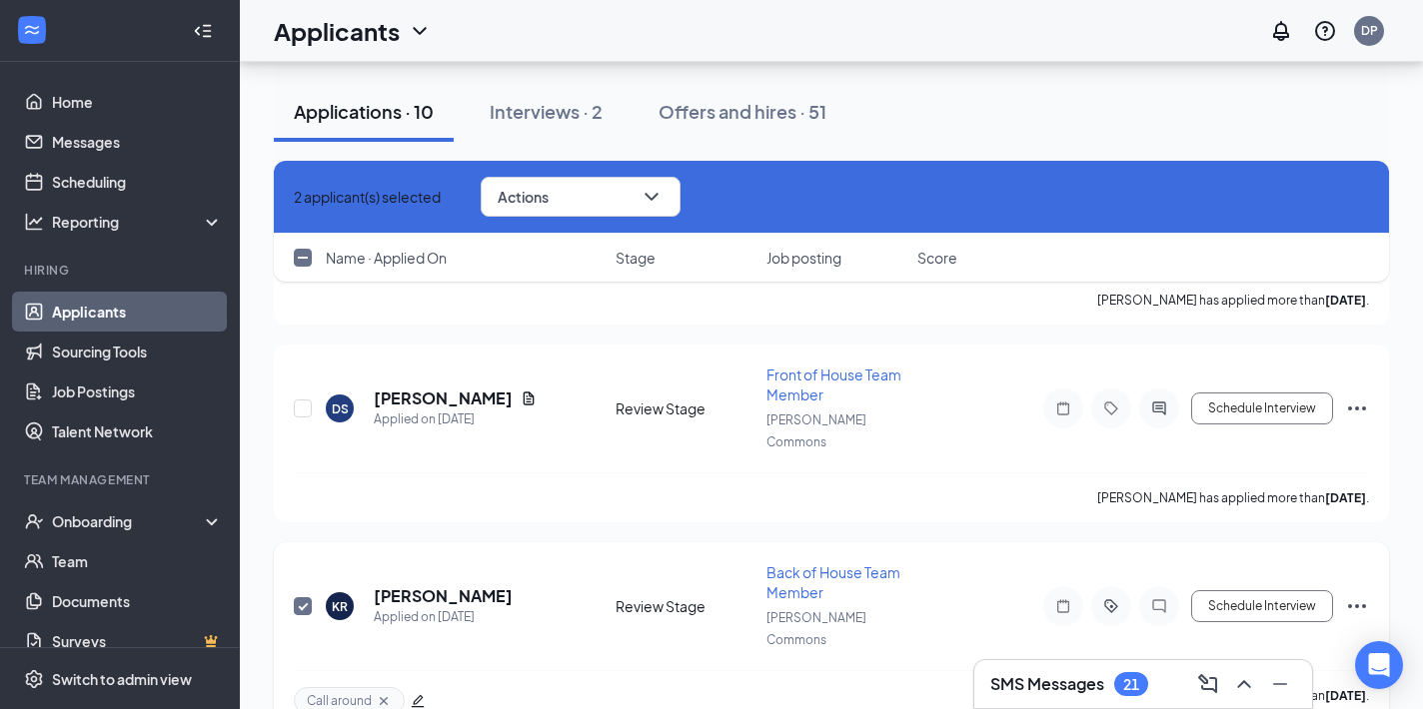
checkbox input "true"
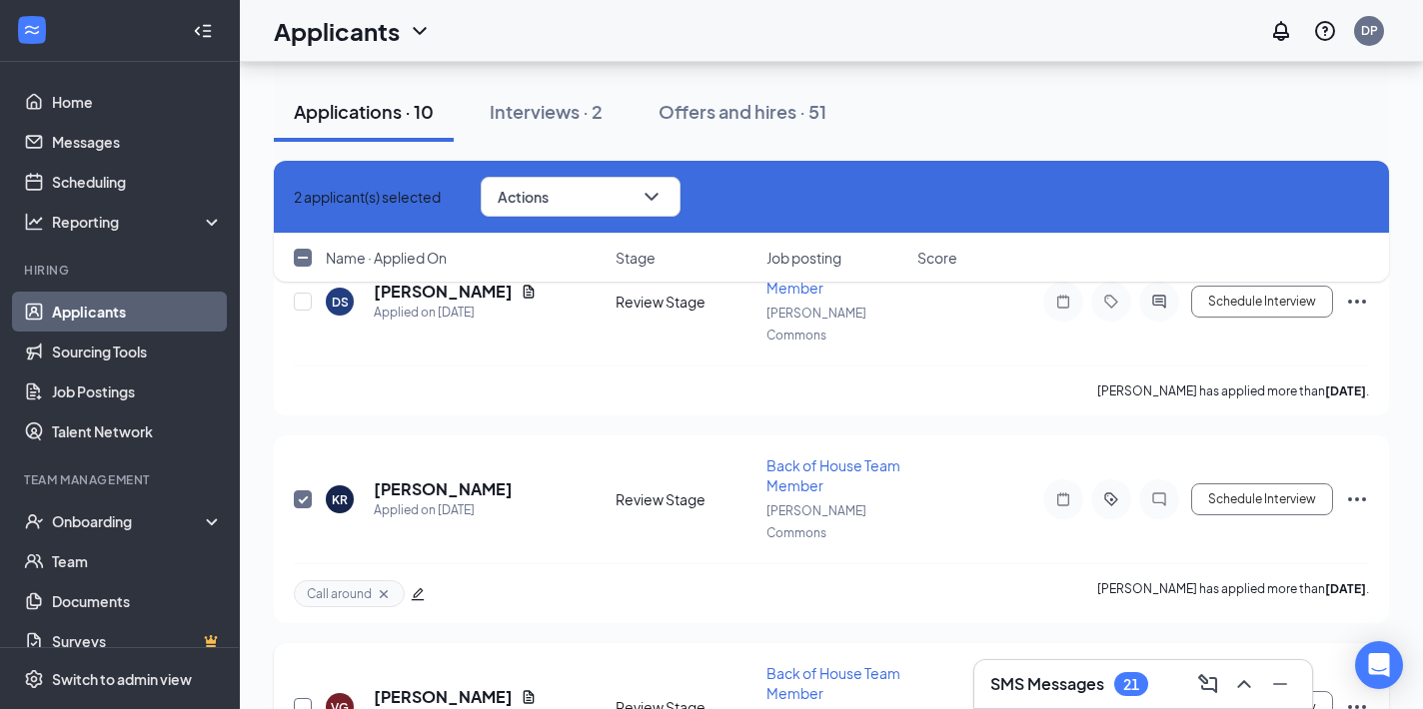
click at [304, 698] on input "checkbox" at bounding box center [303, 707] width 18 height 18
checkbox input "true"
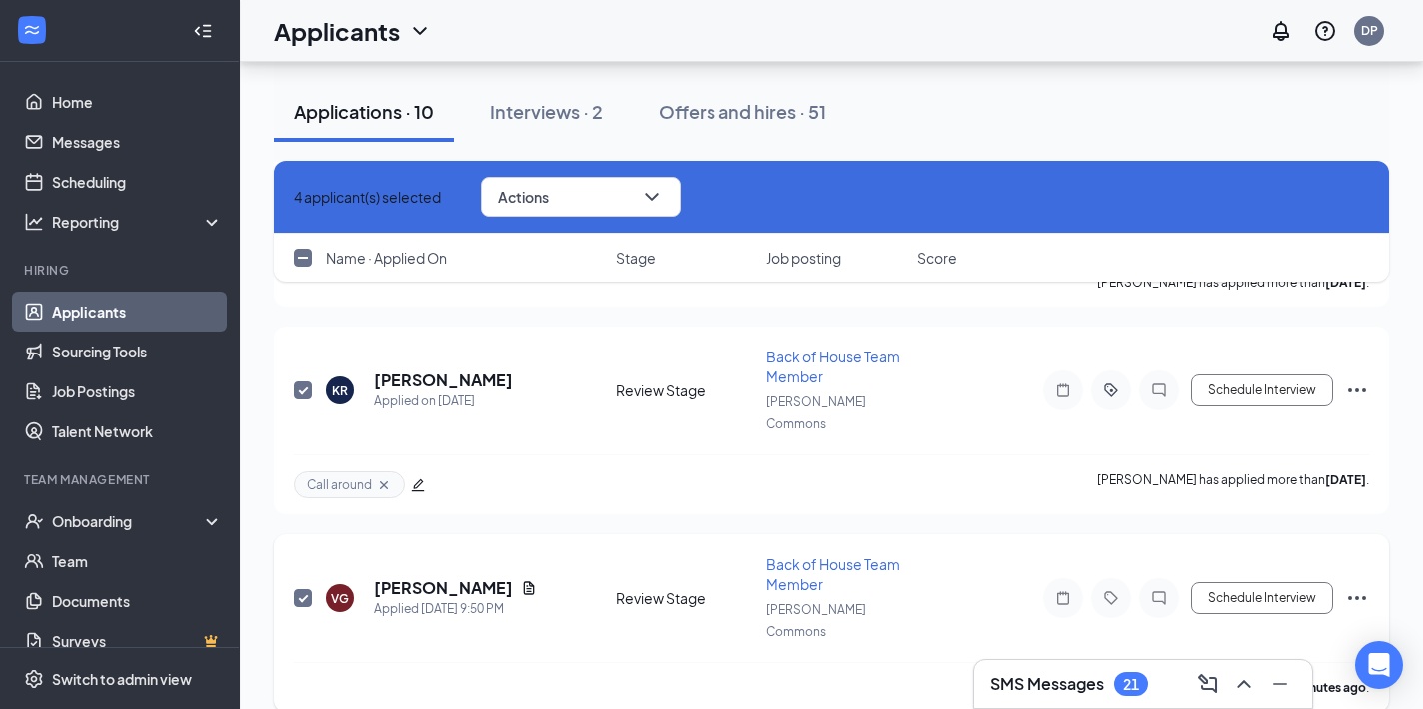
scroll to position [2001, 0]
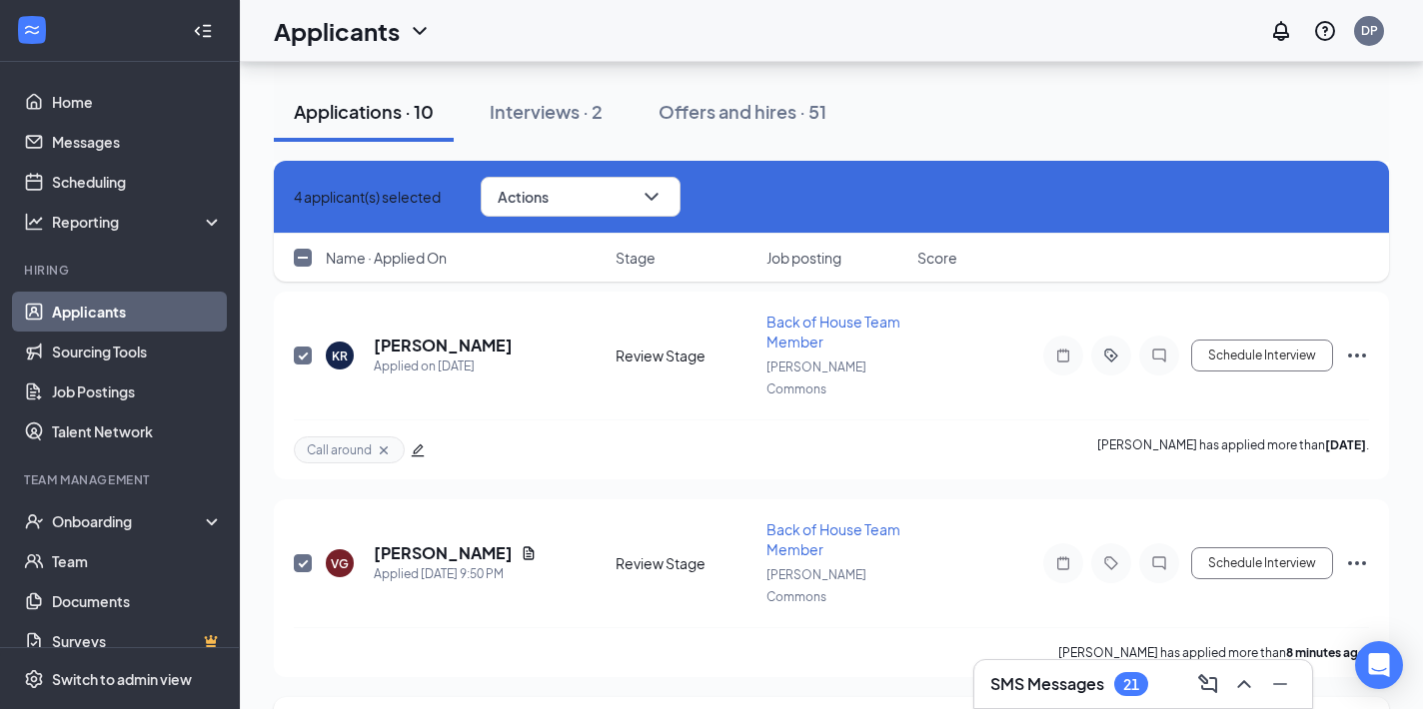
checkbox input "true"
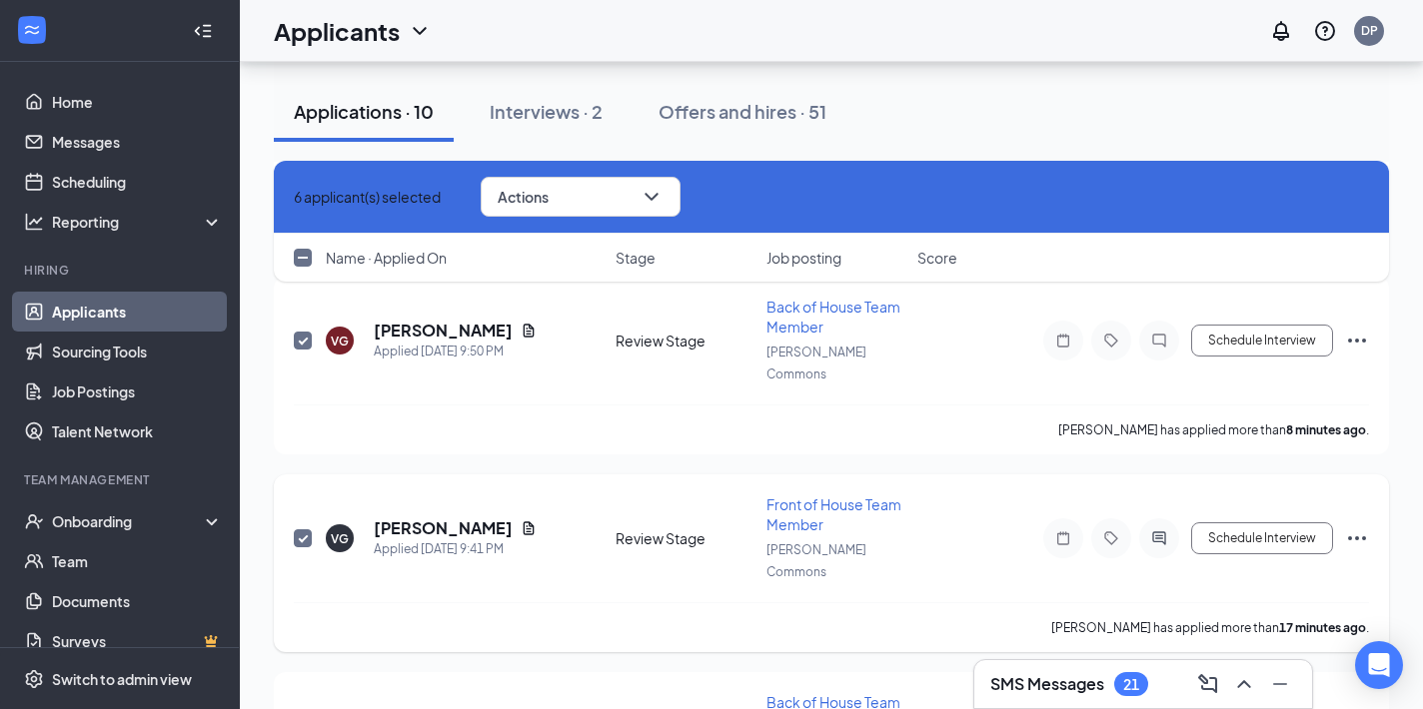
scroll to position [2227, 0]
checkbox input "true"
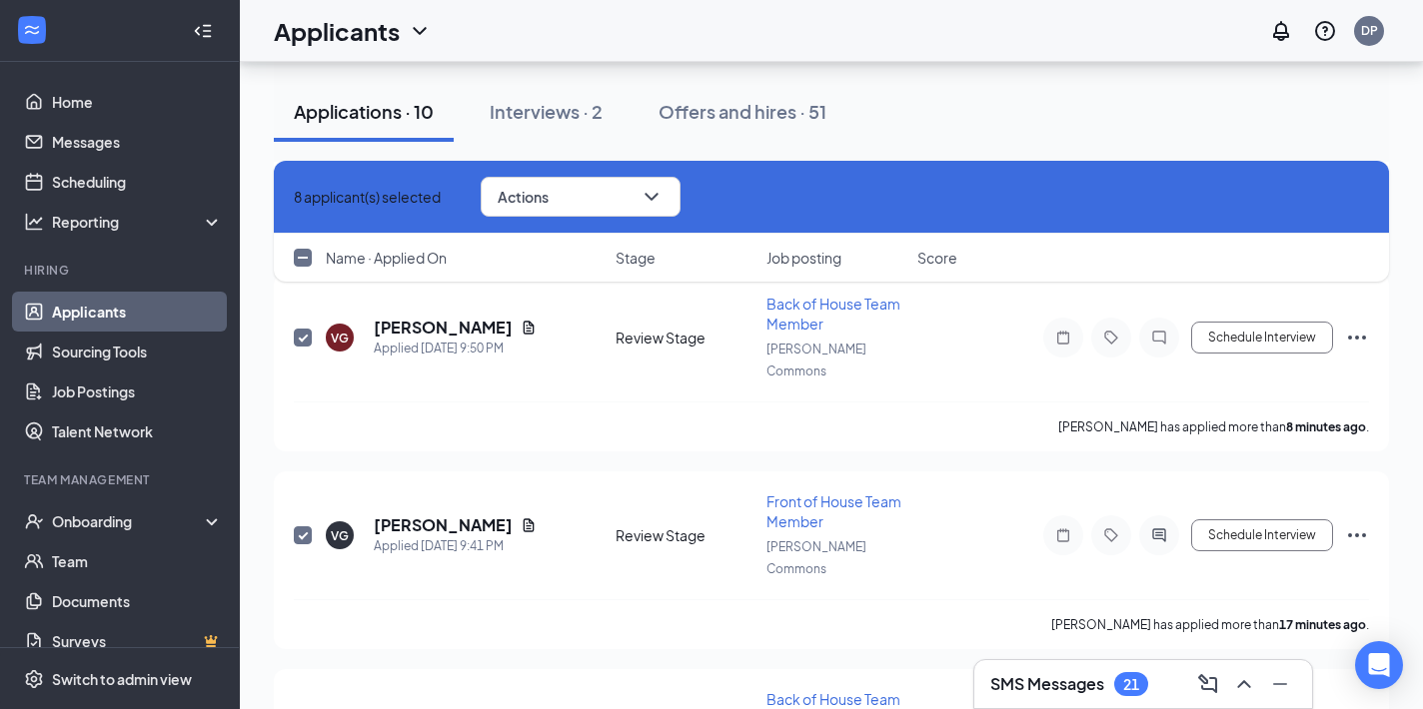
checkbox input "true"
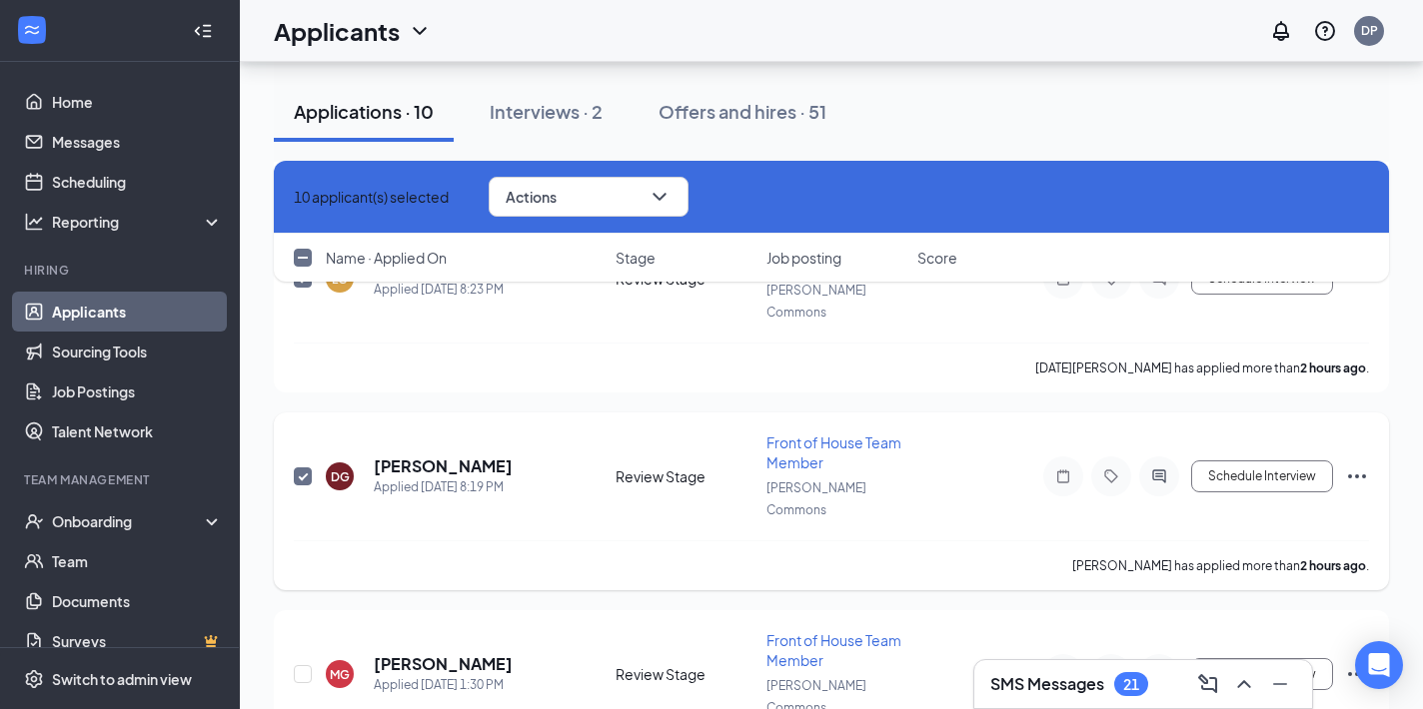
scroll to position [2724, 0]
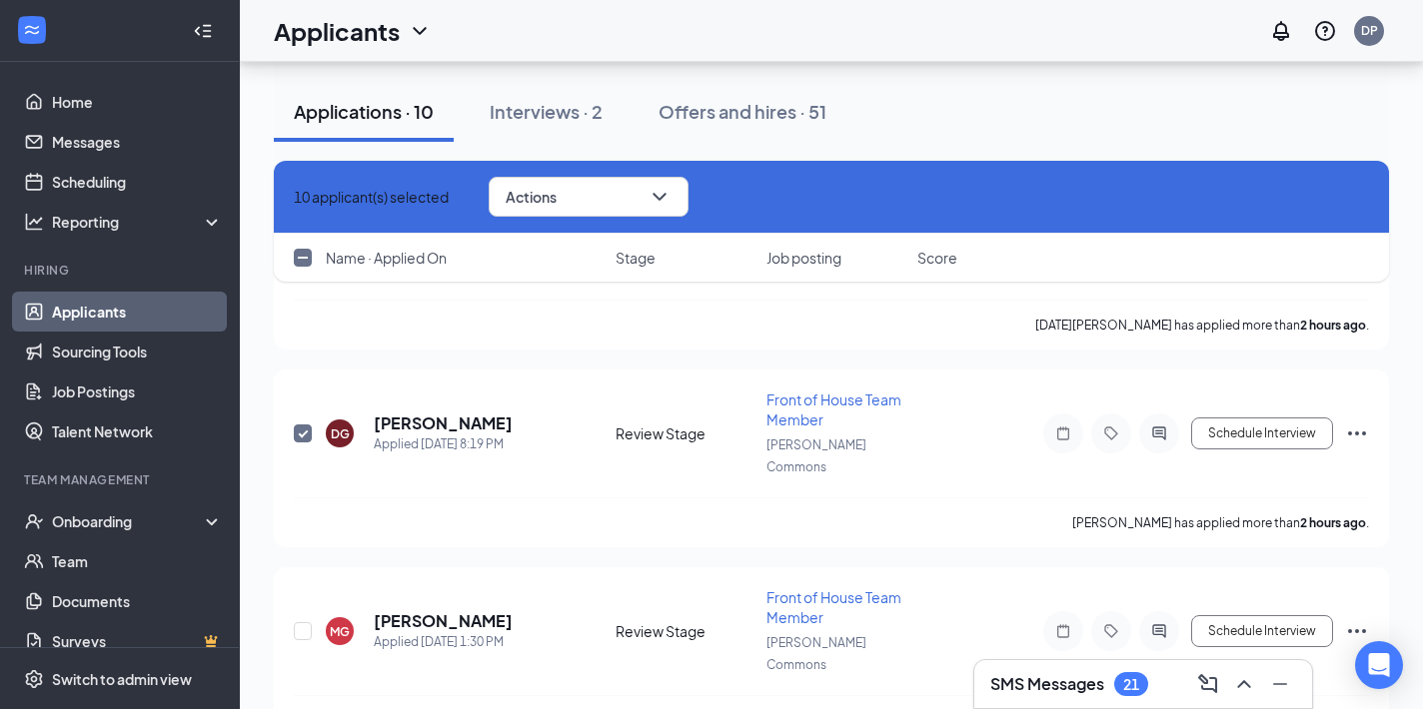
checkbox input "true"
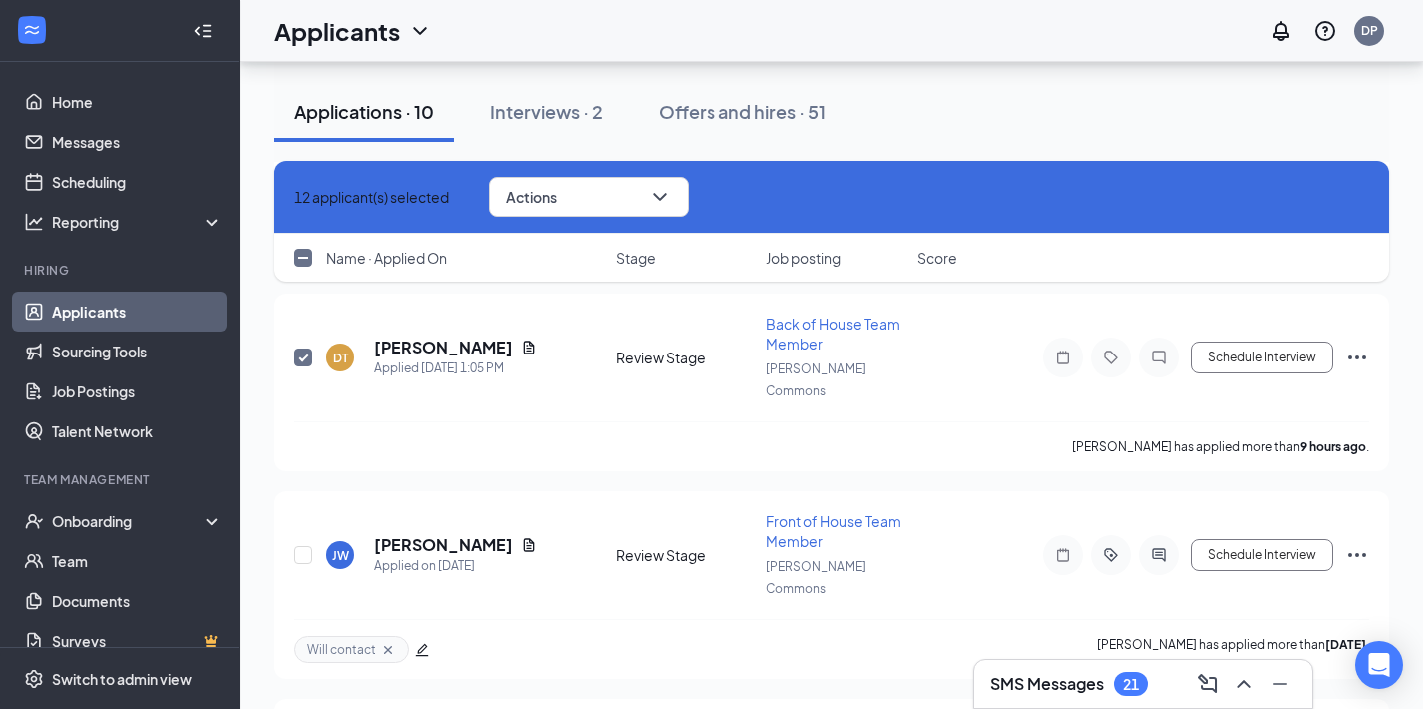
scroll to position [3244, 0]
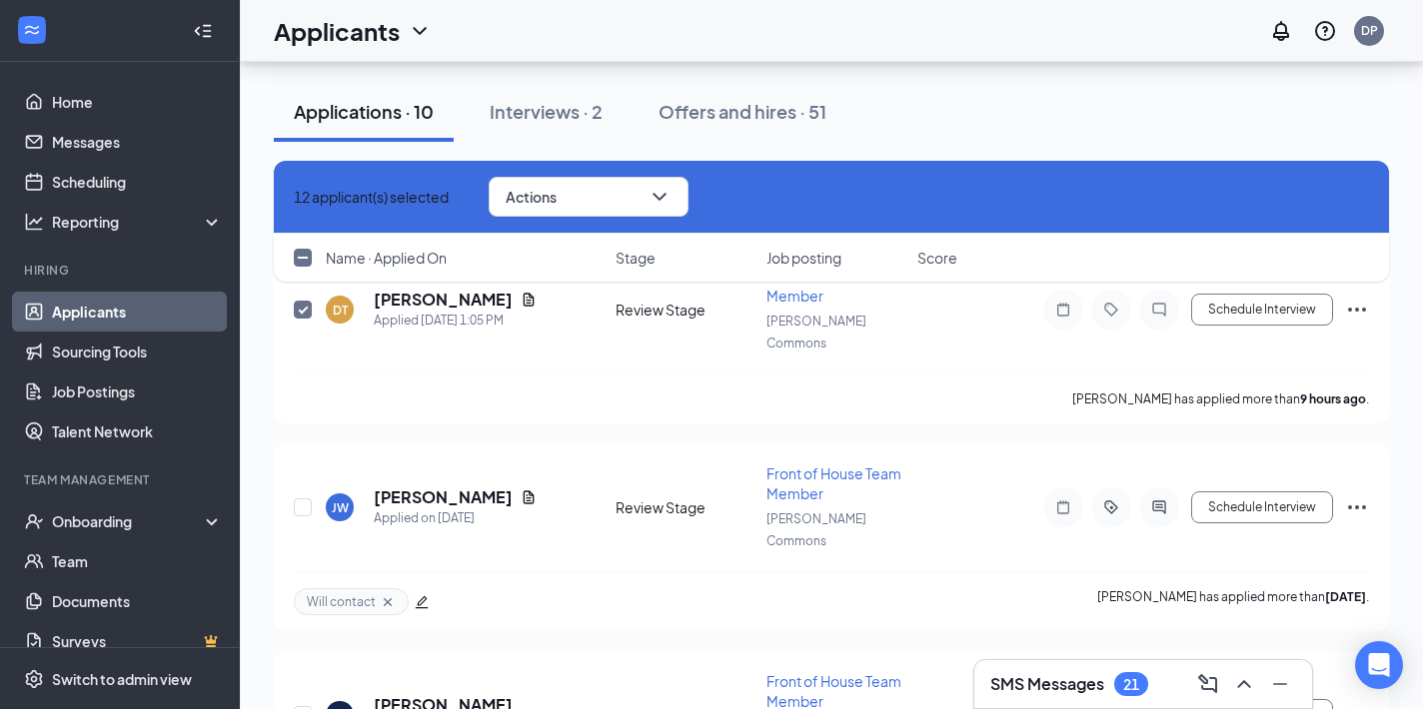
checkbox input "true"
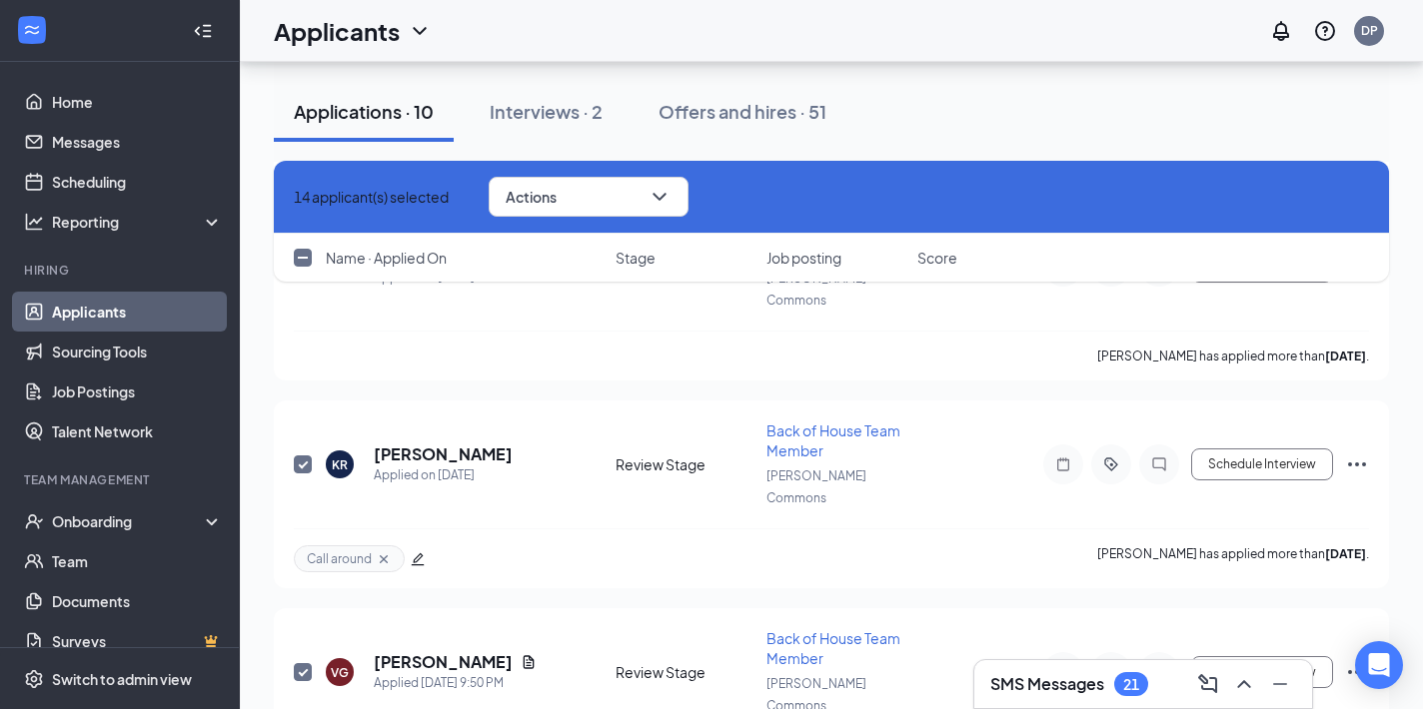
scroll to position [1893, 0]
click at [671, 194] on icon "ChevronDown" at bounding box center [659, 197] width 24 height 24
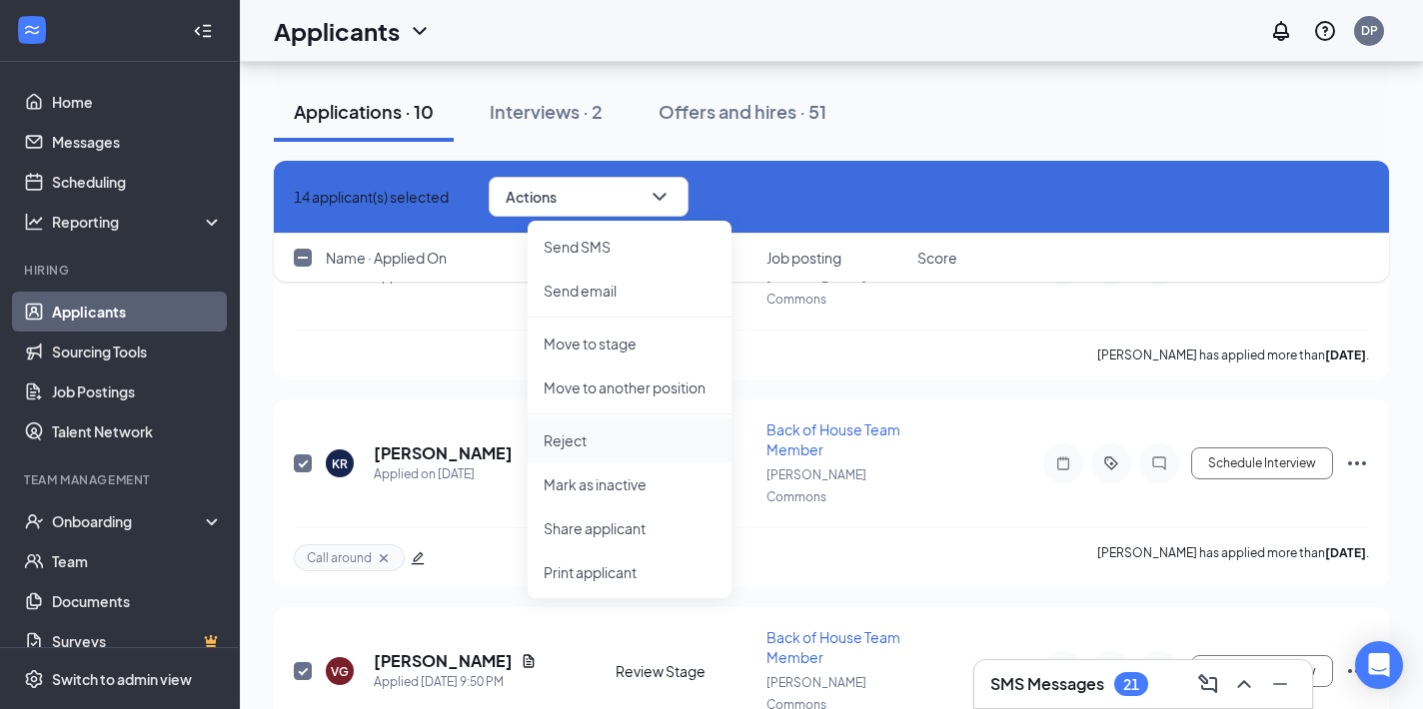
click at [592, 442] on p "Reject" at bounding box center [629, 441] width 172 height 20
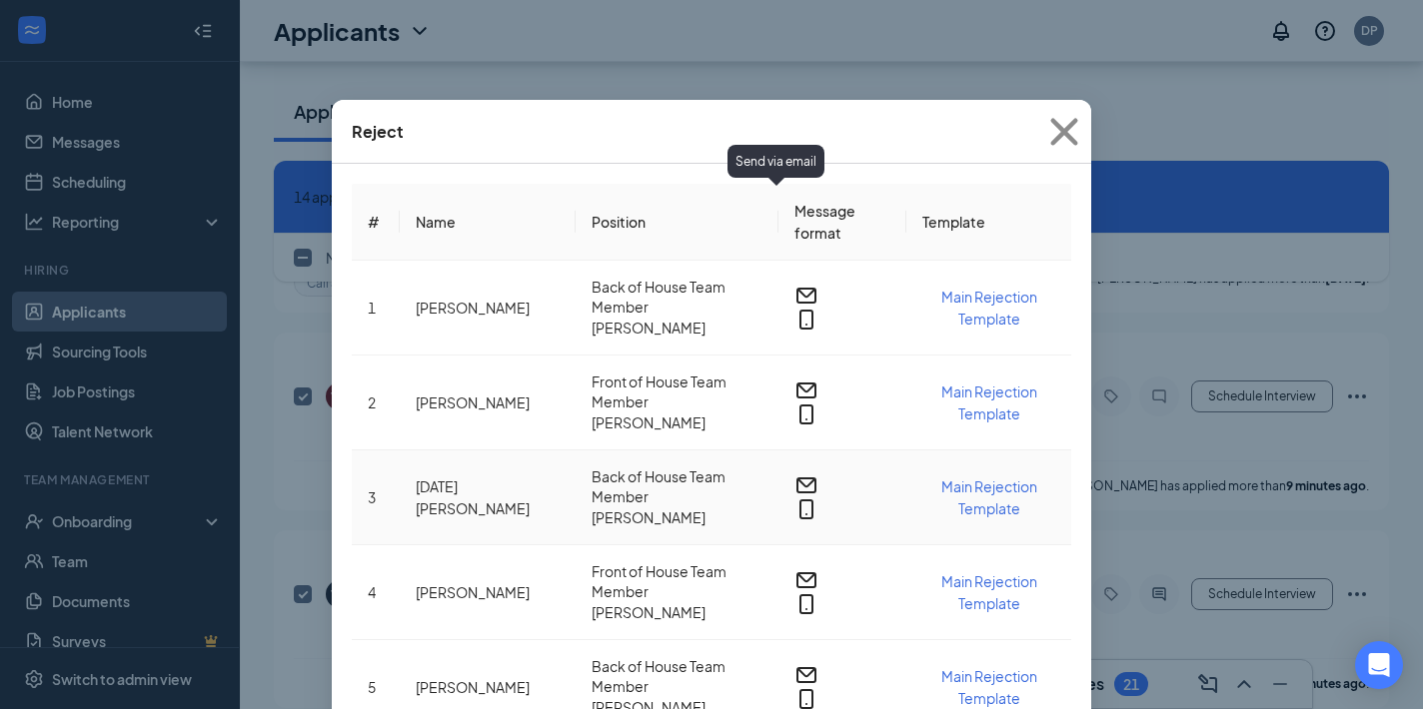
scroll to position [331, 0]
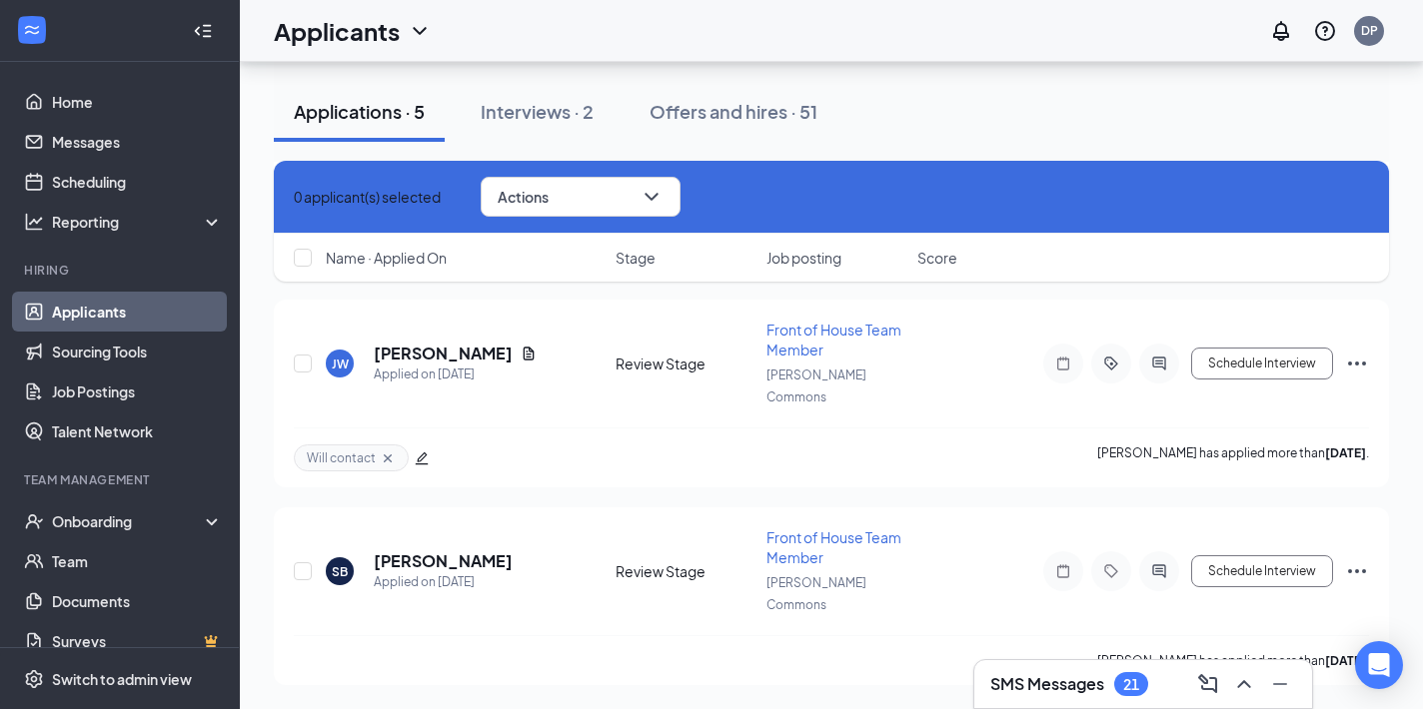
checkbox input "false"
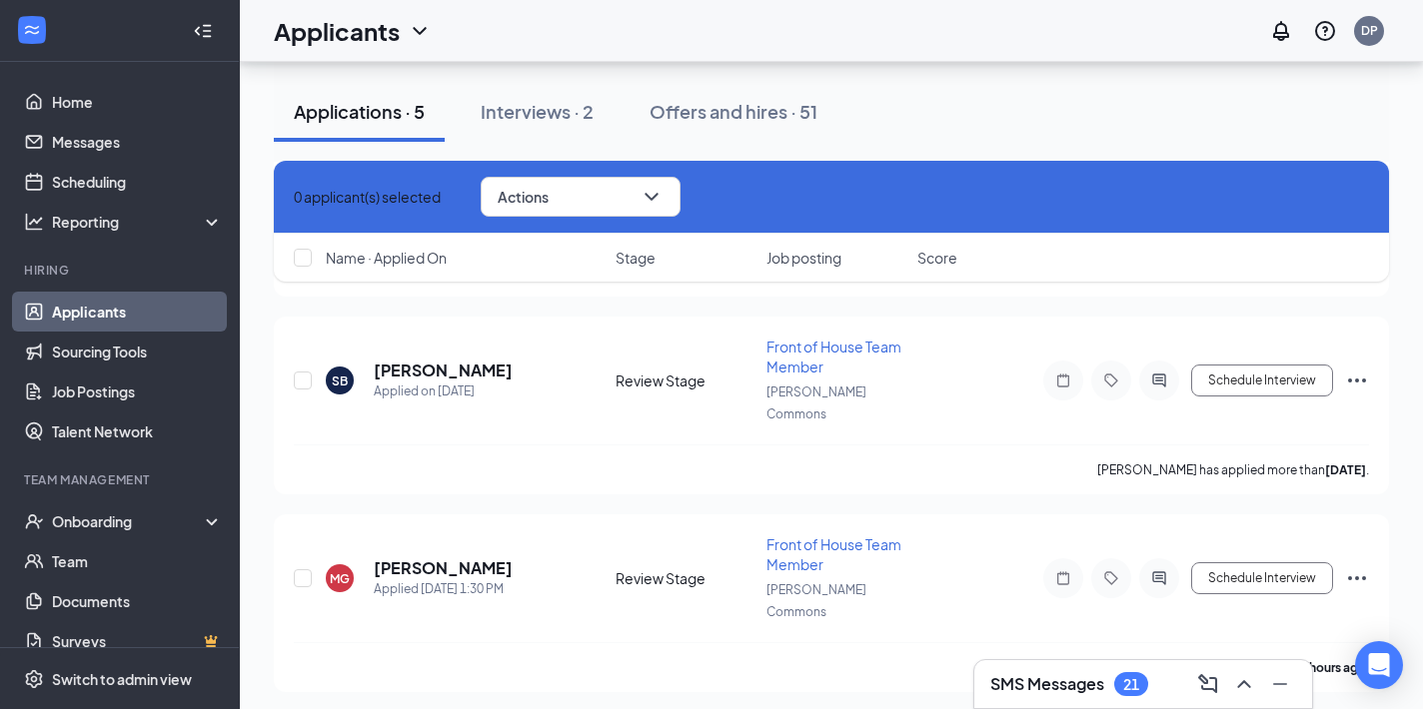
scroll to position [597, 0]
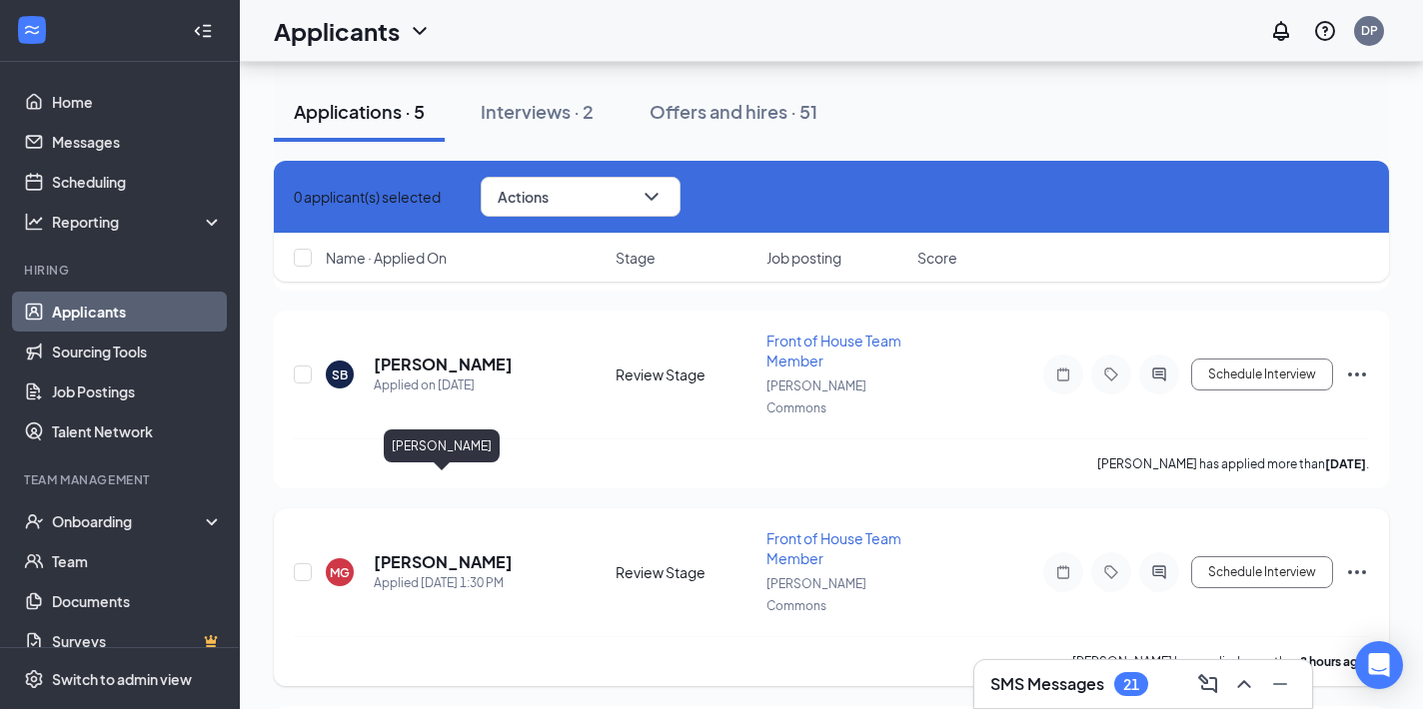
click at [464, 551] on h5 "Michael Guzman" at bounding box center [443, 562] width 139 height 22
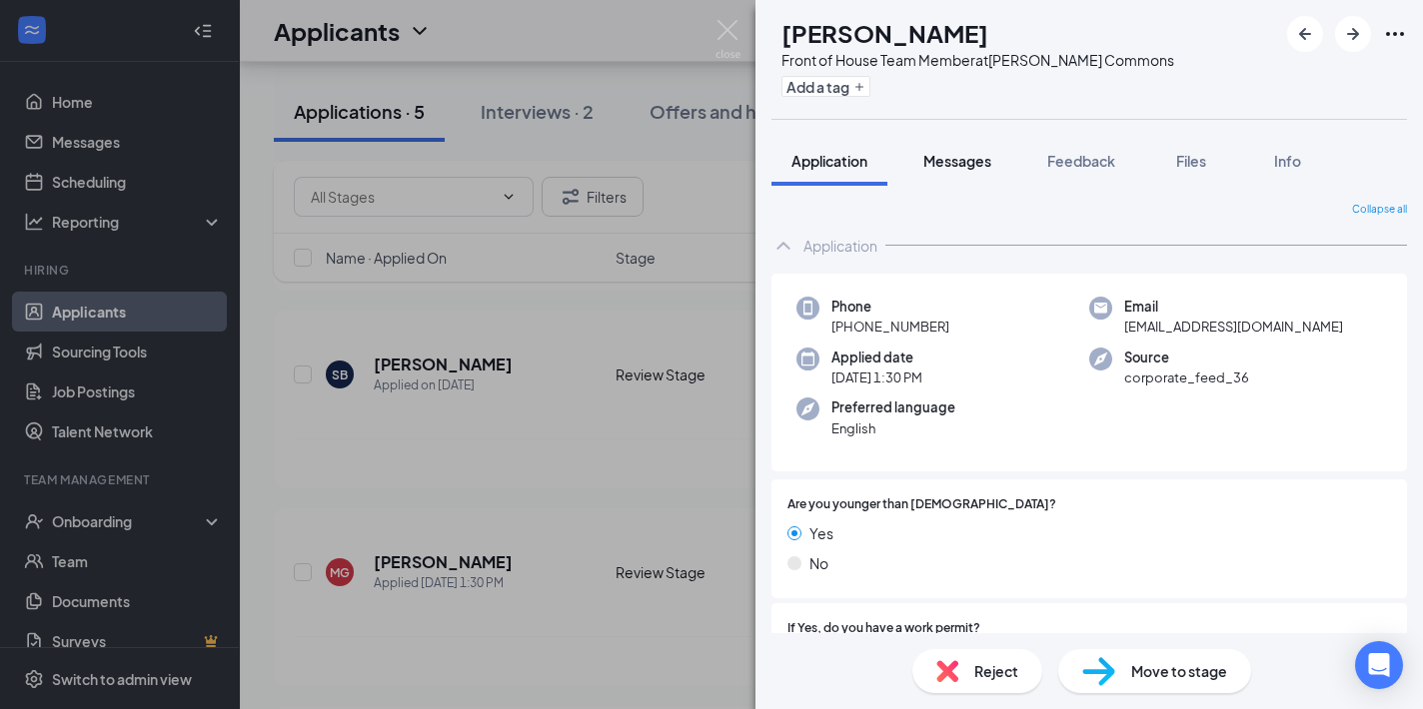
click at [964, 162] on span "Messages" at bounding box center [957, 161] width 68 height 18
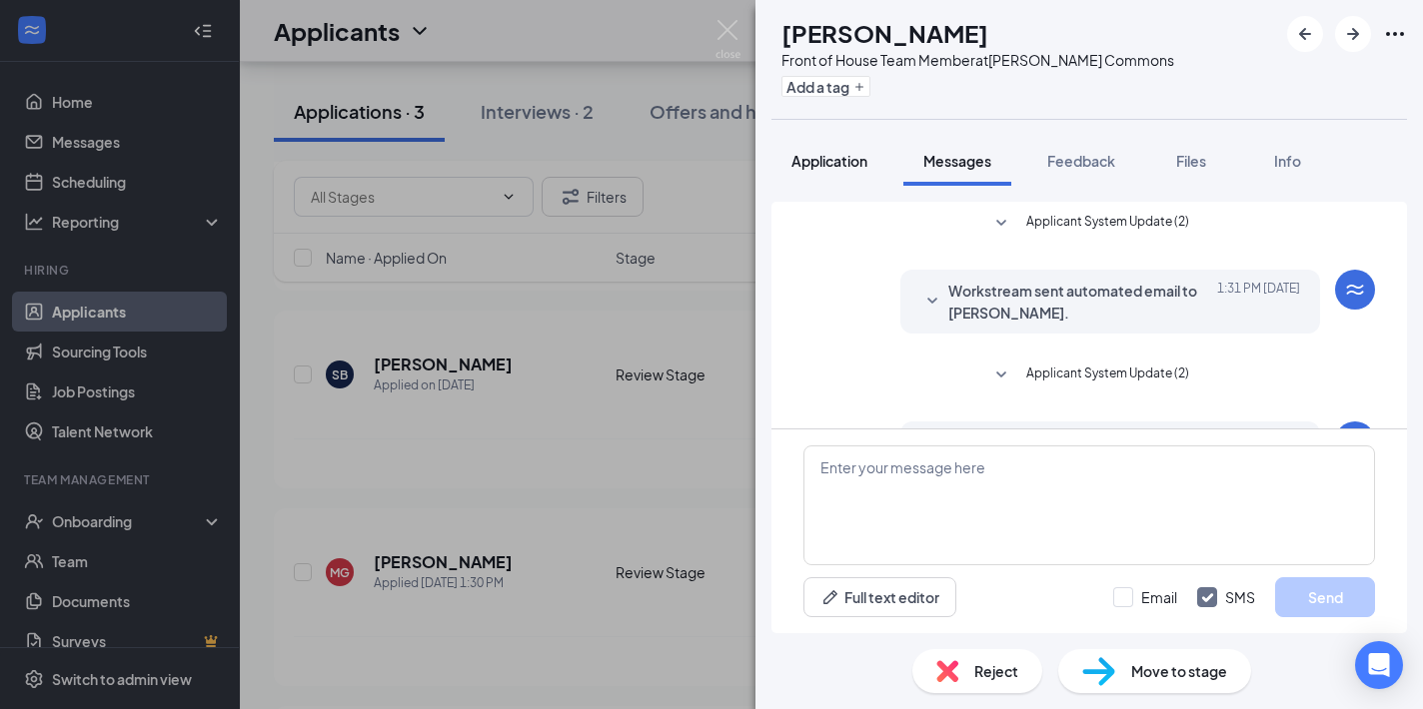
click at [842, 170] on div "Application" at bounding box center [829, 161] width 76 height 20
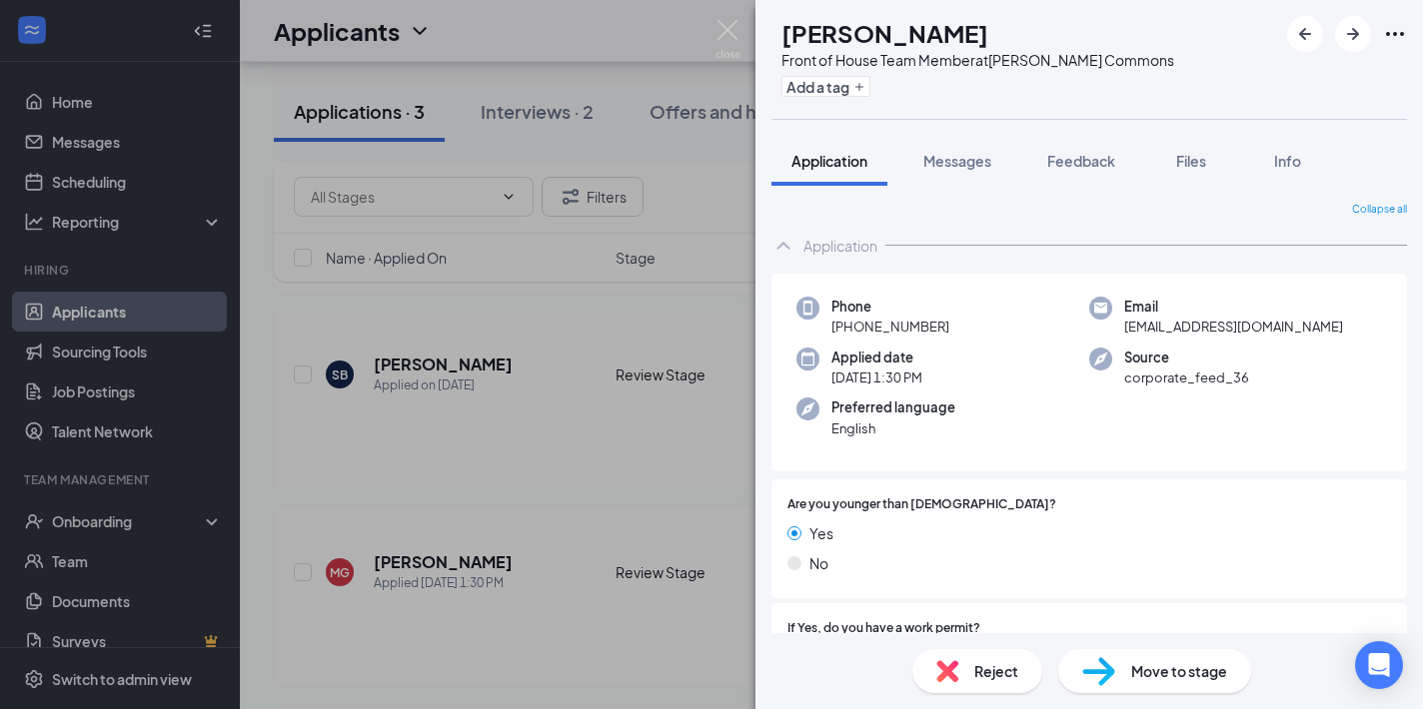
click at [990, 672] on span "Reject" at bounding box center [996, 671] width 44 height 22
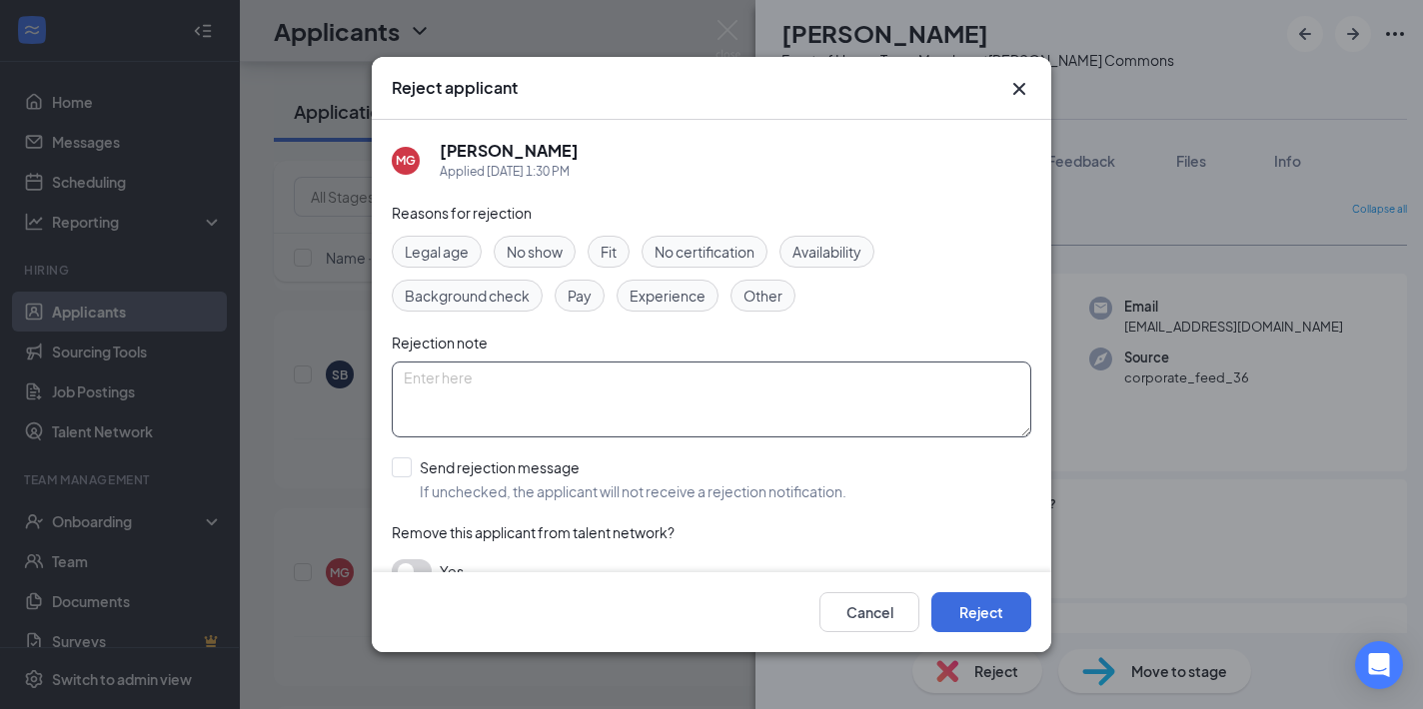
click at [435, 383] on textarea at bounding box center [711, 400] width 639 height 76
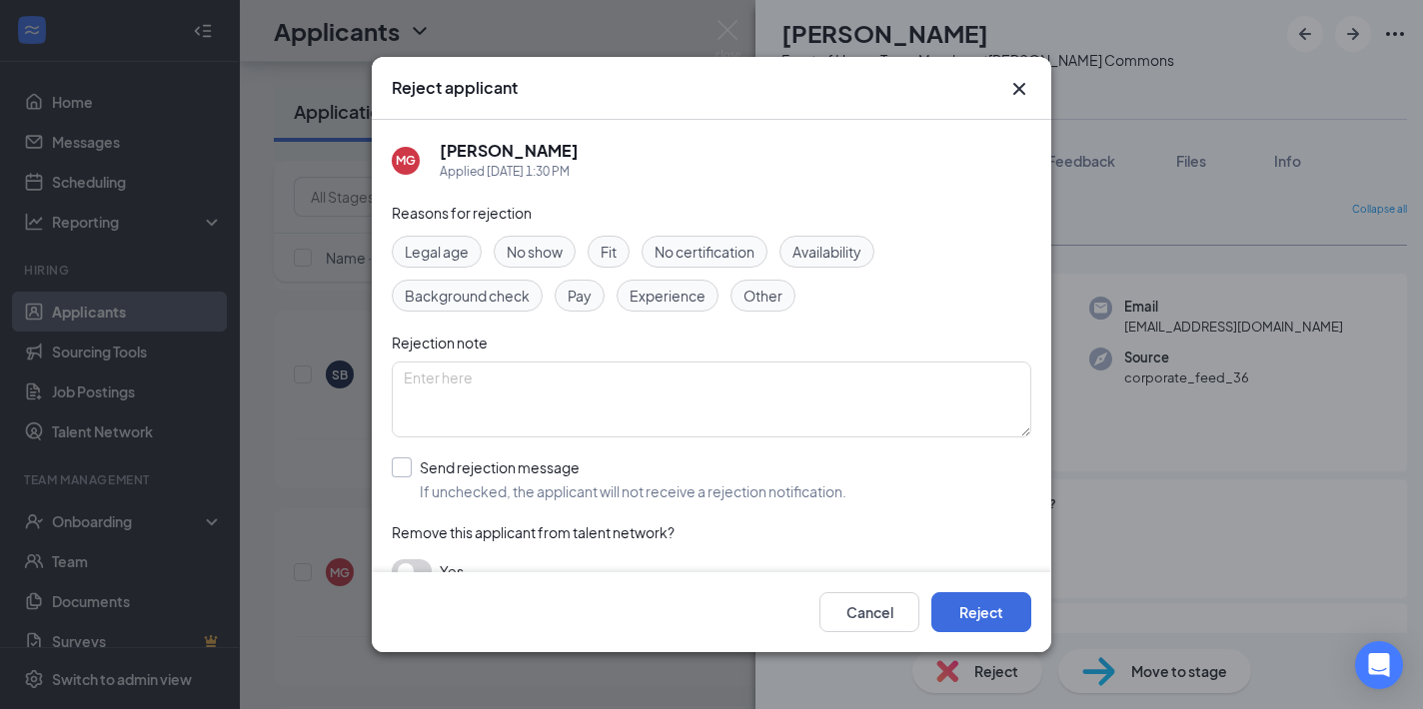
click at [392, 465] on input "Send rejection message If unchecked, the applicant will not receive a rejection…" at bounding box center [619, 480] width 455 height 44
checkbox input "true"
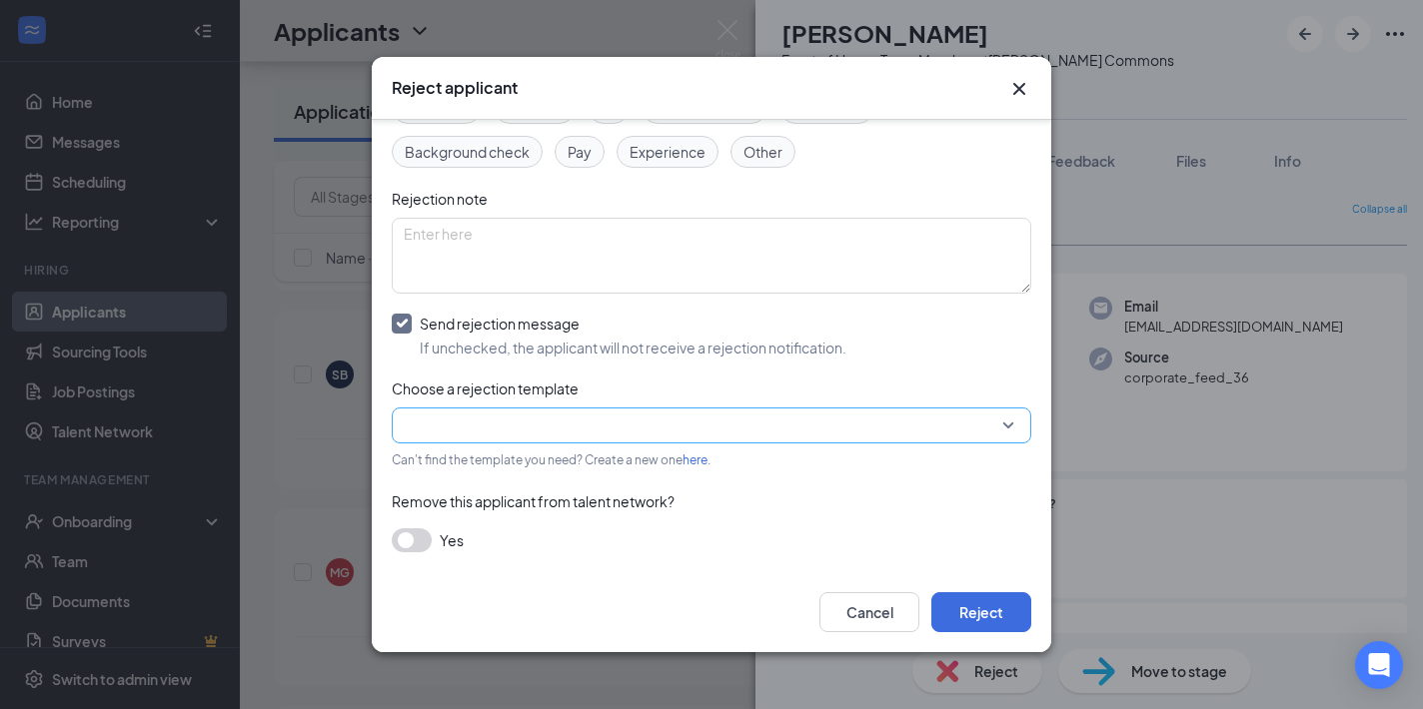
scroll to position [143, 0]
click at [485, 423] on input "search" at bounding box center [704, 427] width 601 height 34
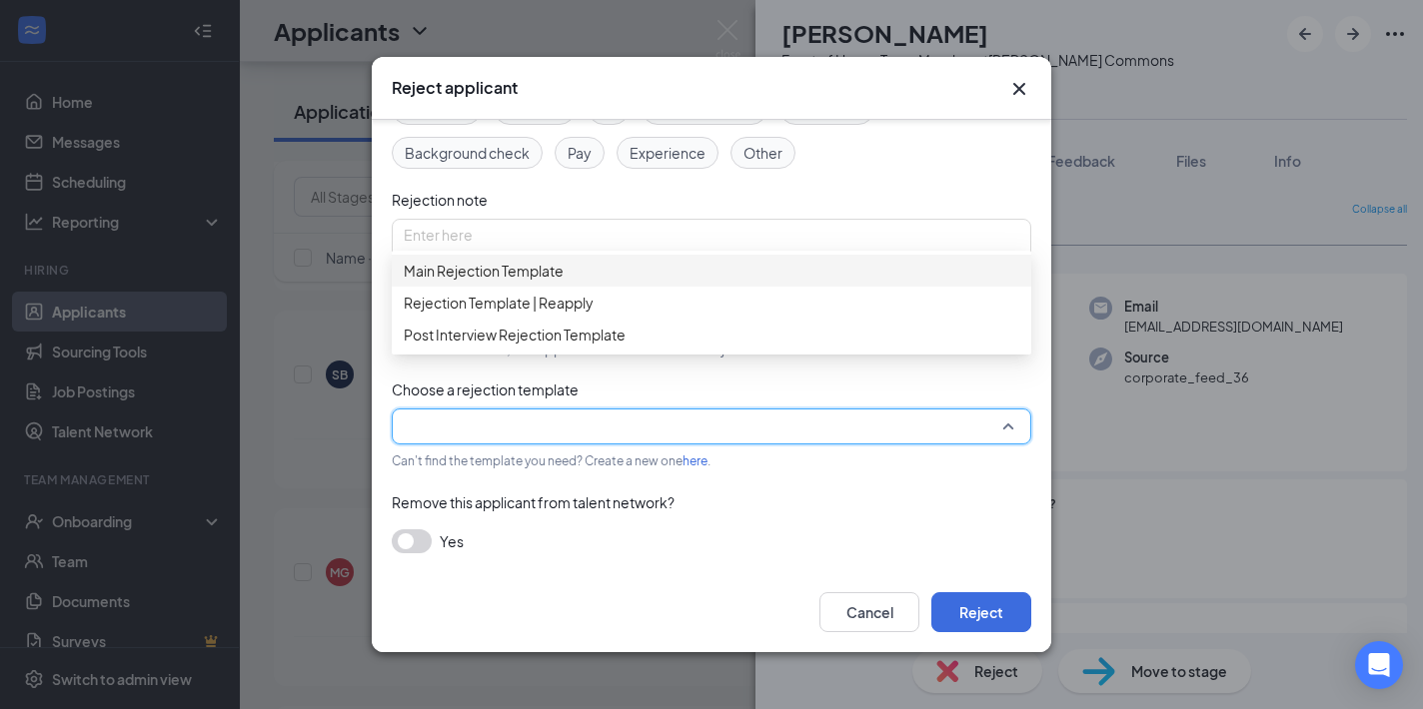
click at [501, 282] on span "Main Rejection Template" at bounding box center [484, 271] width 160 height 22
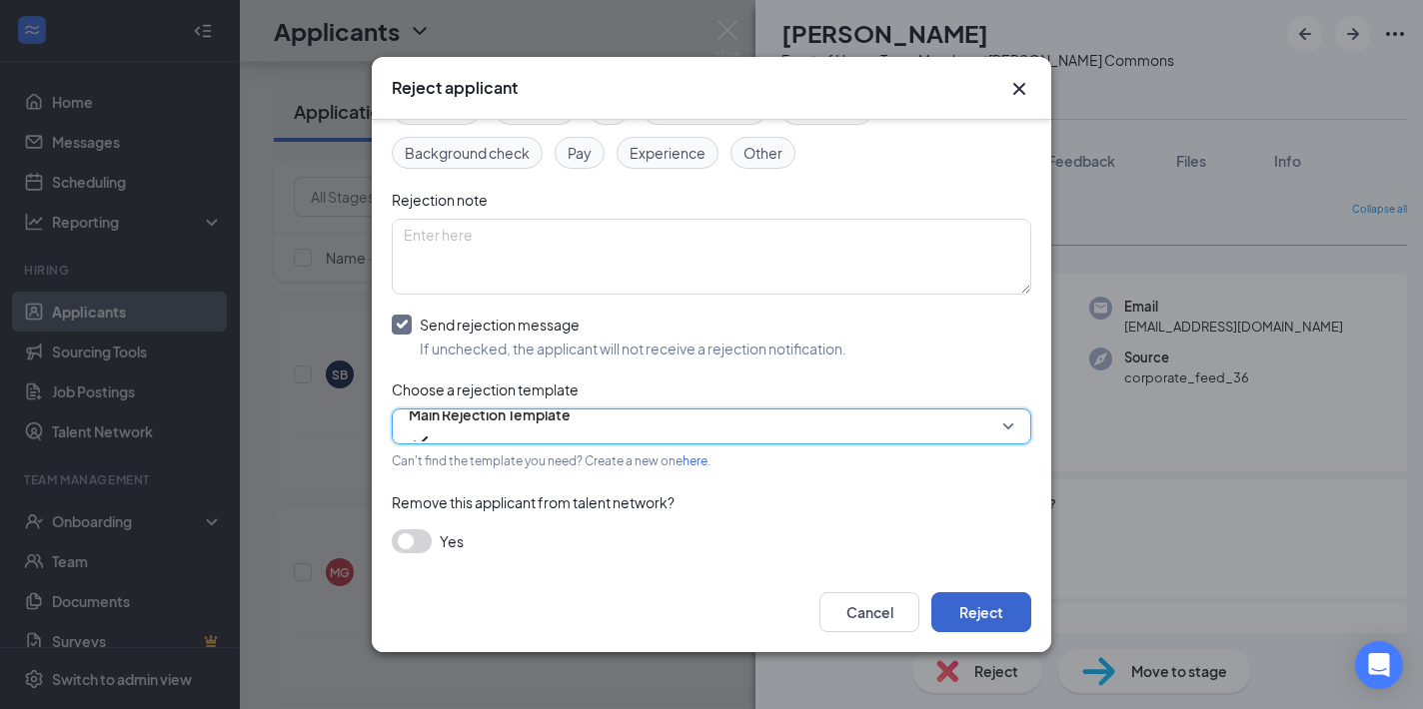
click at [988, 612] on button "Reject" at bounding box center [981, 612] width 100 height 40
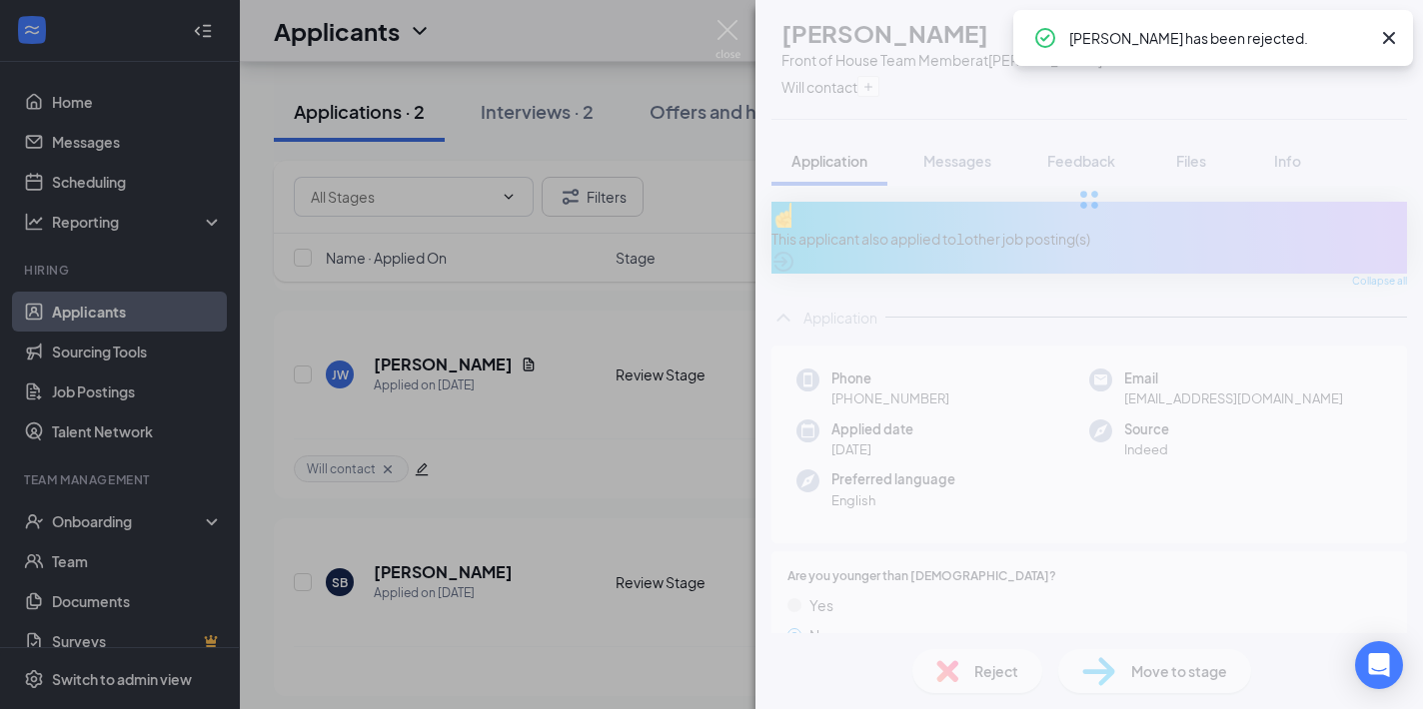
scroll to position [520, 0]
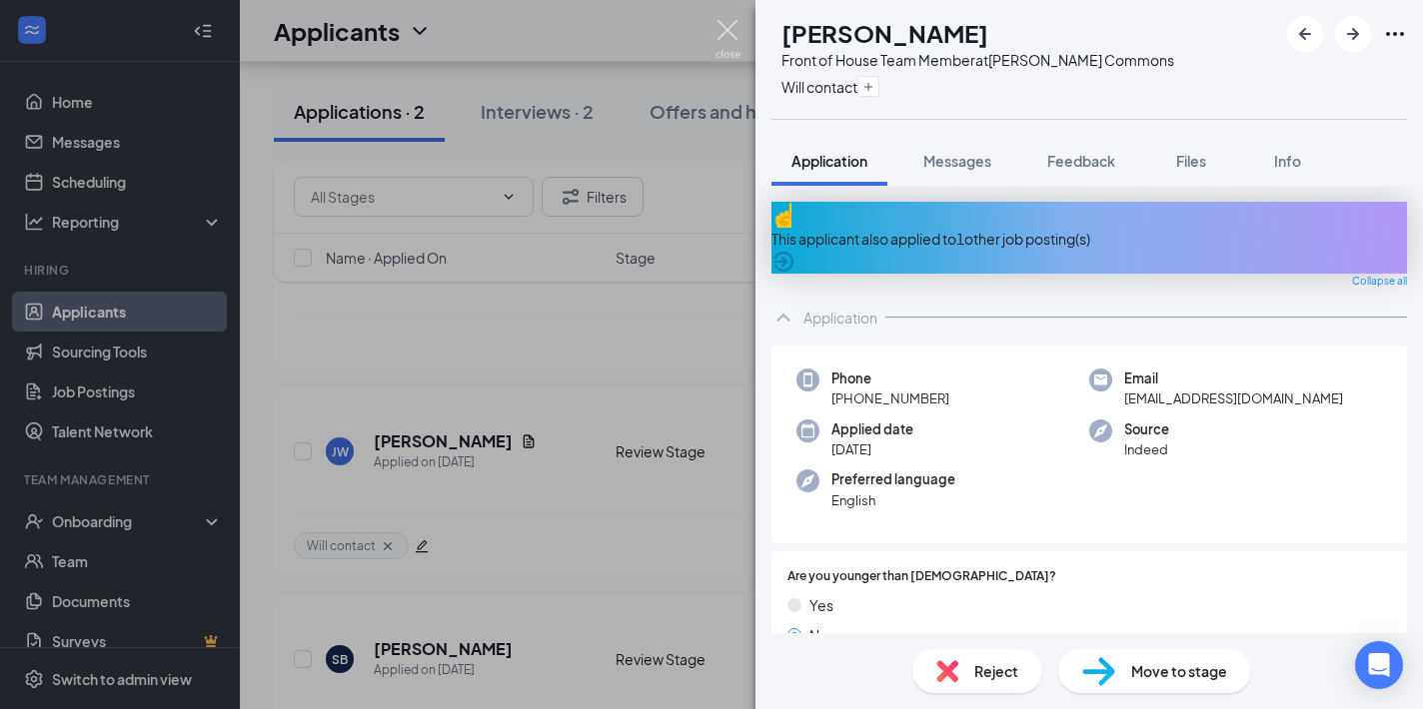
click at [726, 30] on img at bounding box center [727, 39] width 25 height 39
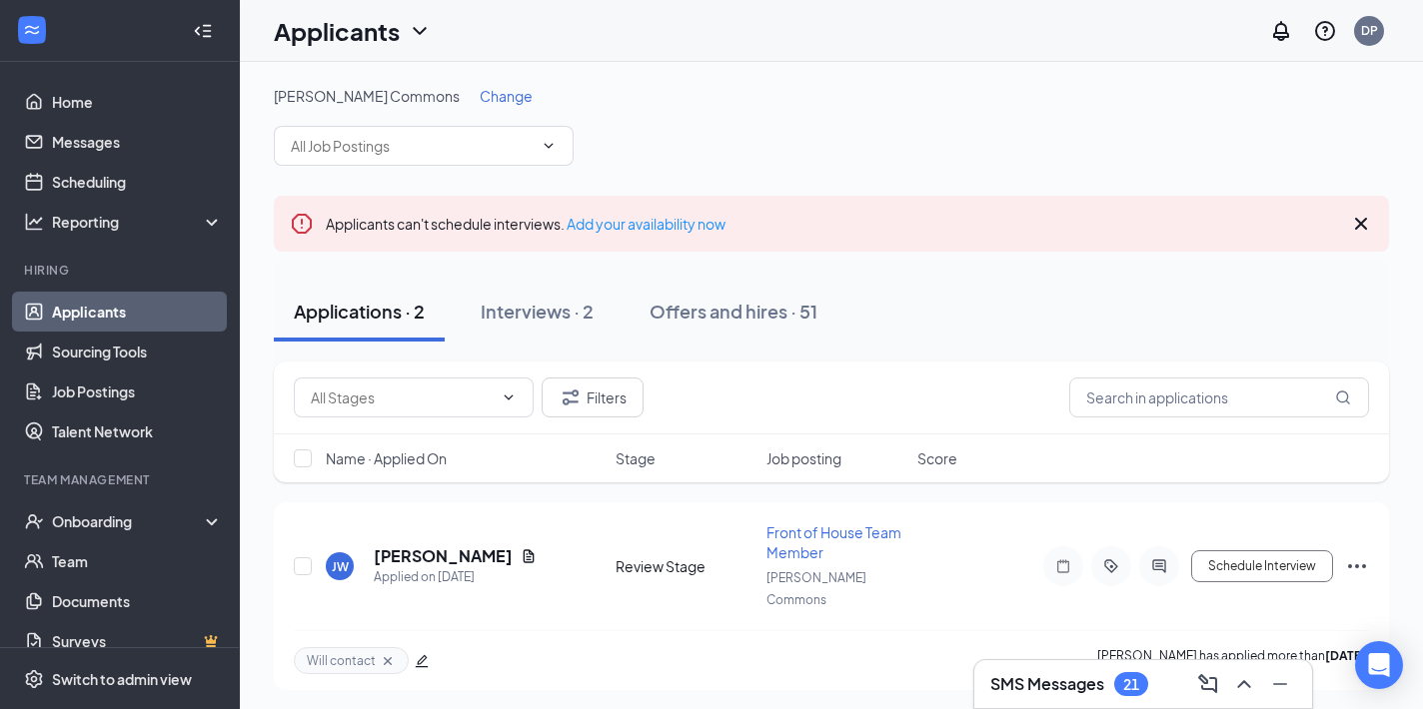
click at [939, 311] on div "Applications · 2 Interviews · 2 Offers and hires · 51" at bounding box center [831, 312] width 1115 height 60
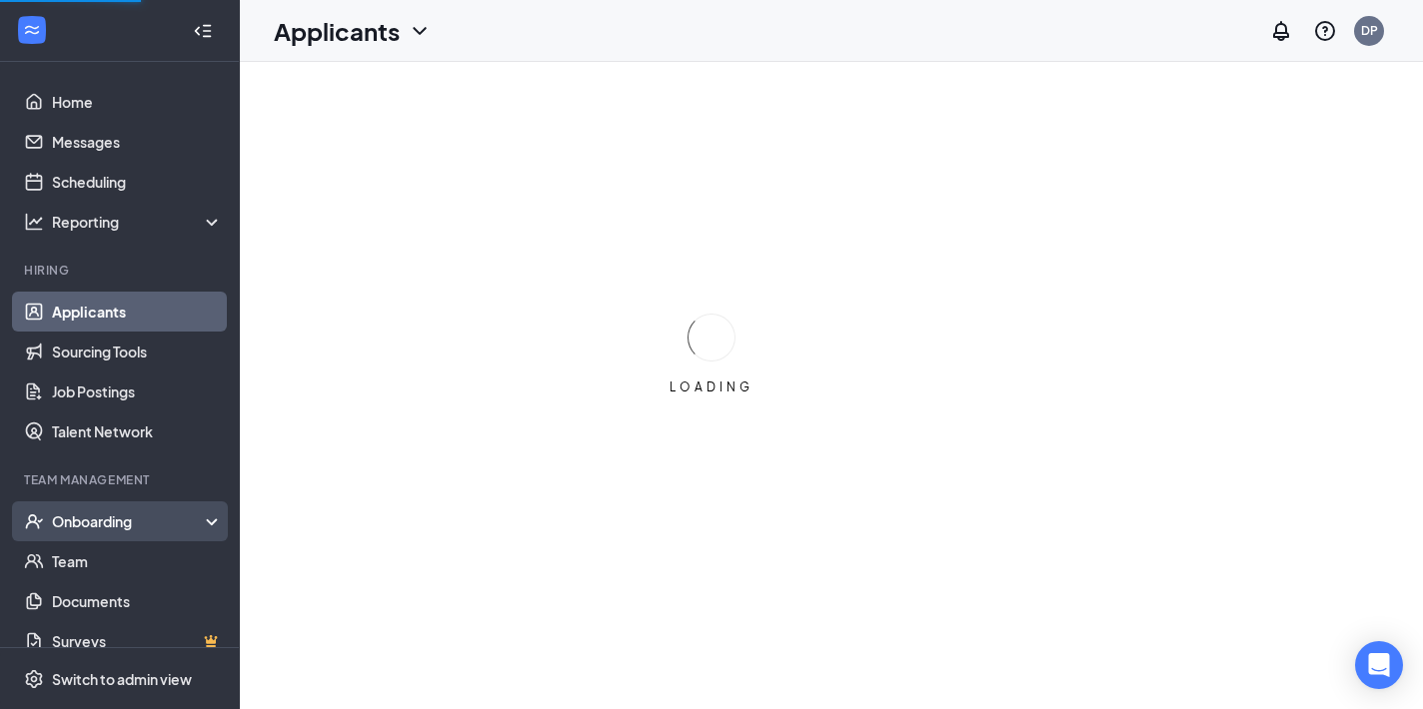
click at [94, 527] on div "Onboarding" at bounding box center [129, 522] width 154 height 20
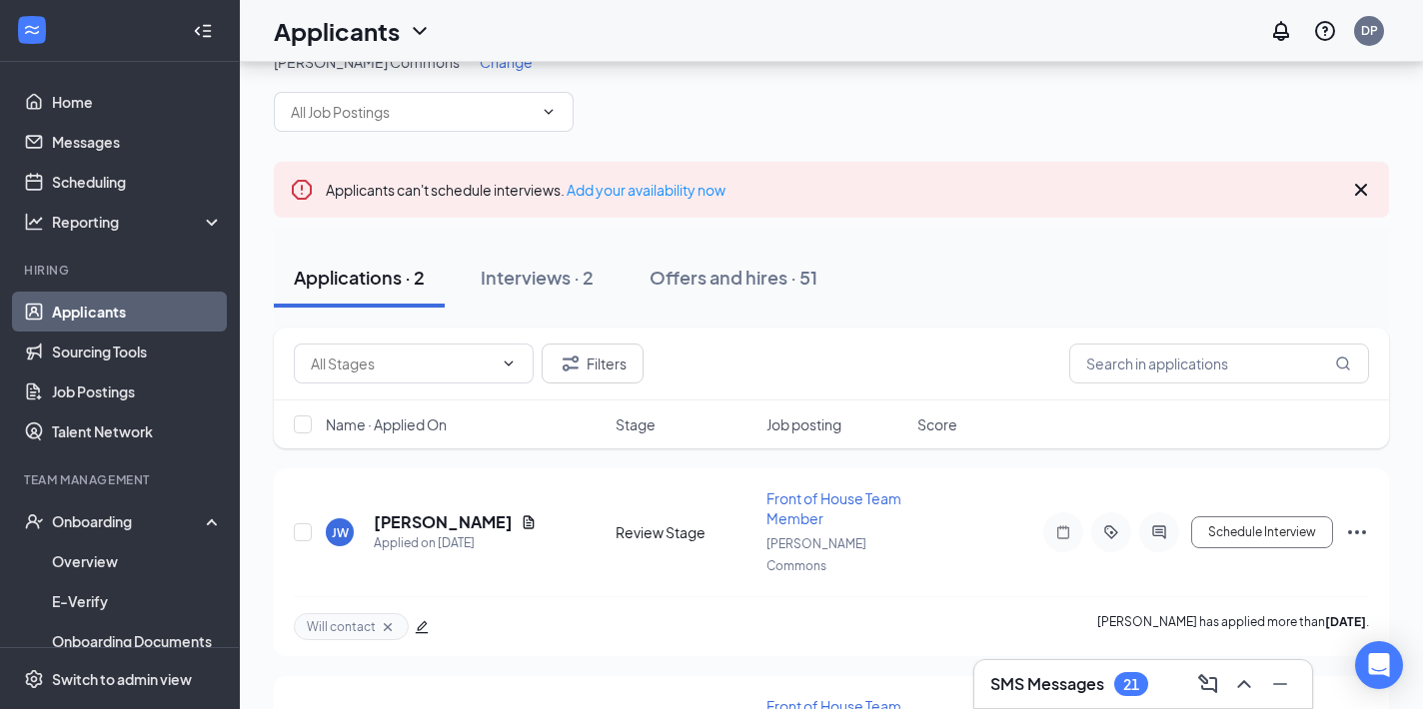
scroll to position [68, 0]
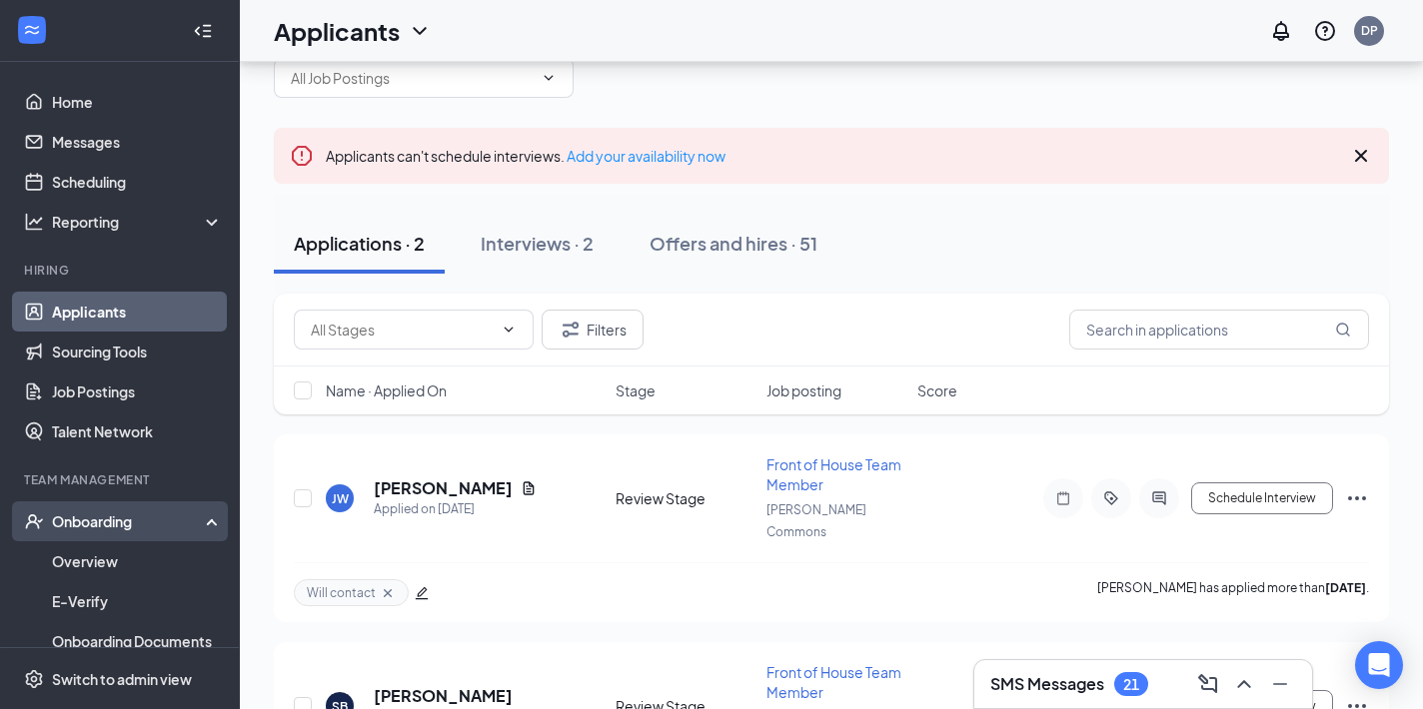
click at [107, 526] on div "Onboarding" at bounding box center [129, 522] width 154 height 20
click at [91, 524] on div "Onboarding" at bounding box center [129, 522] width 154 height 20
click at [103, 565] on link "Overview" at bounding box center [137, 561] width 171 height 40
